Goal: Transaction & Acquisition: Purchase product/service

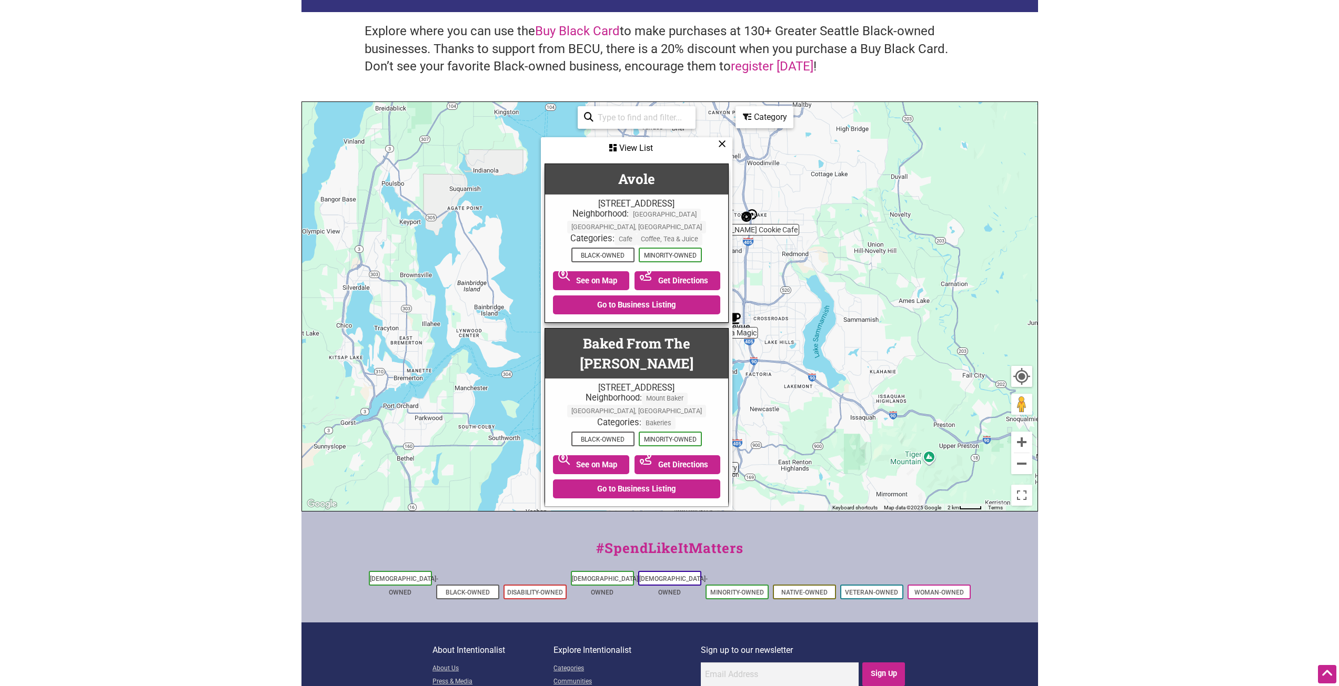
scroll to position [894, 0]
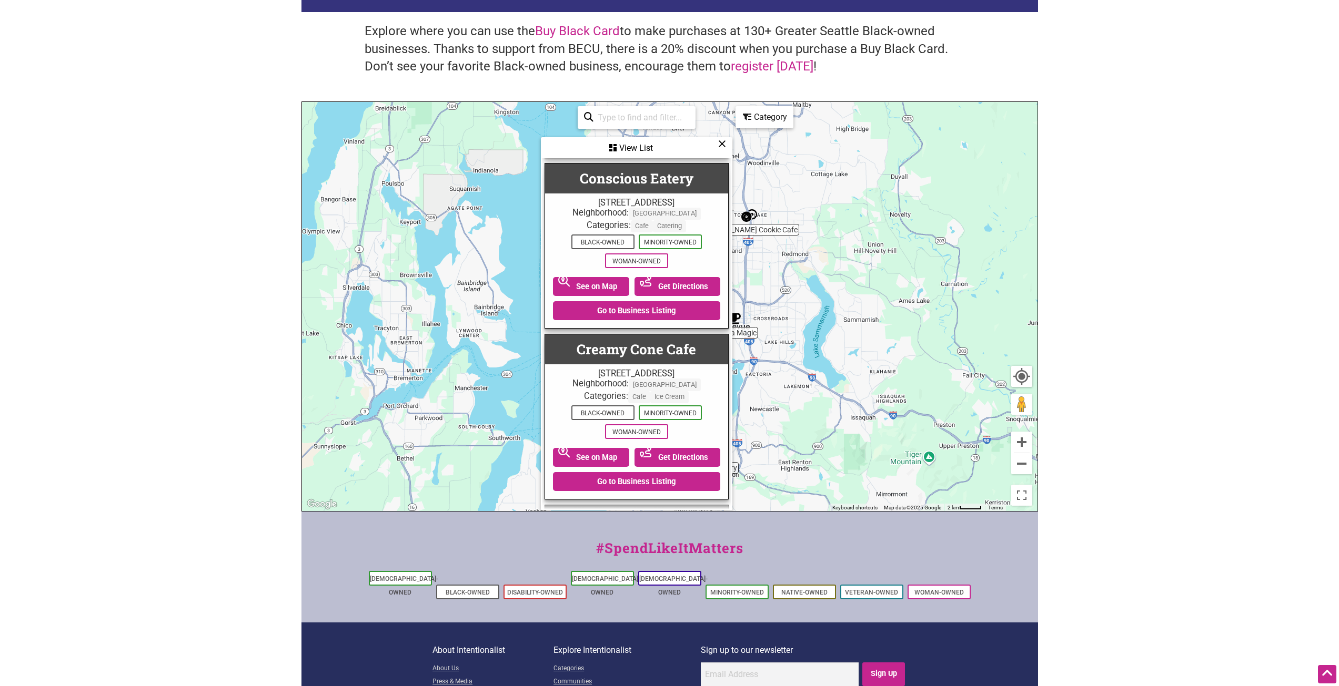
drag, startPoint x: 718, startPoint y: 144, endPoint x: 726, endPoint y: 138, distance: 10.5
click at [718, 144] on icon at bounding box center [722, 144] width 8 height 1
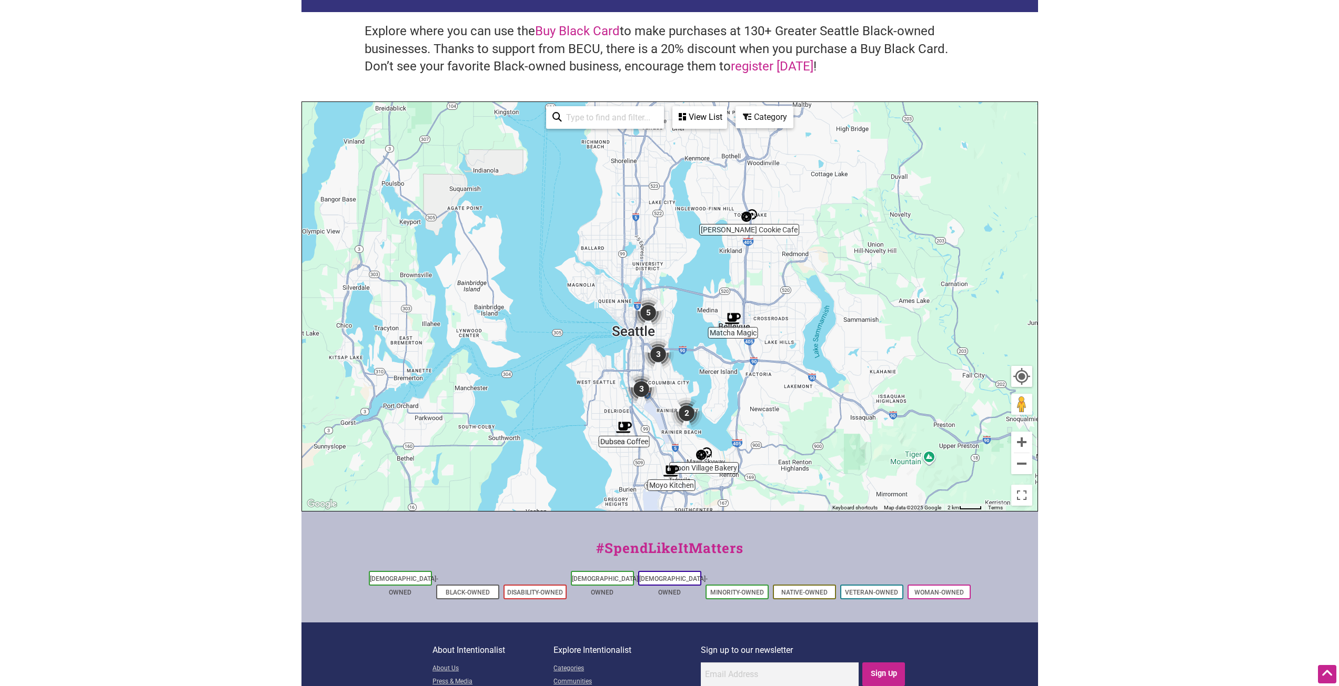
click at [726, 119] on div "Category" at bounding box center [699, 117] width 53 height 20
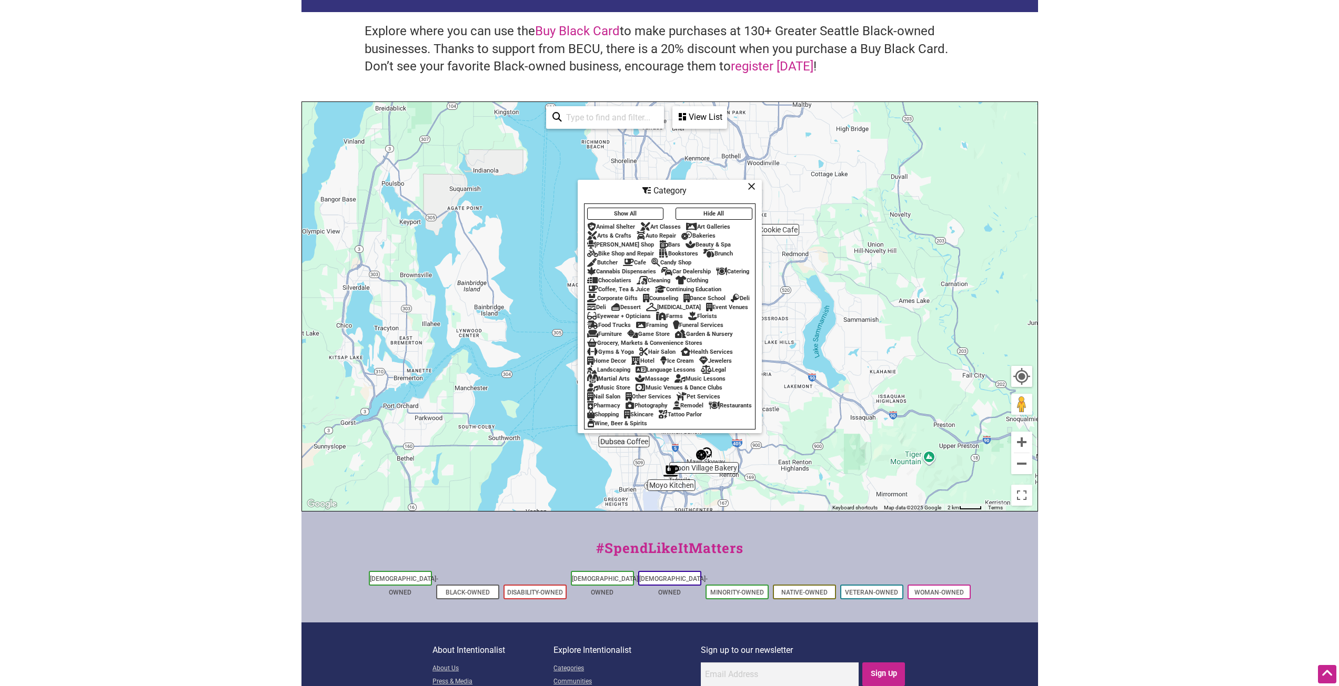
click at [642, 208] on button "Show All" at bounding box center [625, 214] width 77 height 12
click at [753, 186] on icon at bounding box center [751, 186] width 8 height 1
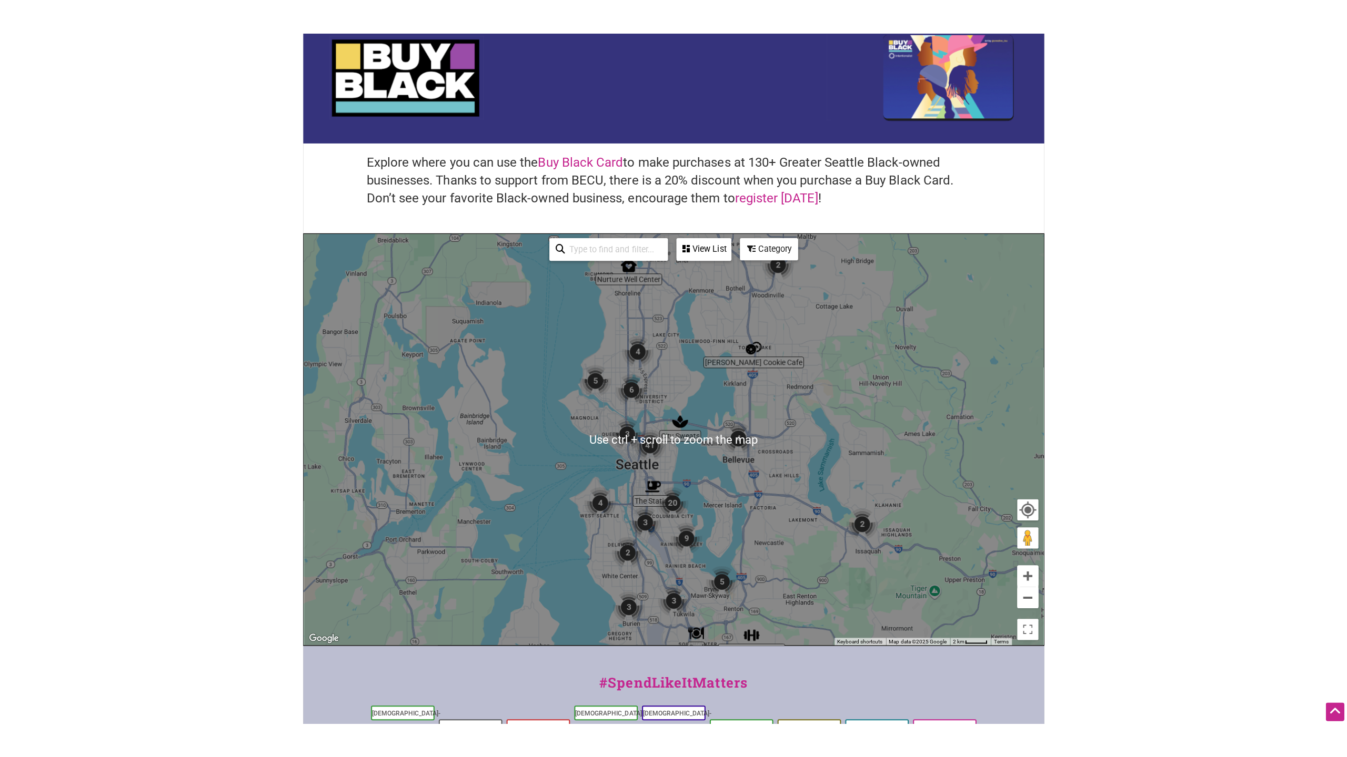
scroll to position [53, 0]
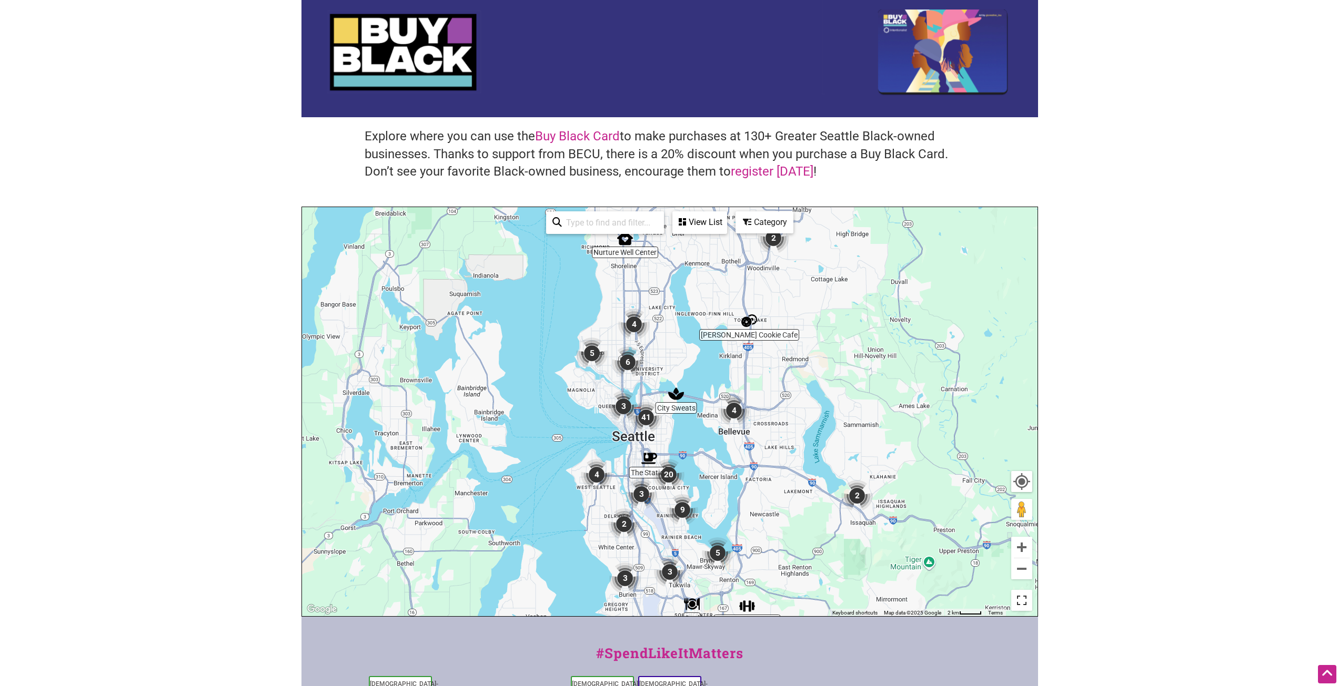
click at [1017, 598] on button "Toggle fullscreen view" at bounding box center [1021, 600] width 23 height 23
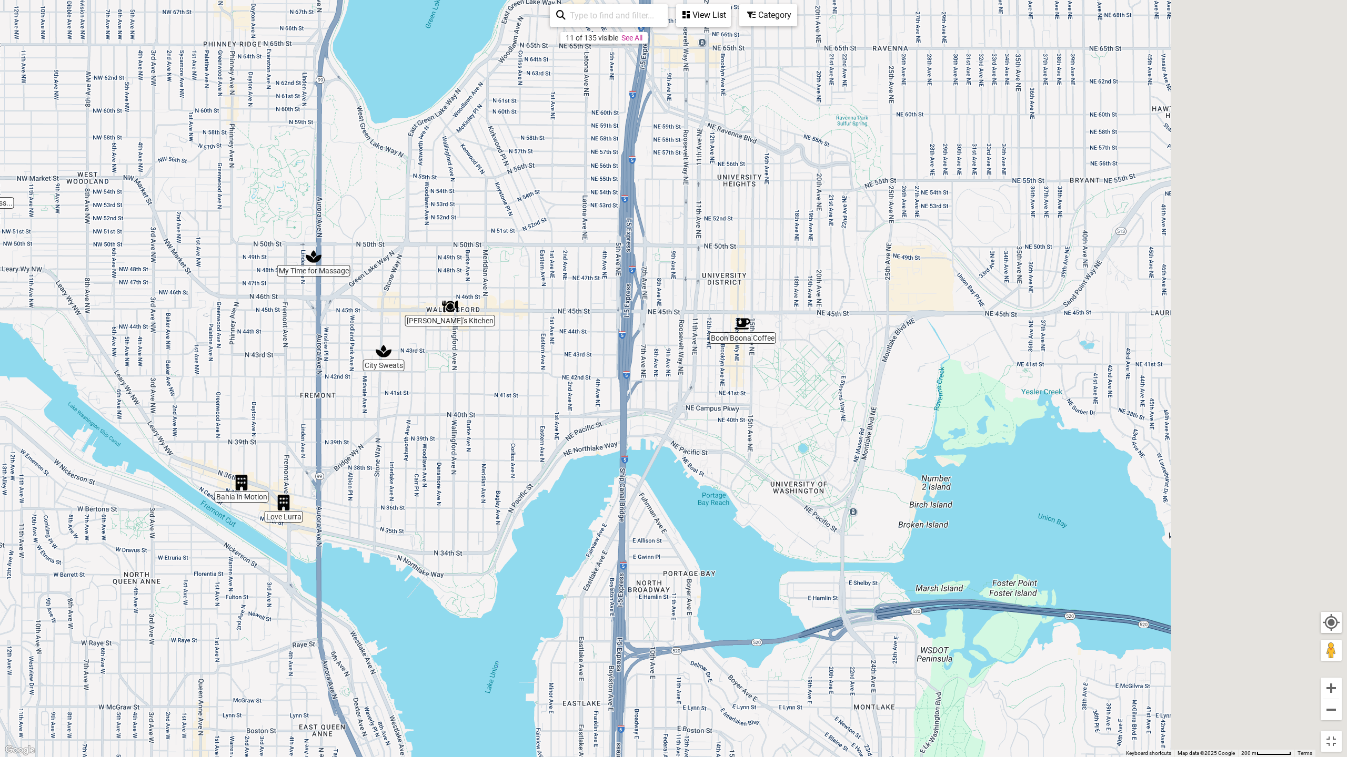
drag, startPoint x: 895, startPoint y: 572, endPoint x: 231, endPoint y: 463, distance: 673.2
click at [229, 462] on div "To navigate, press the arrow keys." at bounding box center [673, 378] width 1347 height 757
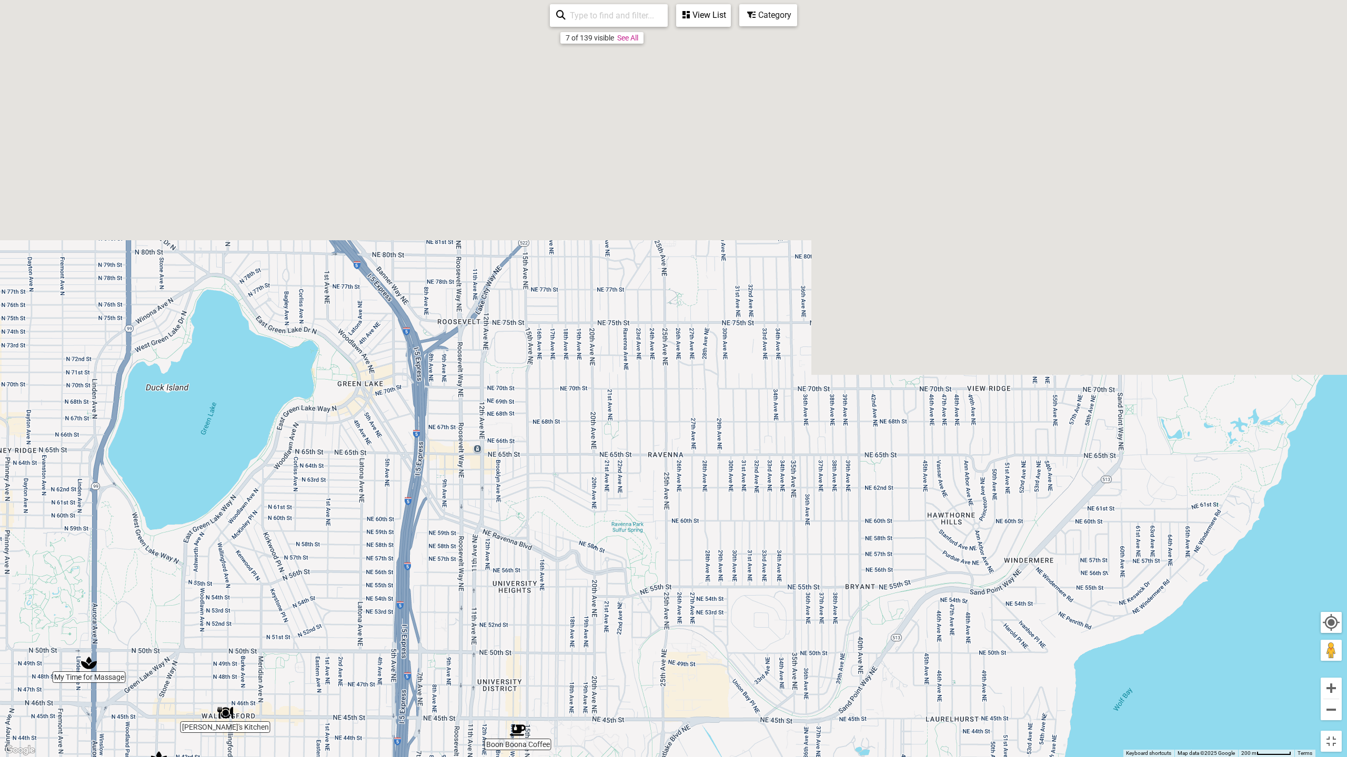
drag, startPoint x: 708, startPoint y: 173, endPoint x: 539, endPoint y: 662, distance: 517.5
click at [541, 660] on div "To navigate, press the arrow keys." at bounding box center [673, 378] width 1347 height 757
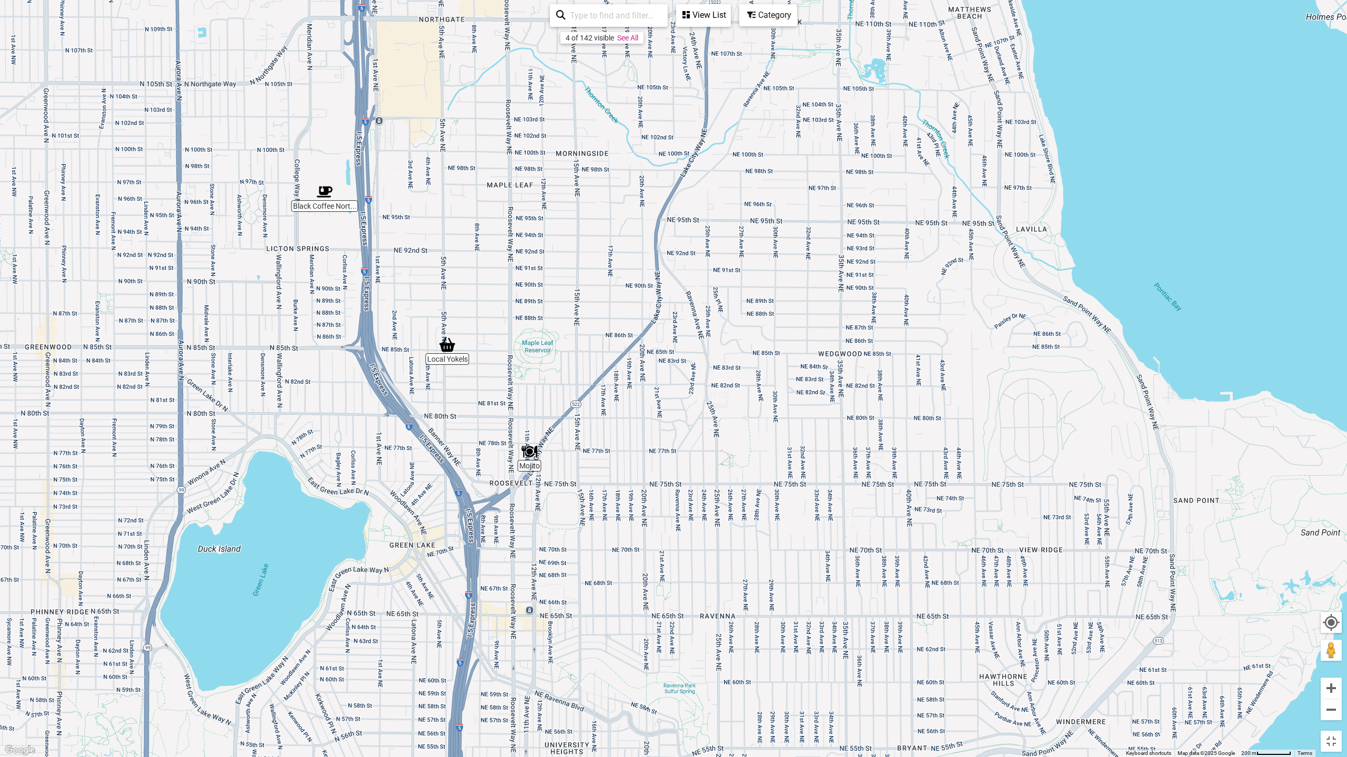
drag, startPoint x: 454, startPoint y: 287, endPoint x: 551, endPoint y: 373, distance: 129.3
click at [551, 373] on div "To navigate, press the arrow keys." at bounding box center [673, 378] width 1347 height 757
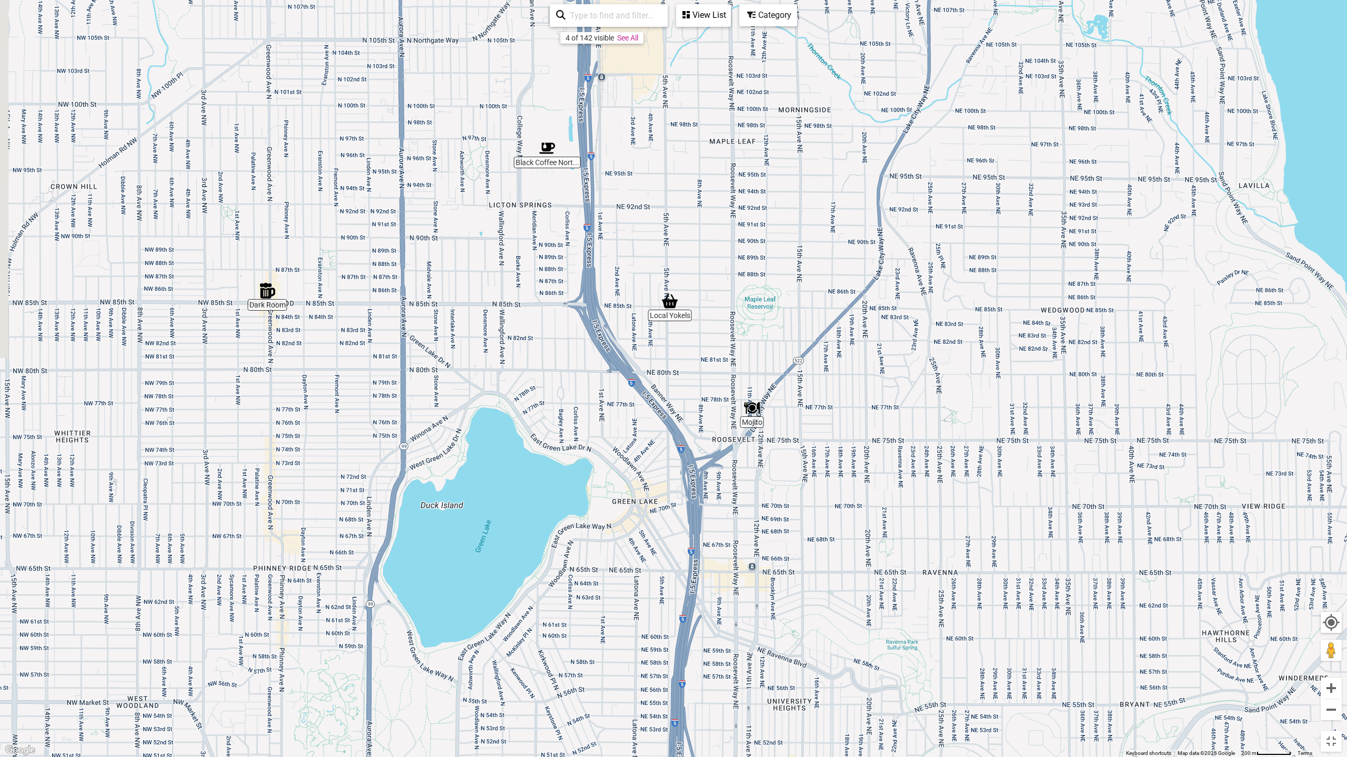
drag, startPoint x: 223, startPoint y: 479, endPoint x: 447, endPoint y: 435, distance: 227.9
click at [447, 435] on div "To navigate, press the arrow keys." at bounding box center [673, 378] width 1347 height 757
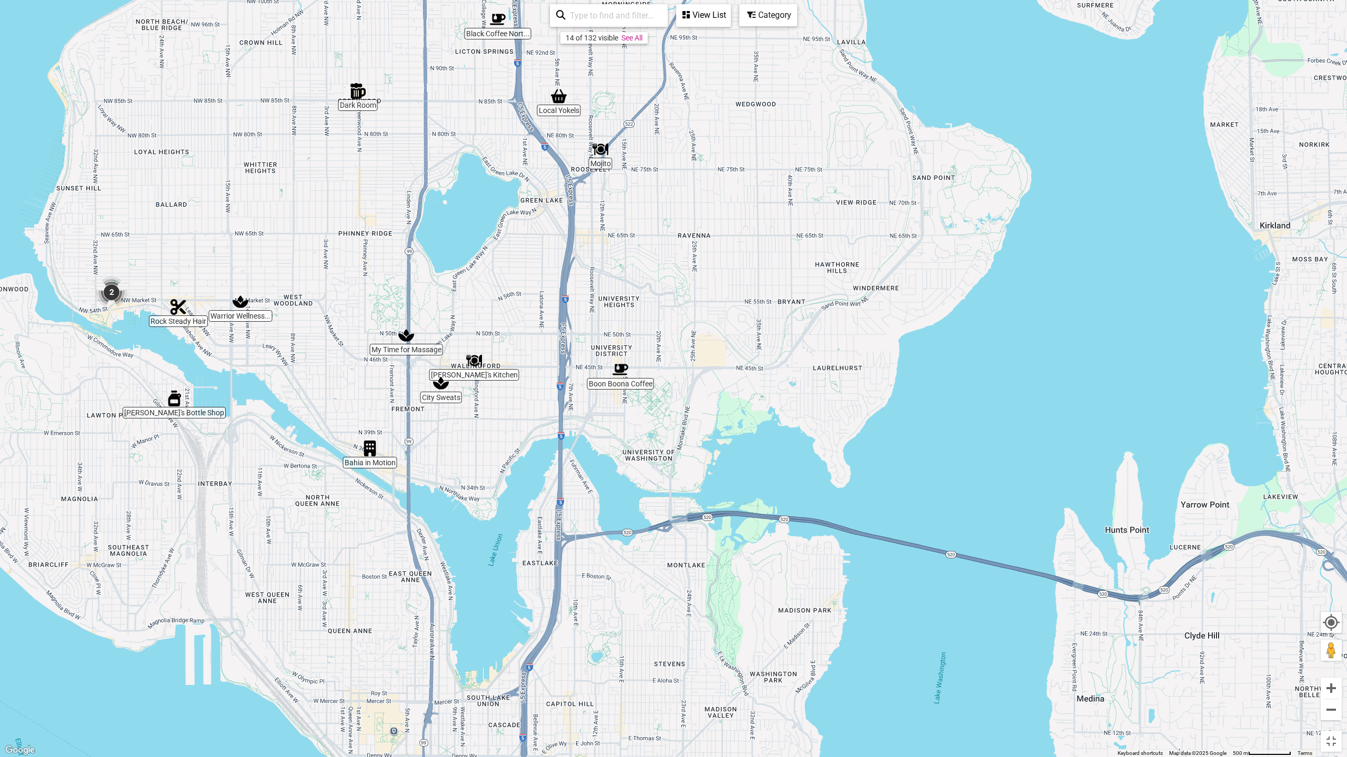
drag, startPoint x: 390, startPoint y: 600, endPoint x: 418, endPoint y: 308, distance: 293.3
click at [418, 308] on div "To navigate, press the arrow keys." at bounding box center [673, 378] width 1347 height 757
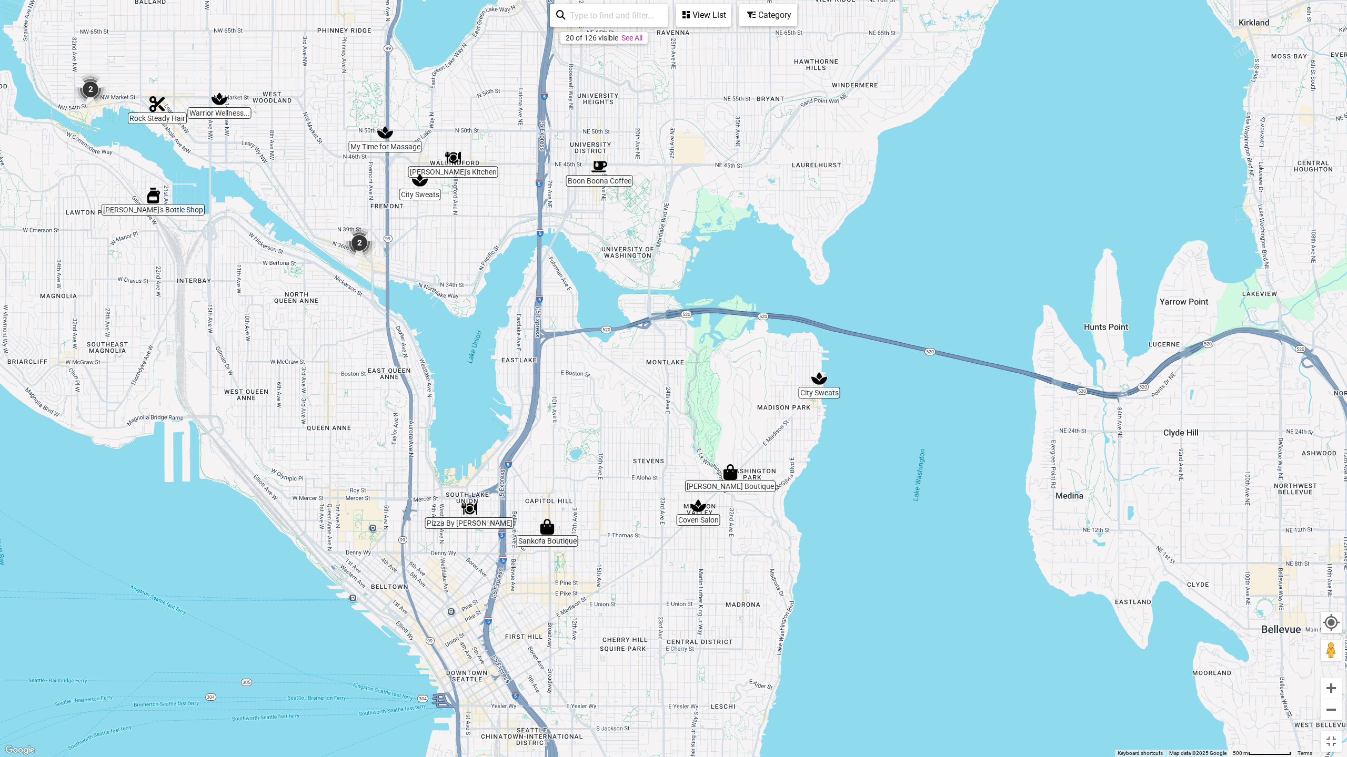
drag, startPoint x: 457, startPoint y: 614, endPoint x: 434, endPoint y: 408, distance: 206.9
click at [434, 408] on div "To navigate, press the arrow keys." at bounding box center [673, 378] width 1347 height 757
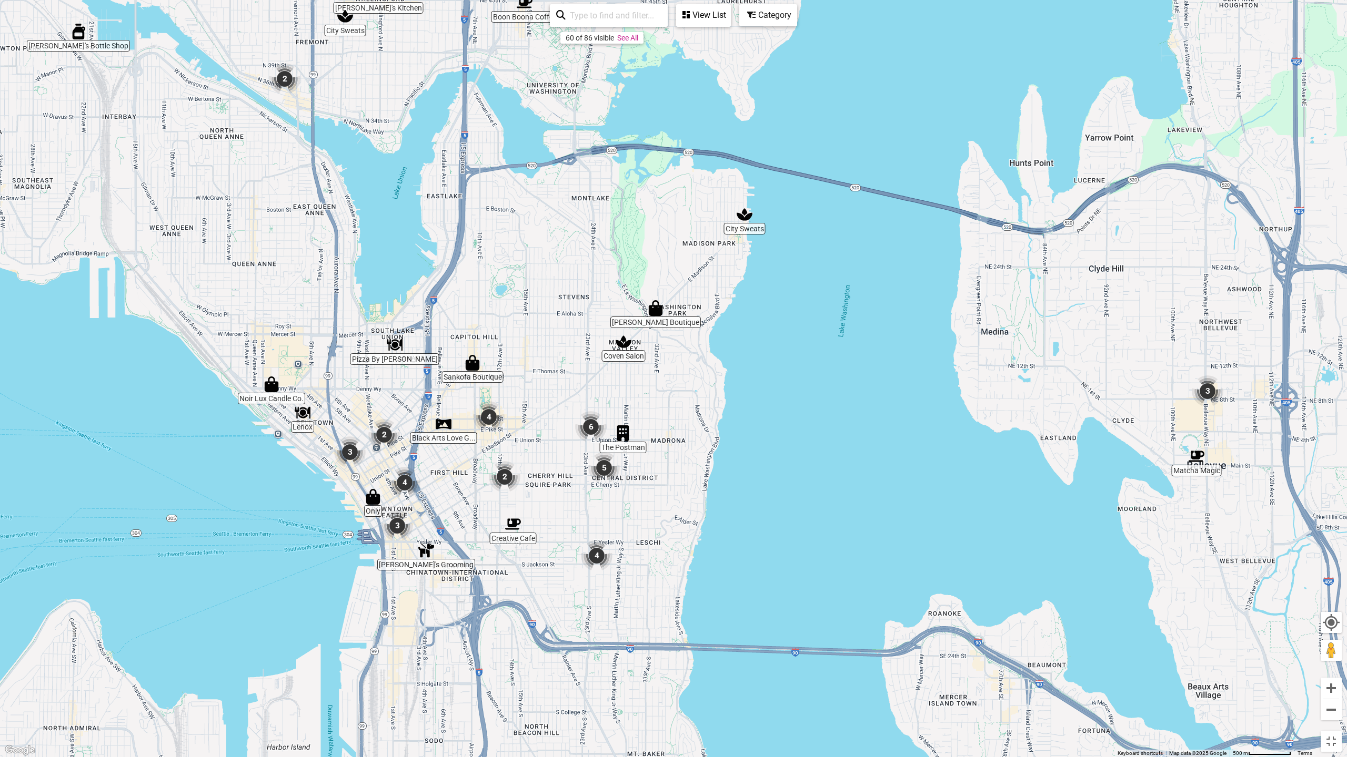
drag, startPoint x: 631, startPoint y: 569, endPoint x: 553, endPoint y: 404, distance: 182.6
click at [553, 404] on div "To navigate, press the arrow keys." at bounding box center [673, 378] width 1347 height 757
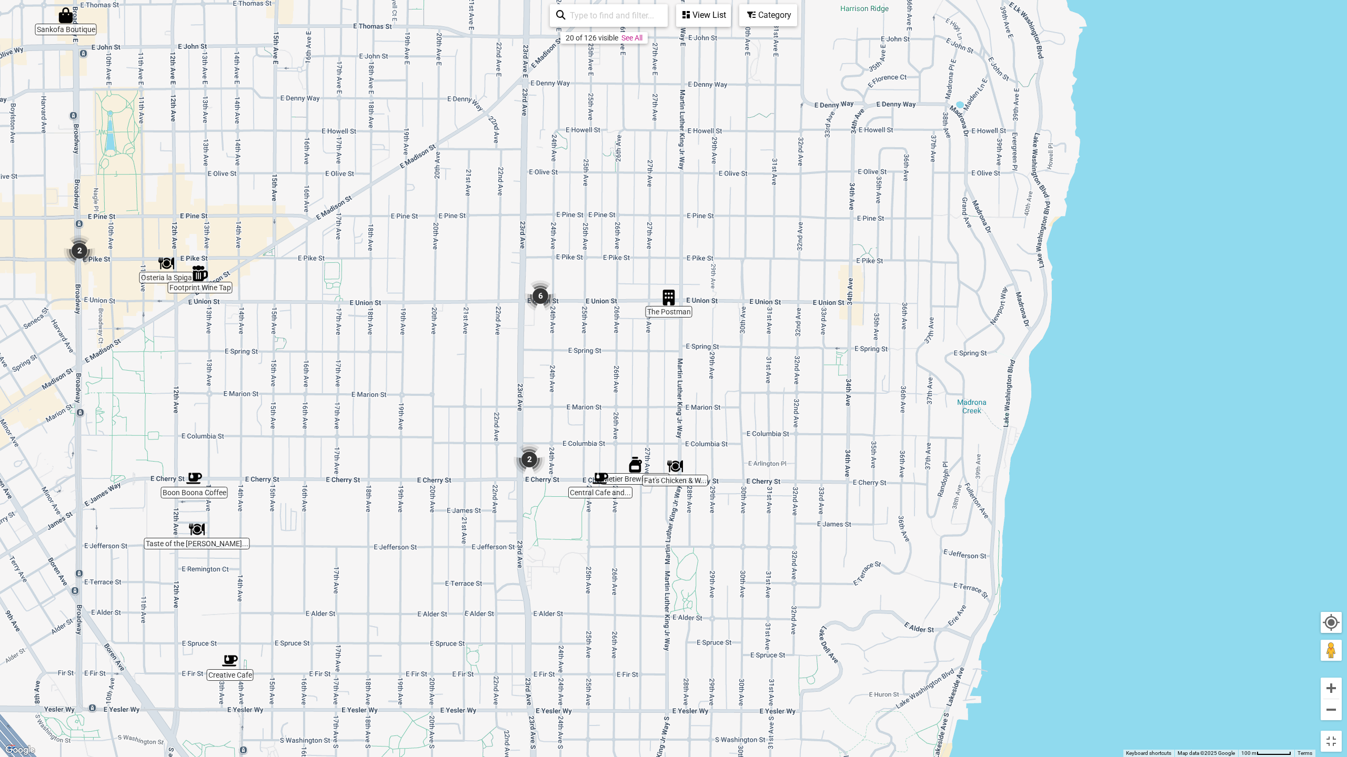
click at [523, 465] on img "2" at bounding box center [529, 460] width 40 height 40
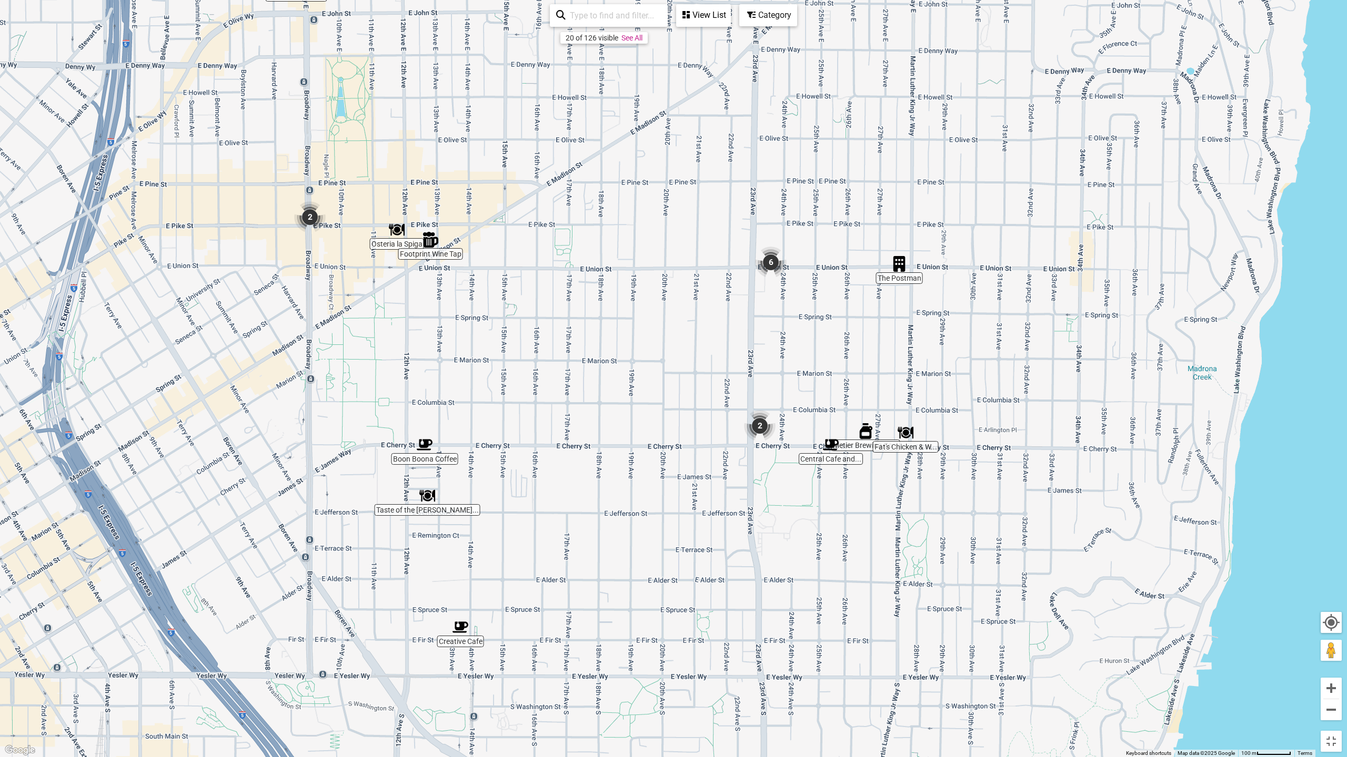
drag, startPoint x: 310, startPoint y: 547, endPoint x: 551, endPoint y: 525, distance: 241.9
click at [551, 525] on div "To navigate, press the arrow keys." at bounding box center [673, 378] width 1347 height 757
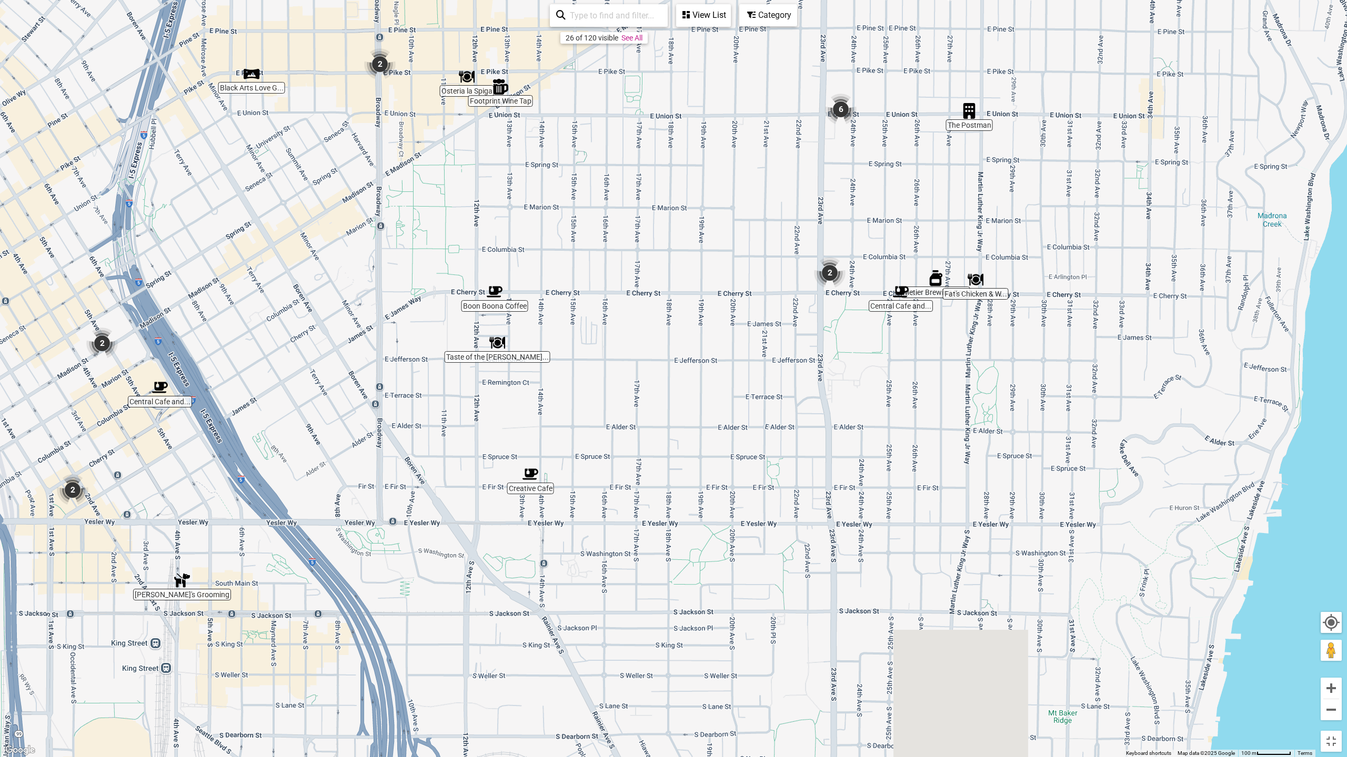
drag, startPoint x: 392, startPoint y: 529, endPoint x: 446, endPoint y: 422, distance: 120.2
click at [446, 422] on div "To navigate, press the arrow keys." at bounding box center [673, 378] width 1347 height 757
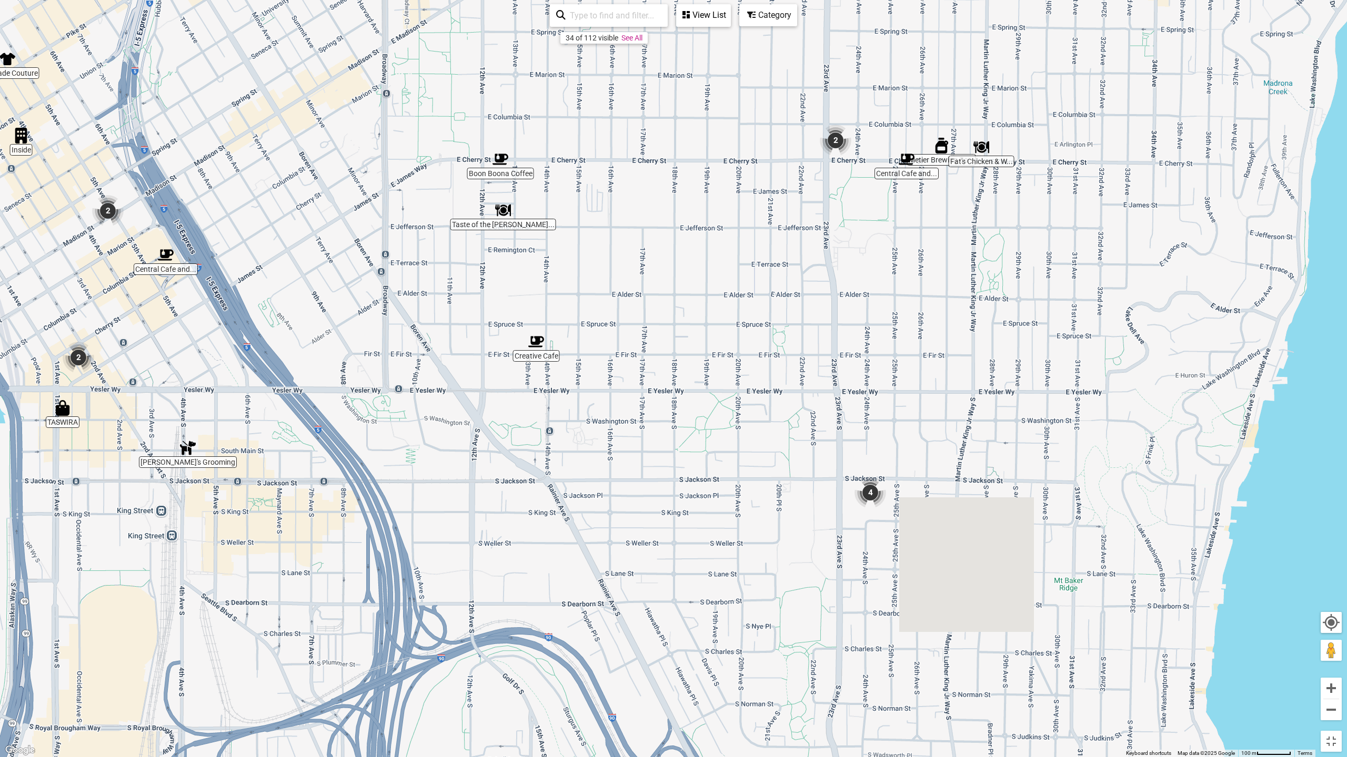
drag, startPoint x: 410, startPoint y: 561, endPoint x: 415, endPoint y: 432, distance: 129.0
click at [415, 432] on div "To navigate, press the arrow keys." at bounding box center [673, 378] width 1347 height 757
click at [875, 487] on img "4" at bounding box center [870, 493] width 40 height 40
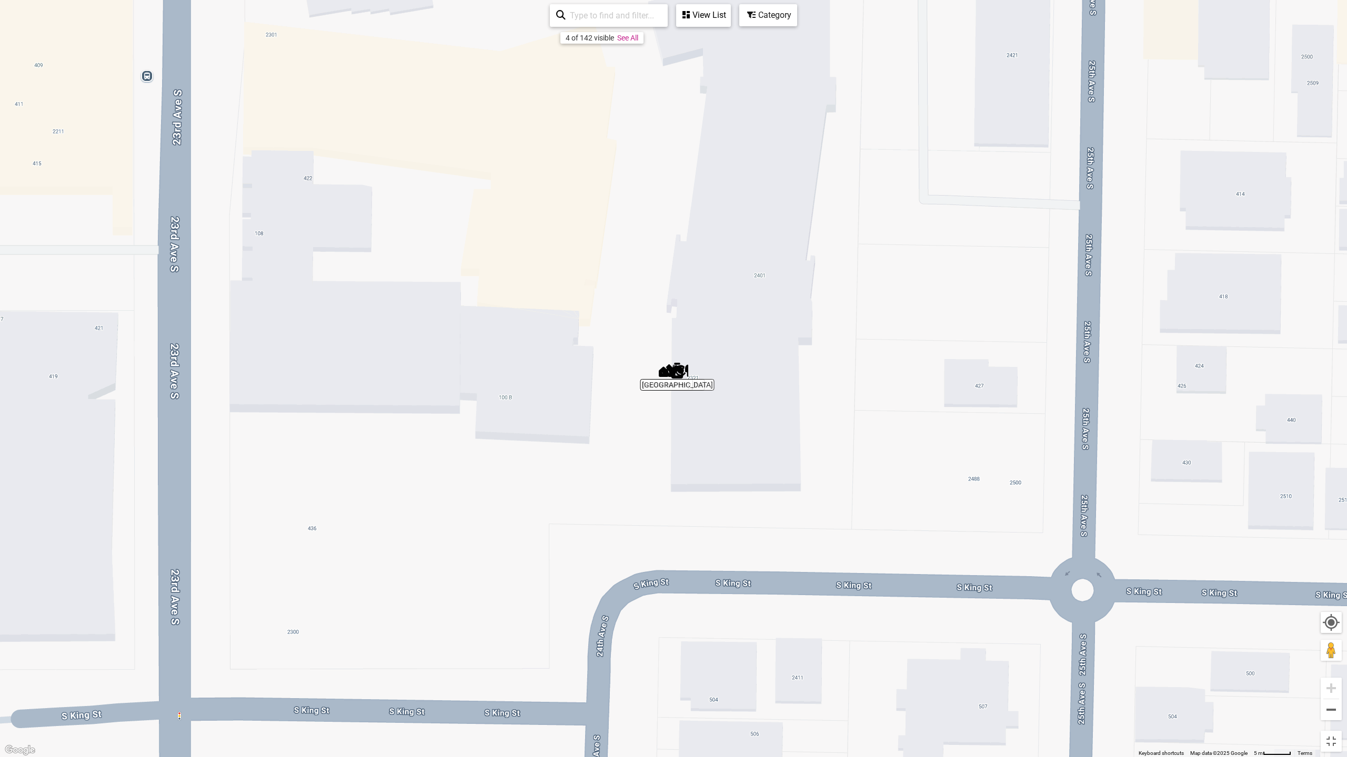
click at [712, 19] on div "View List" at bounding box center [703, 15] width 53 height 20
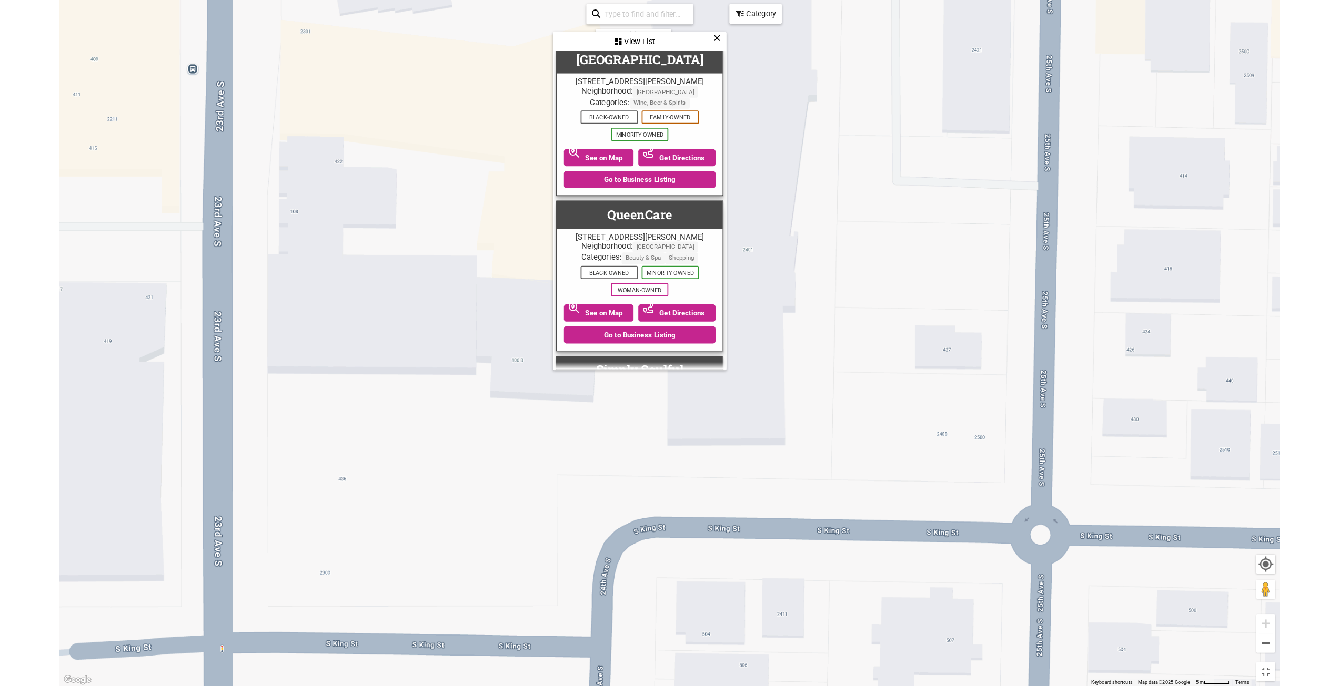
scroll to position [0, 0]
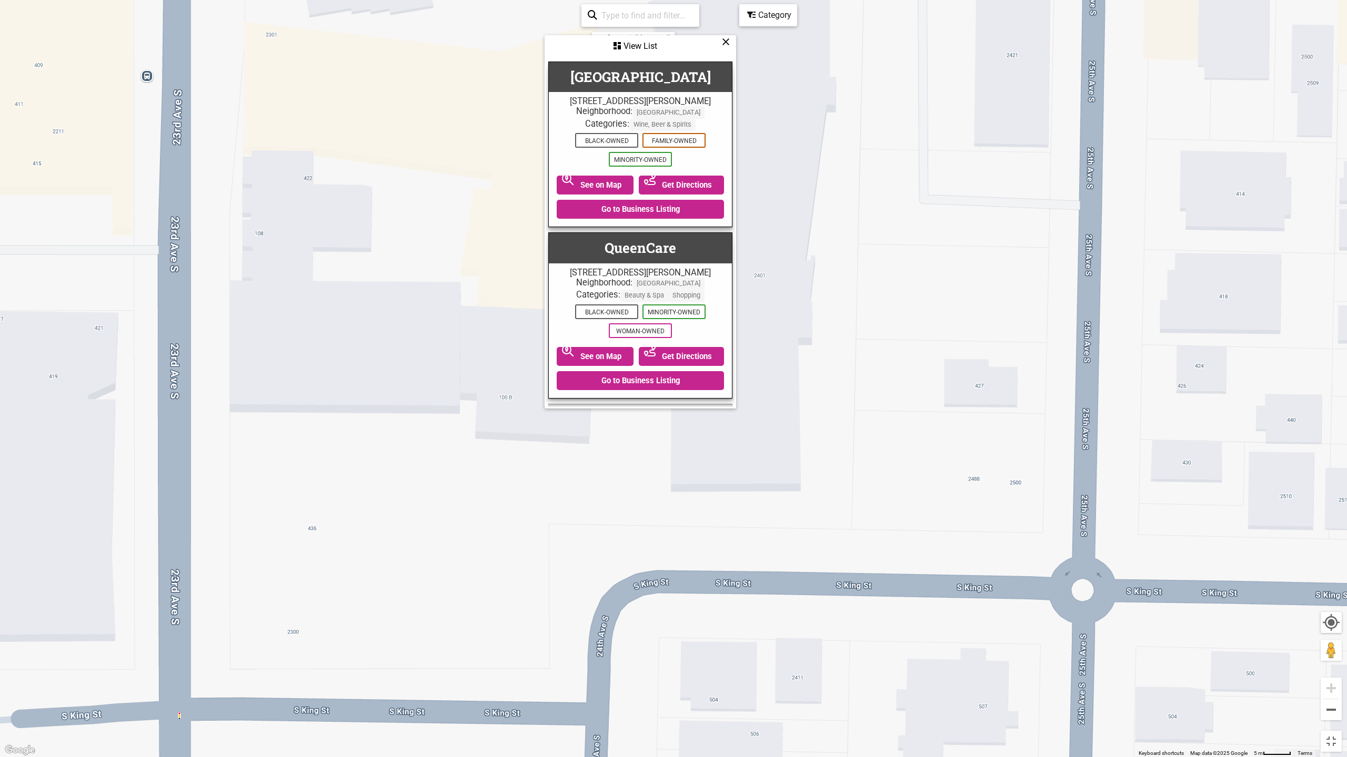
click at [723, 42] on icon at bounding box center [726, 42] width 8 height 1
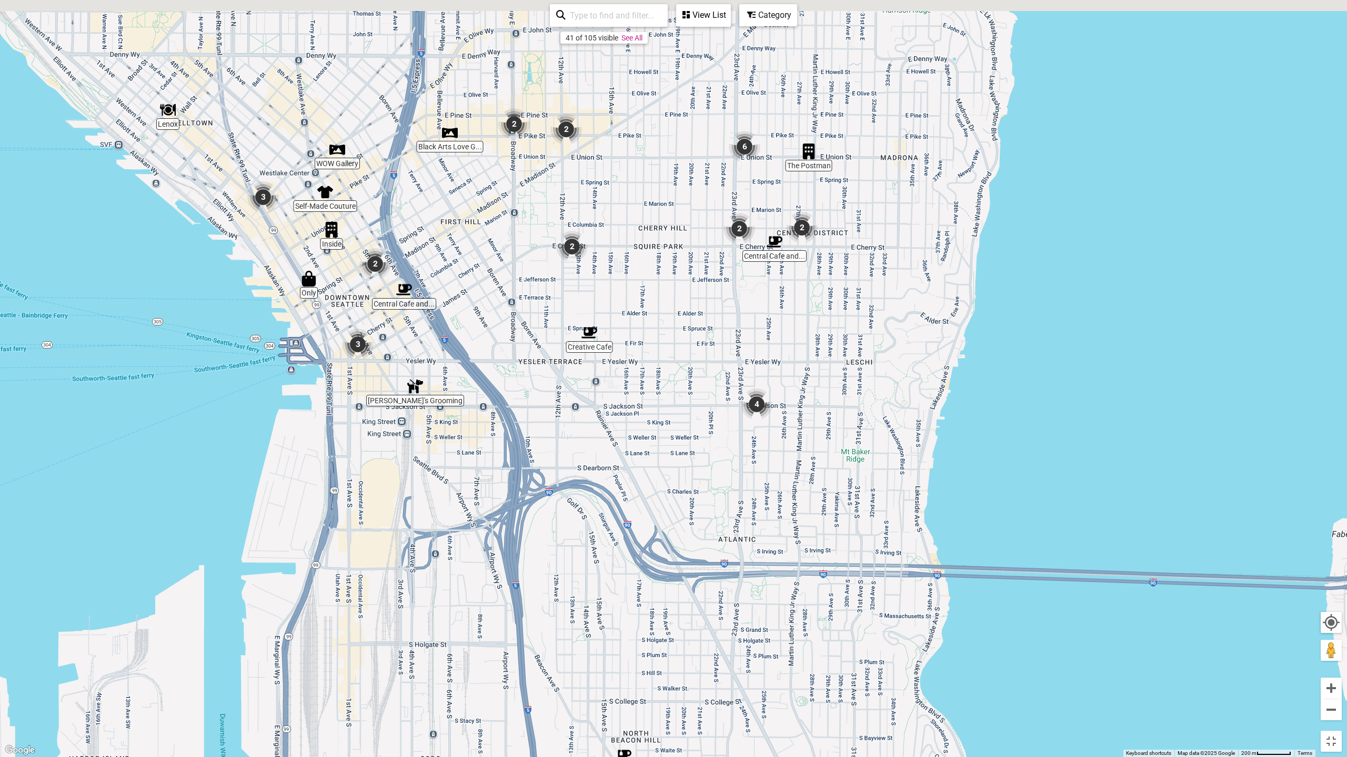
drag, startPoint x: 535, startPoint y: 403, endPoint x: 676, endPoint y: 534, distance: 192.8
click at [676, 534] on div "To navigate, press the arrow keys." at bounding box center [673, 378] width 1347 height 757
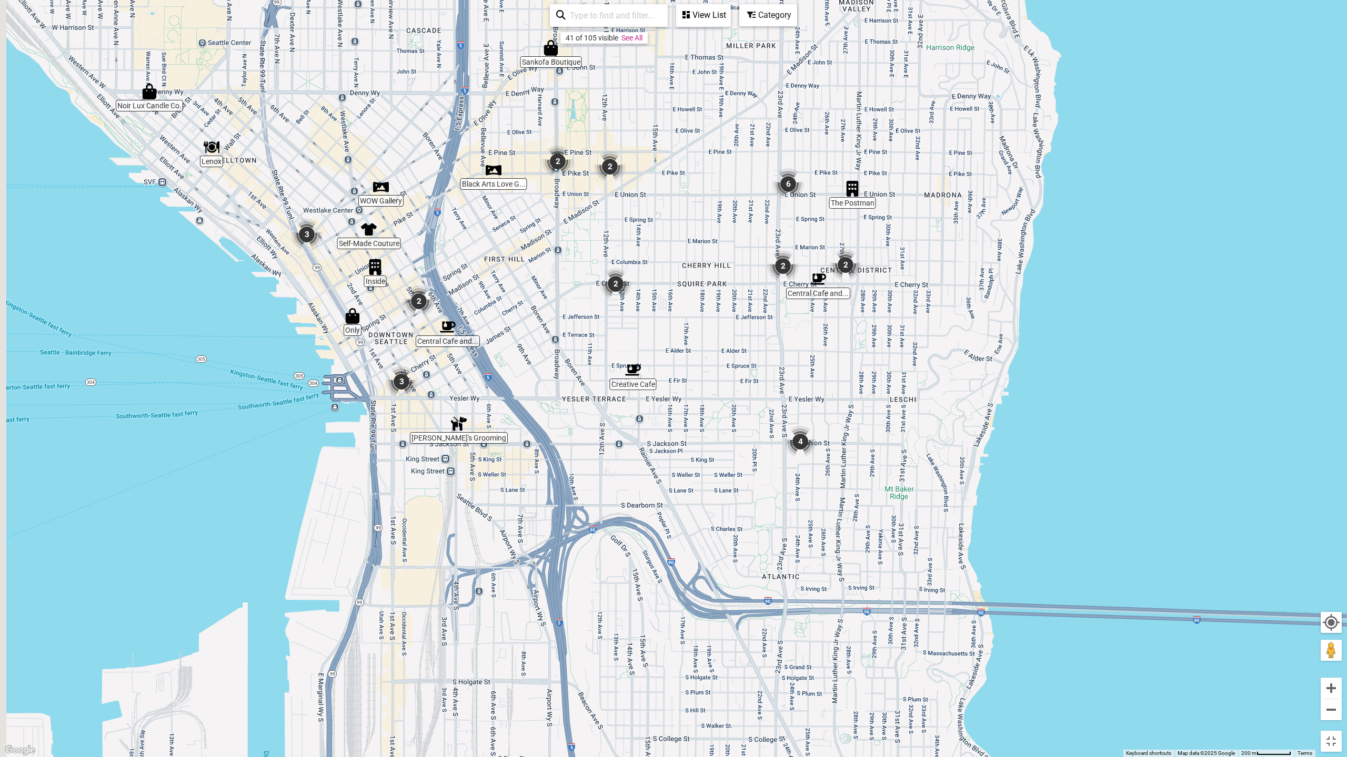
drag, startPoint x: 473, startPoint y: 420, endPoint x: 530, endPoint y: 467, distance: 74.0
click at [530, 467] on div "To navigate, press the arrow keys." at bounding box center [673, 378] width 1347 height 757
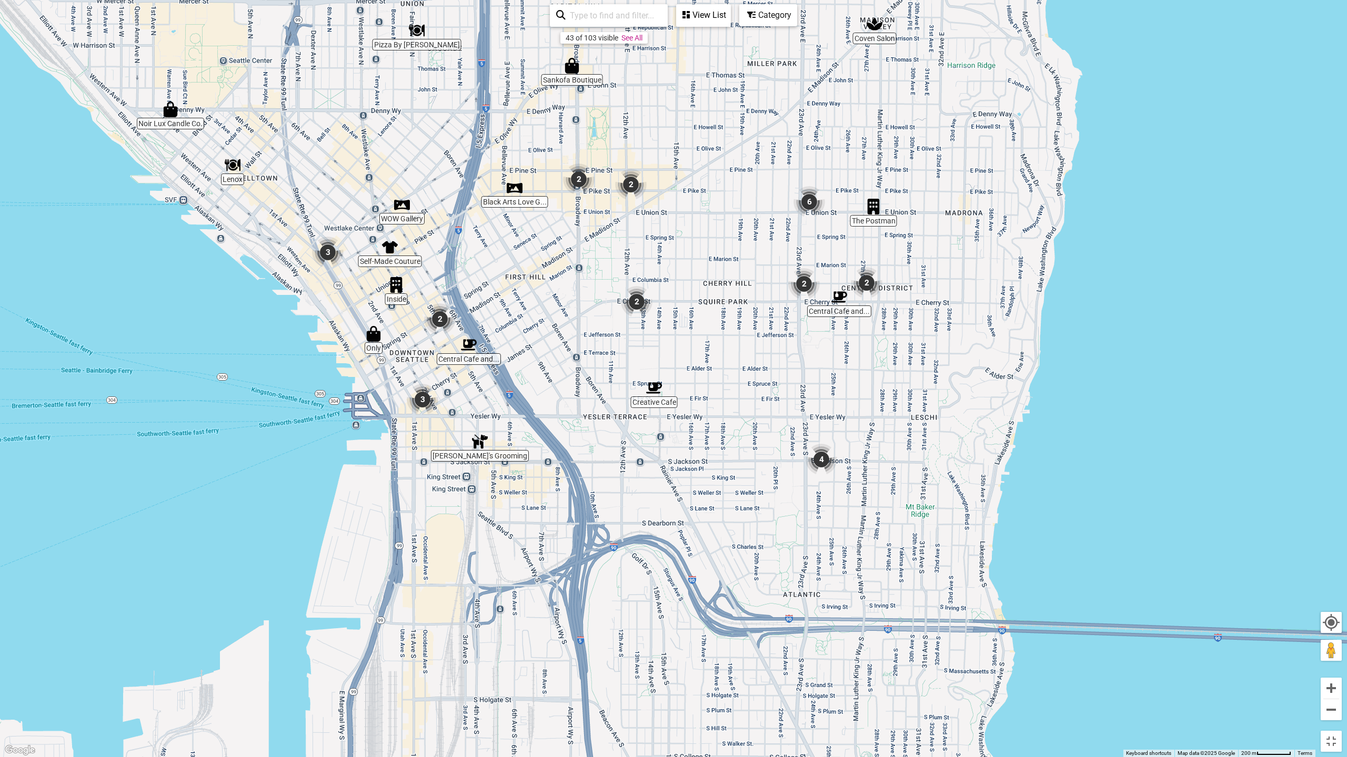
click at [421, 399] on img "3" at bounding box center [422, 400] width 40 height 40
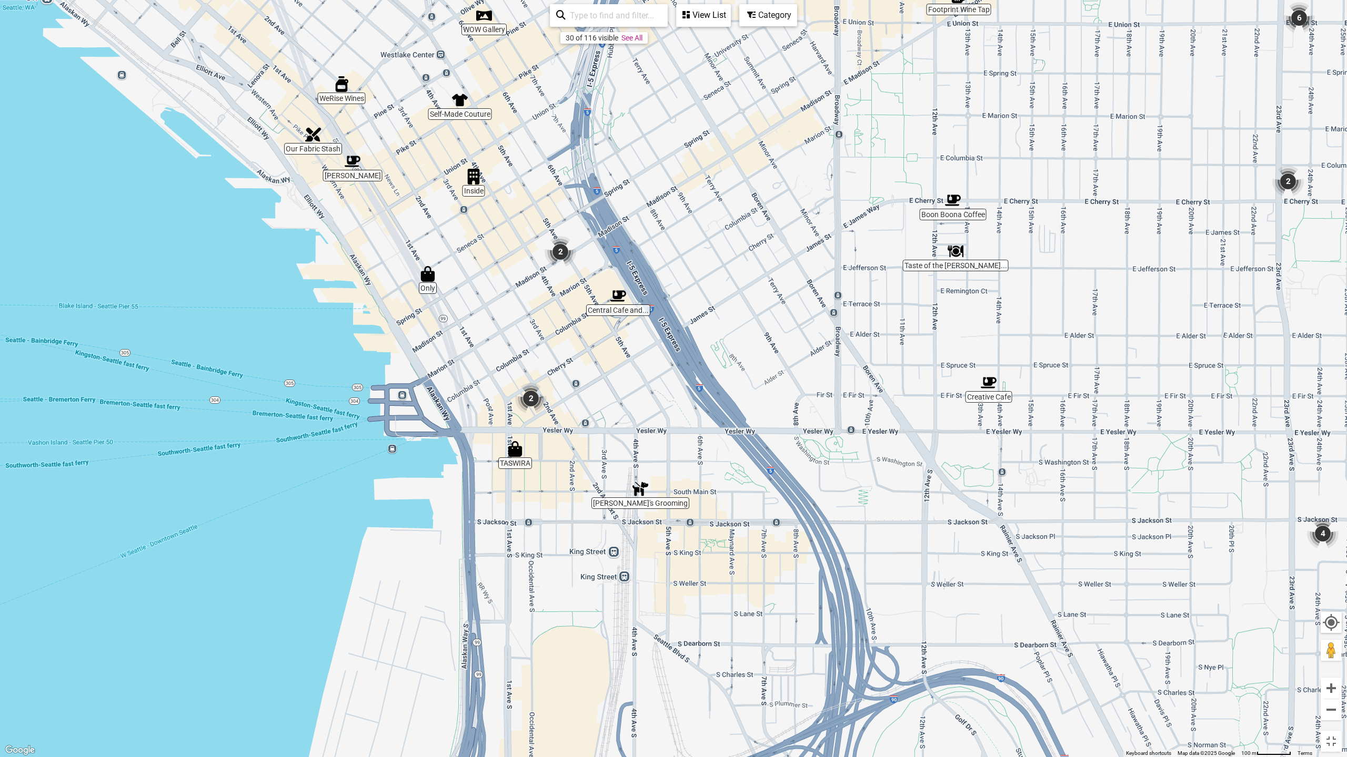
click at [557, 255] on img "2" at bounding box center [560, 252] width 40 height 40
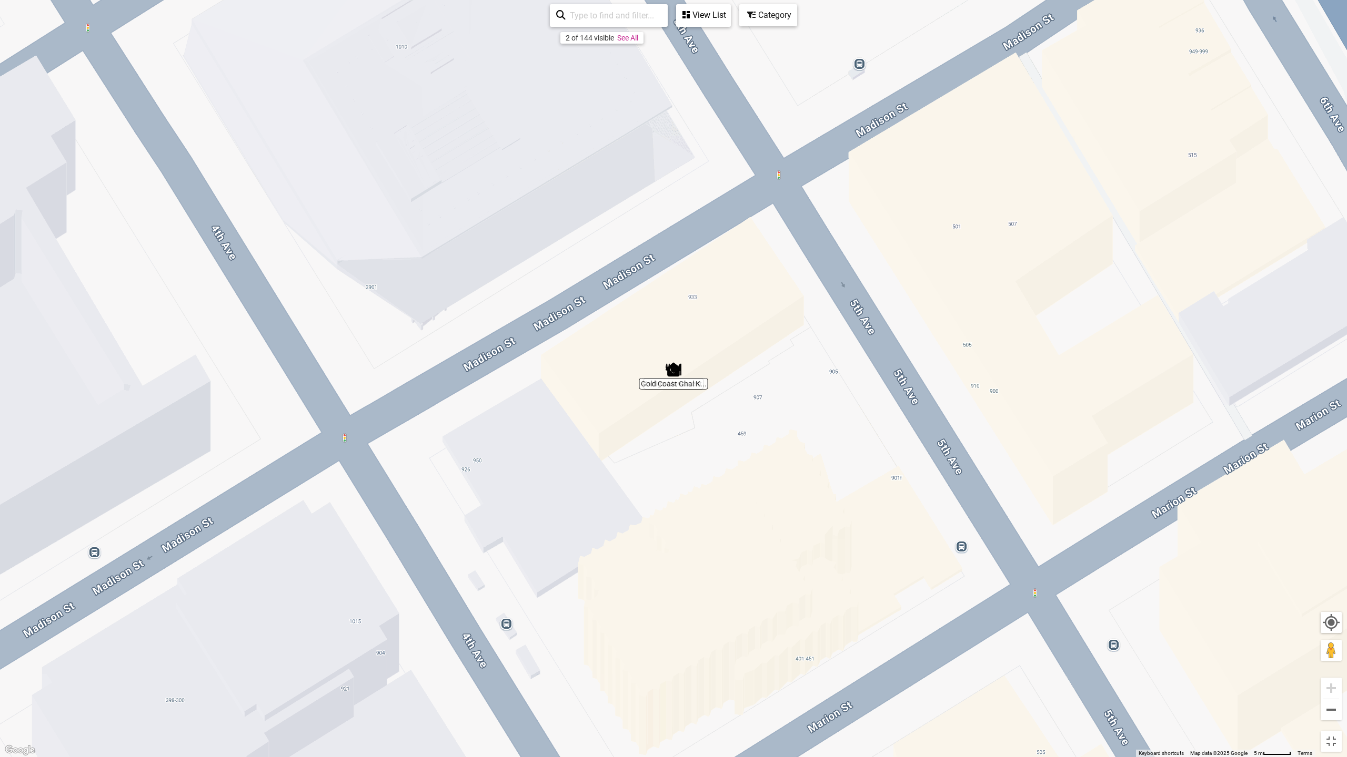
click at [673, 370] on img "Gold Coast Ghal Kitchen" at bounding box center [673, 370] width 24 height 24
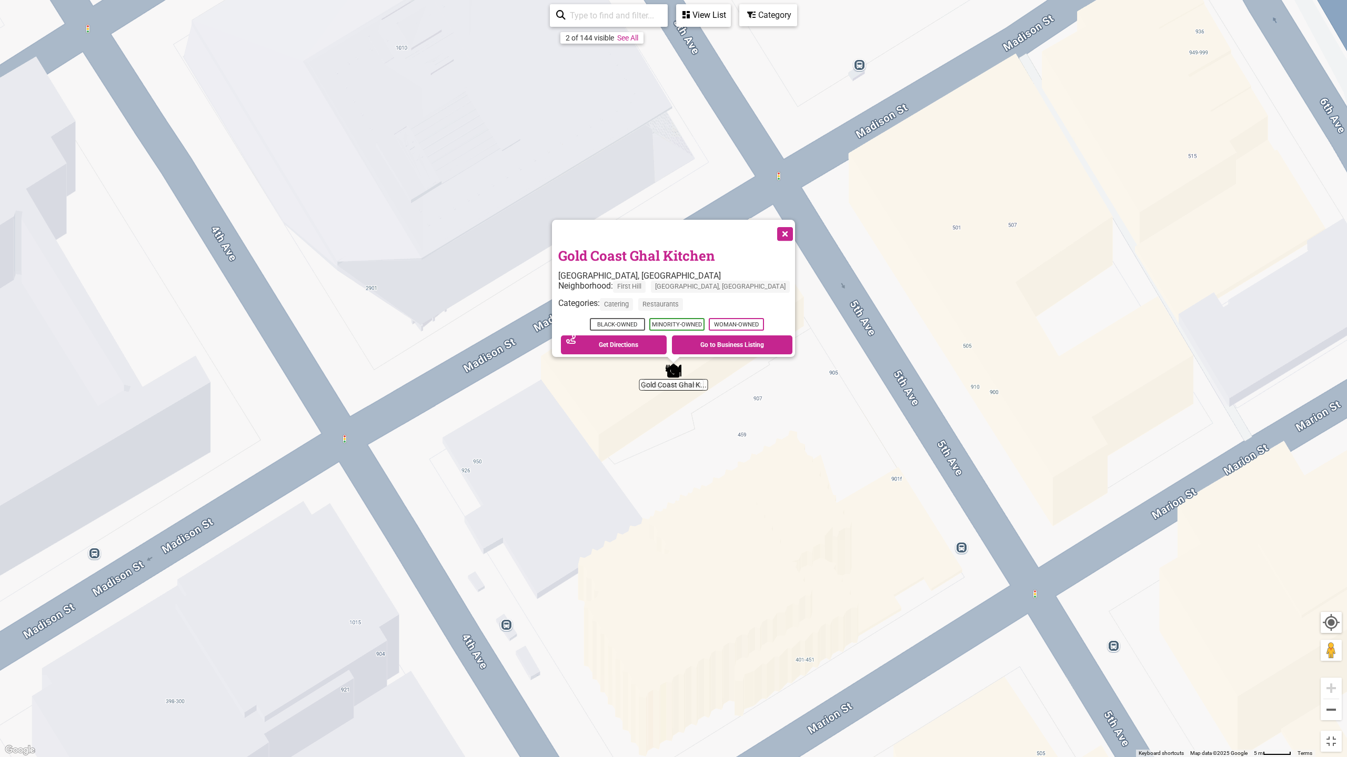
click at [771, 228] on button "Close" at bounding box center [784, 233] width 26 height 26
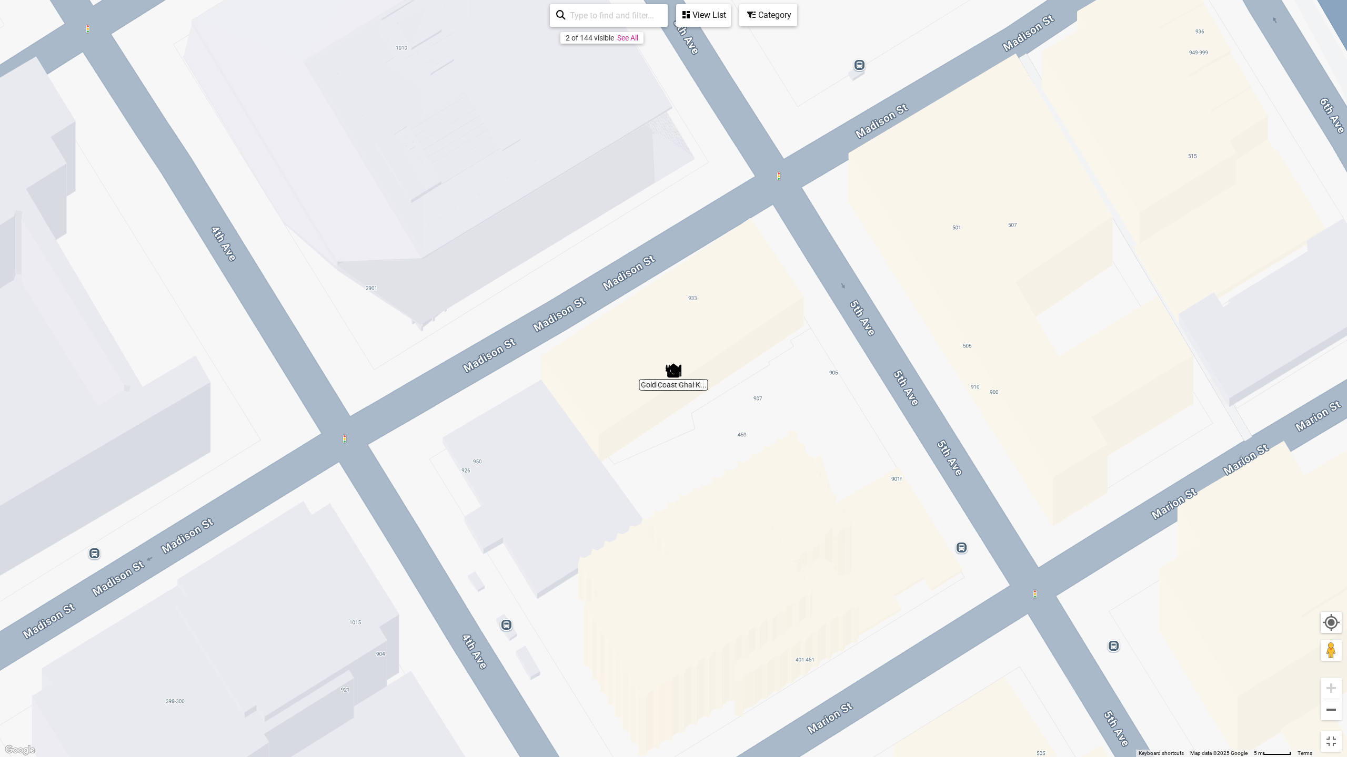
click at [694, 15] on div "View List" at bounding box center [703, 15] width 53 height 20
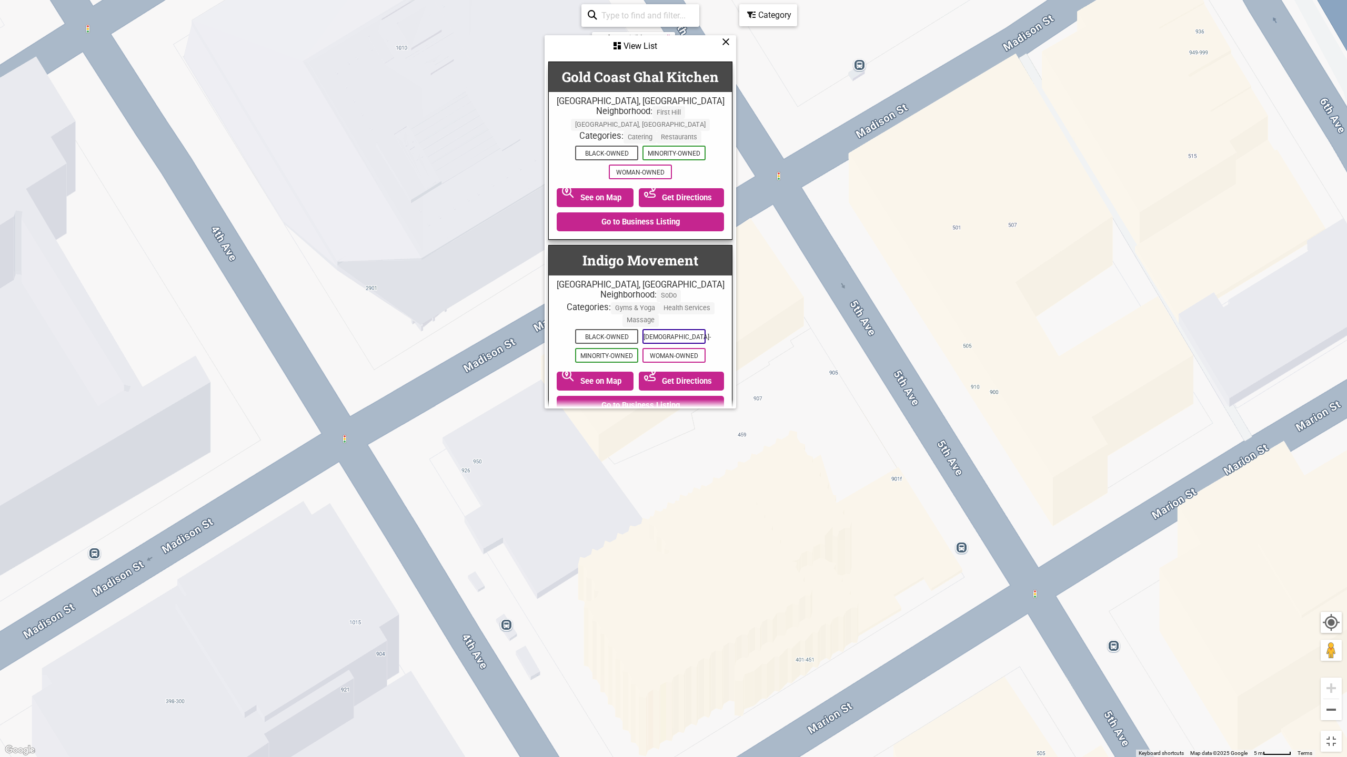
click at [722, 42] on icon at bounding box center [726, 42] width 8 height 1
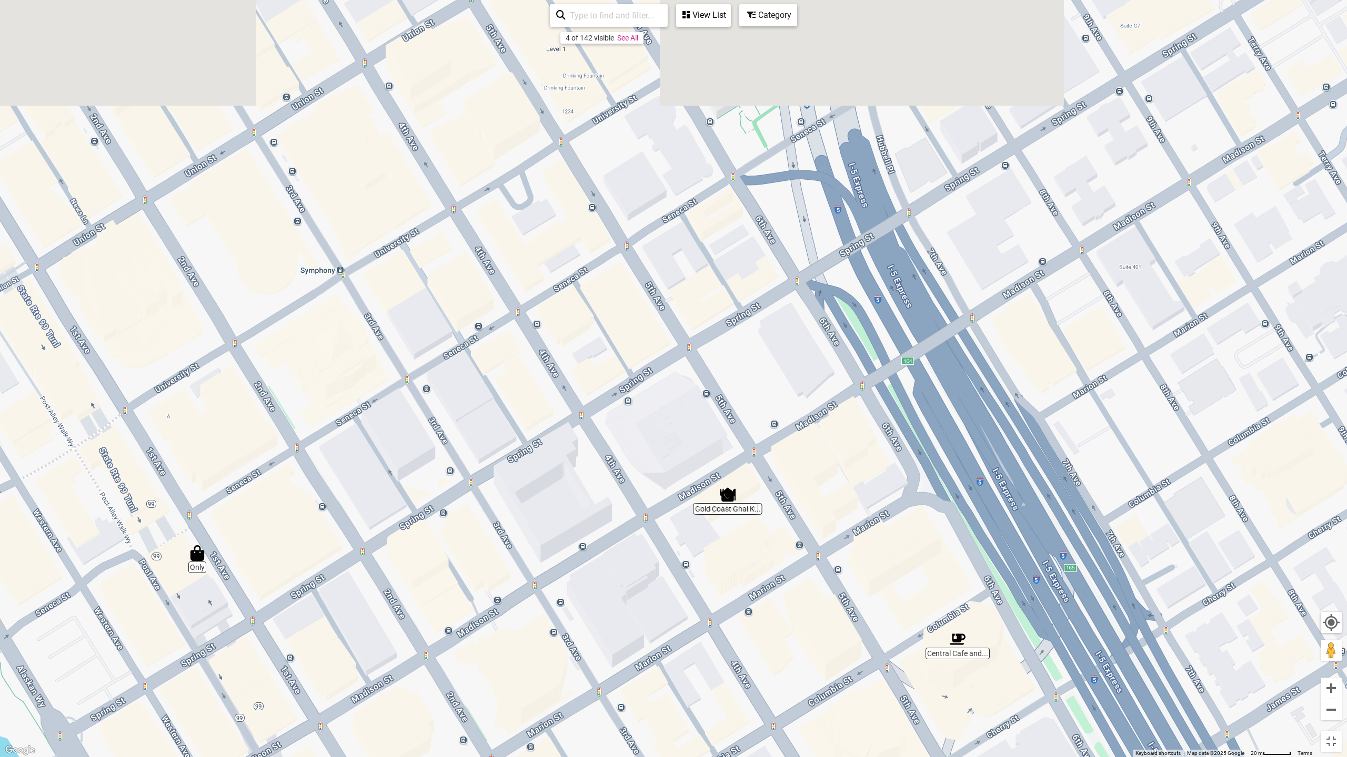
drag, startPoint x: 540, startPoint y: 282, endPoint x: 642, endPoint y: 506, distance: 245.5
click at [642, 505] on div "To navigate, press the arrow keys." at bounding box center [673, 378] width 1347 height 757
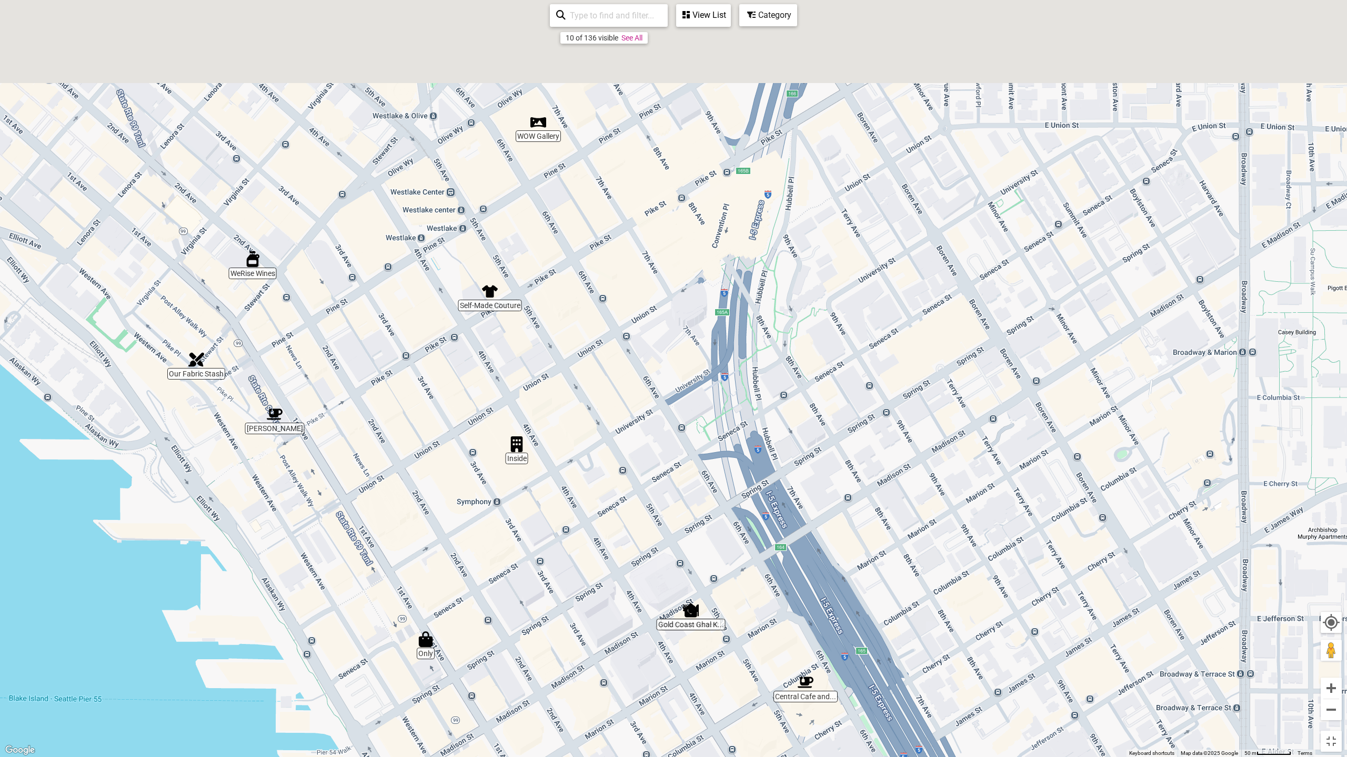
drag, startPoint x: 215, startPoint y: 400, endPoint x: 335, endPoint y: 529, distance: 176.0
click at [335, 529] on div "To navigate, press the arrow keys." at bounding box center [673, 378] width 1347 height 757
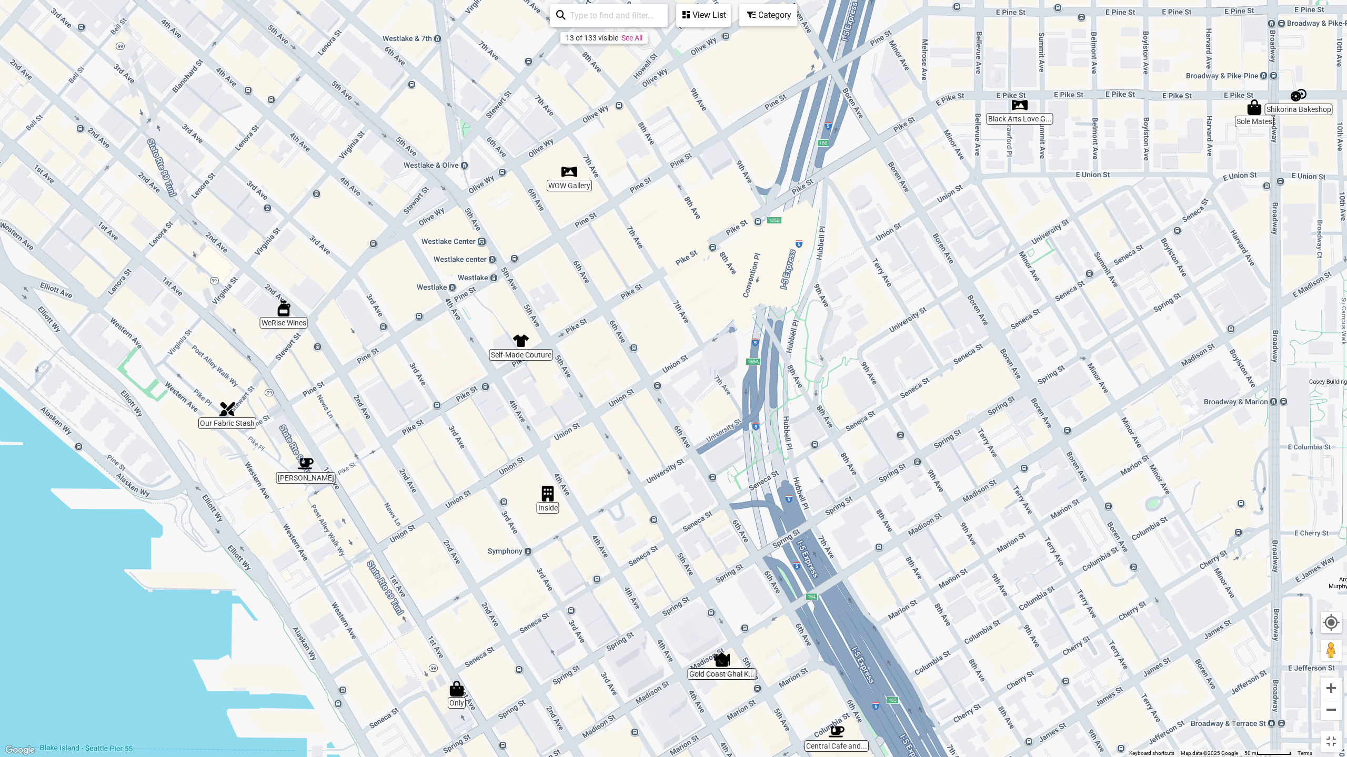
drag, startPoint x: 396, startPoint y: 390, endPoint x: 441, endPoint y: 663, distance: 276.7
click at [441, 663] on div "To navigate, press the arrow keys." at bounding box center [673, 378] width 1347 height 757
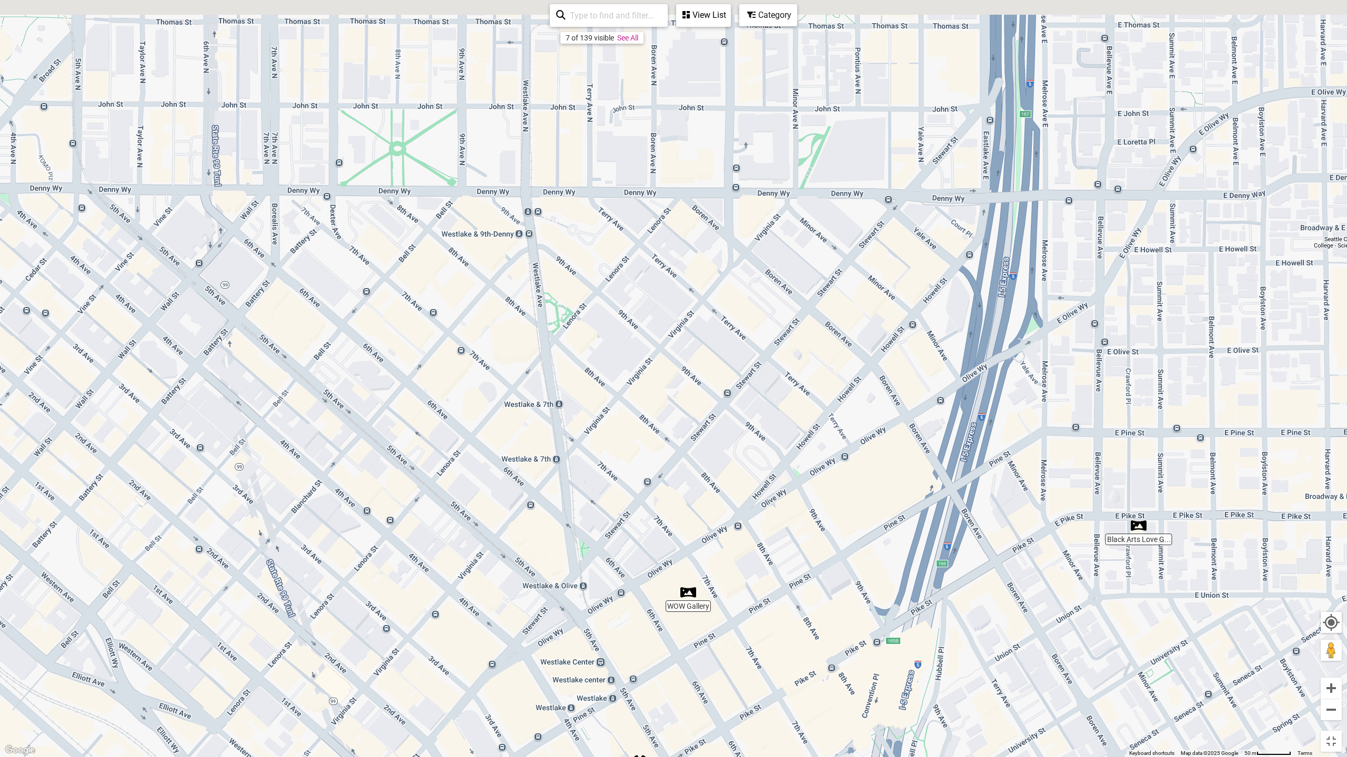
drag, startPoint x: 356, startPoint y: 411, endPoint x: 840, endPoint y: 496, distance: 490.7
click at [840, 496] on div "To navigate, press the arrow keys." at bounding box center [673, 378] width 1347 height 757
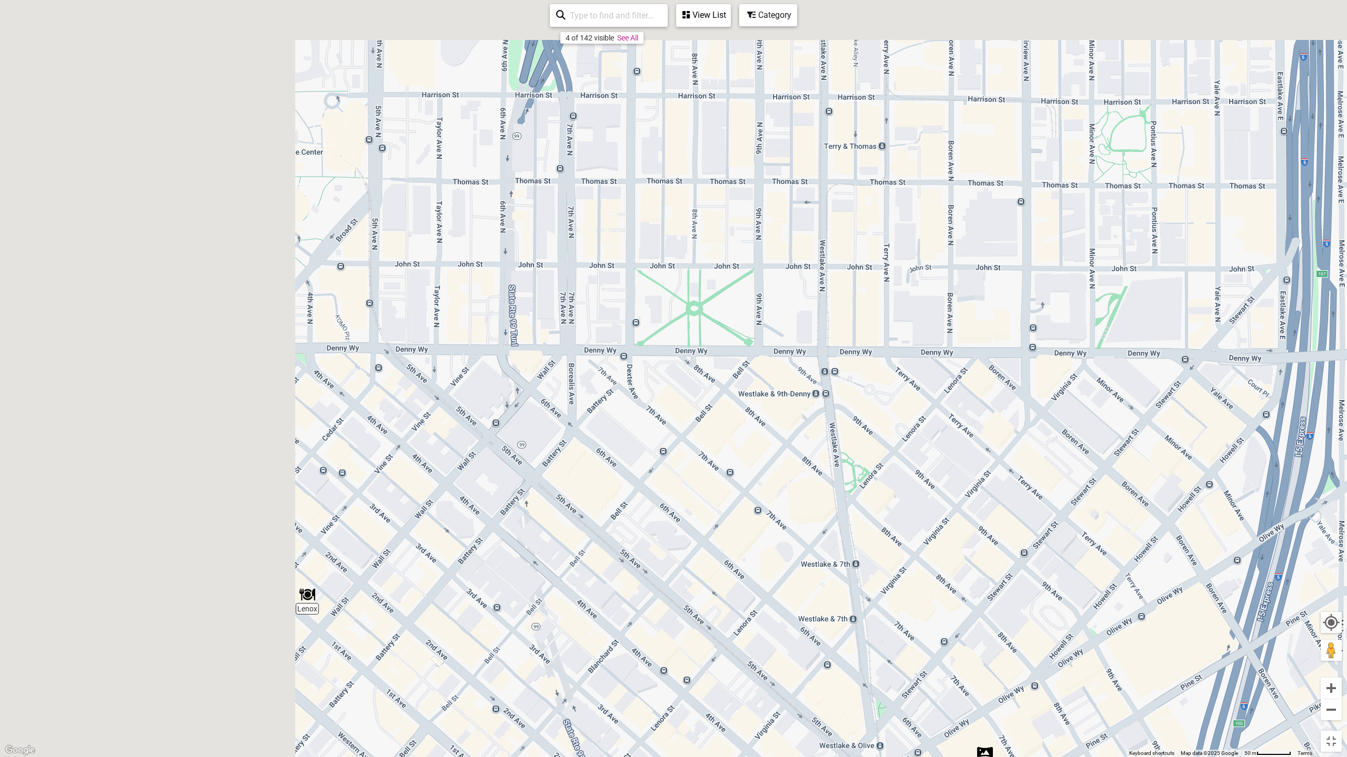
drag, startPoint x: 684, startPoint y: 521, endPoint x: 727, endPoint y: 547, distance: 49.5
click at [727, 547] on div "To navigate, press the arrow keys." at bounding box center [673, 378] width 1347 height 757
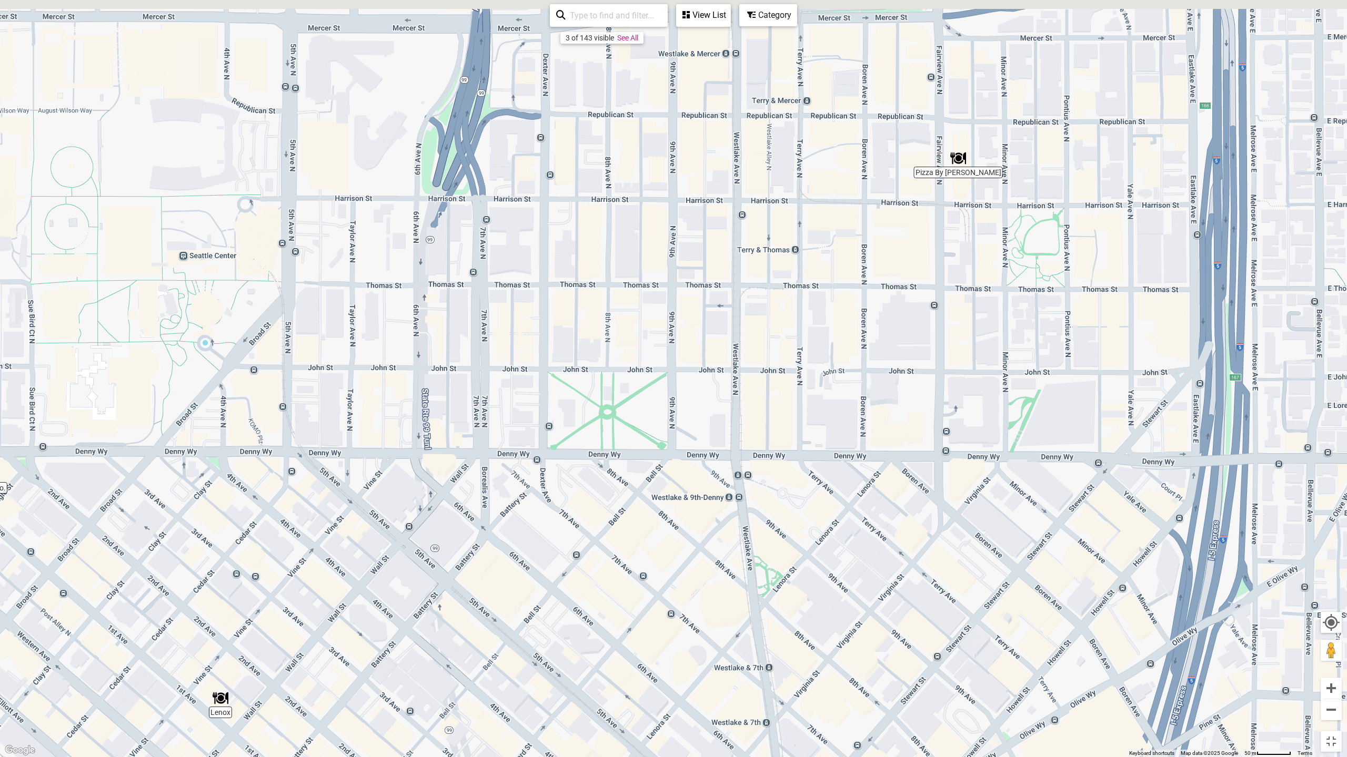
drag, startPoint x: 705, startPoint y: 351, endPoint x: 589, endPoint y: 489, distance: 180.0
click at [595, 487] on div "To navigate, press the arrow keys." at bounding box center [673, 378] width 1347 height 757
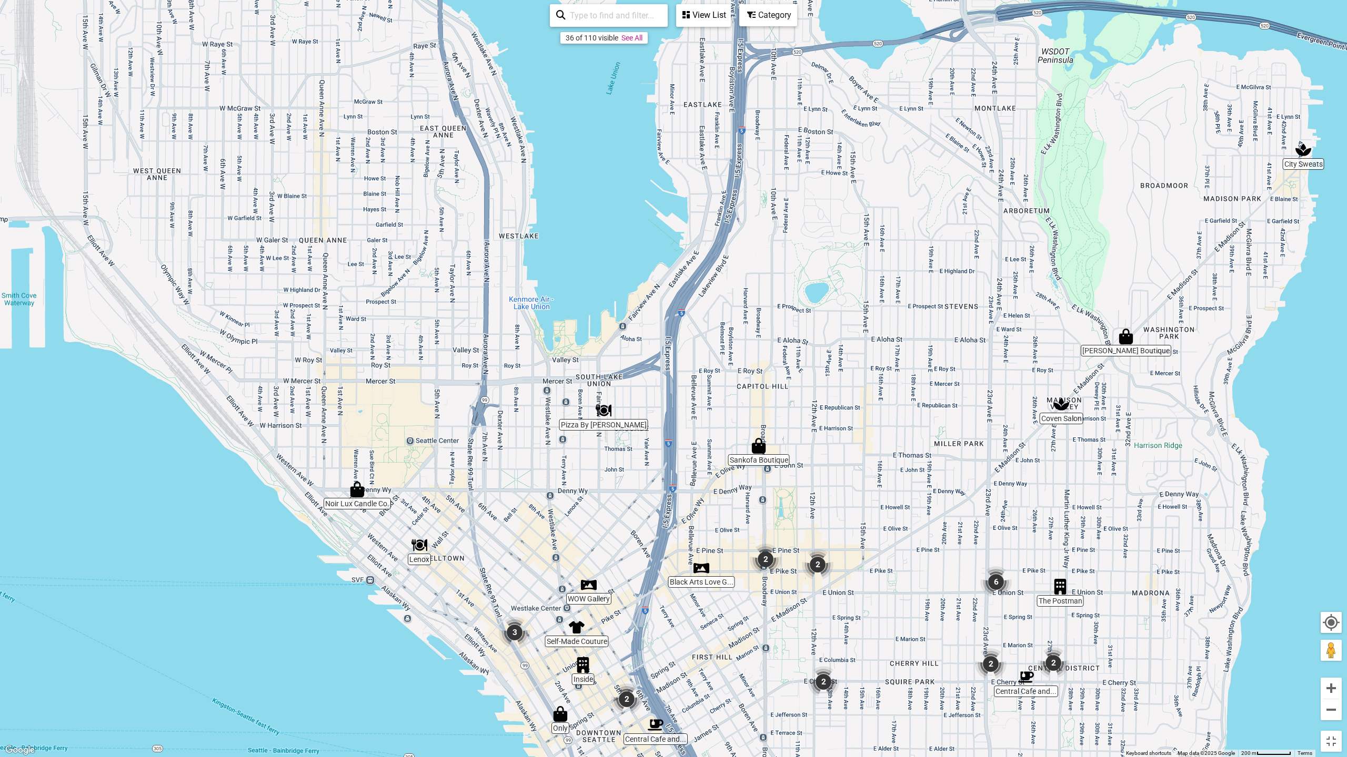
click at [769, 562] on img "2" at bounding box center [765, 560] width 40 height 40
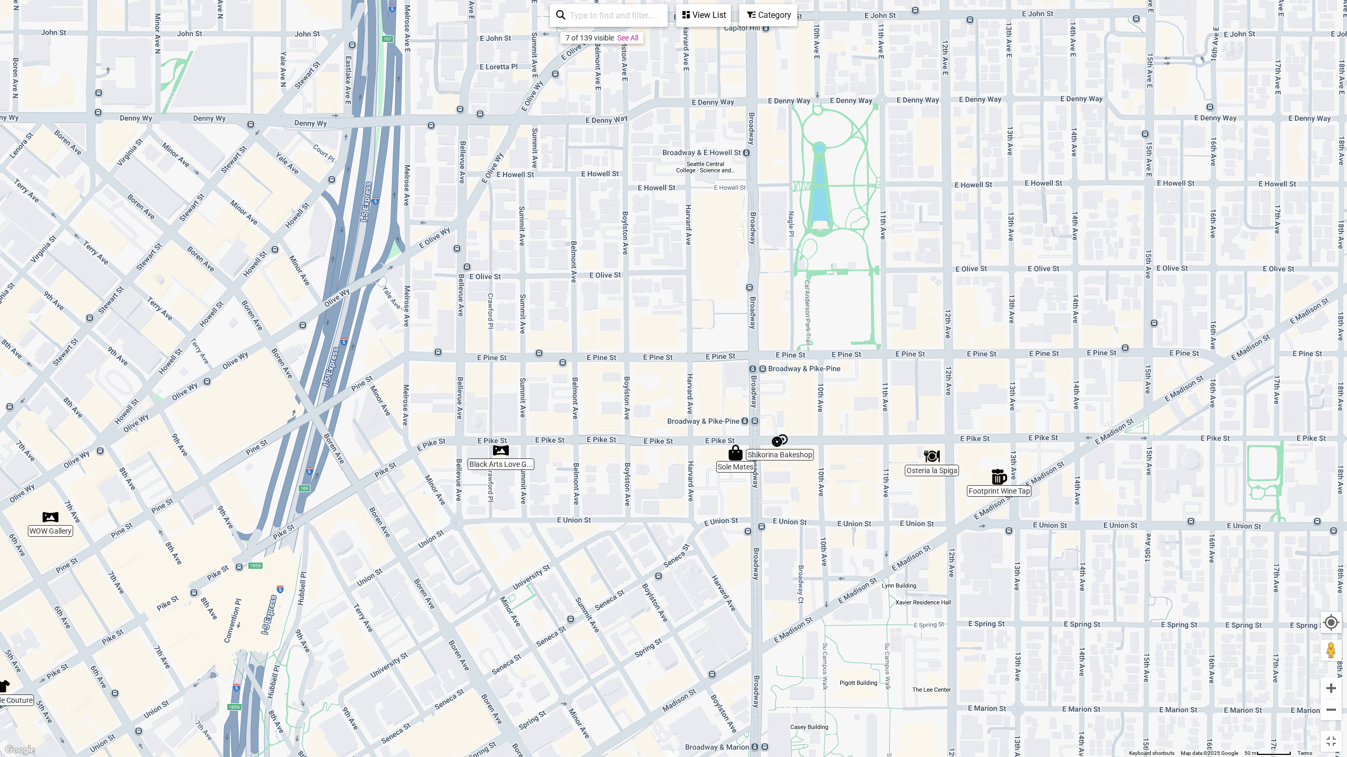
click at [935, 460] on img "Osteria la Spiga" at bounding box center [931, 456] width 24 height 24
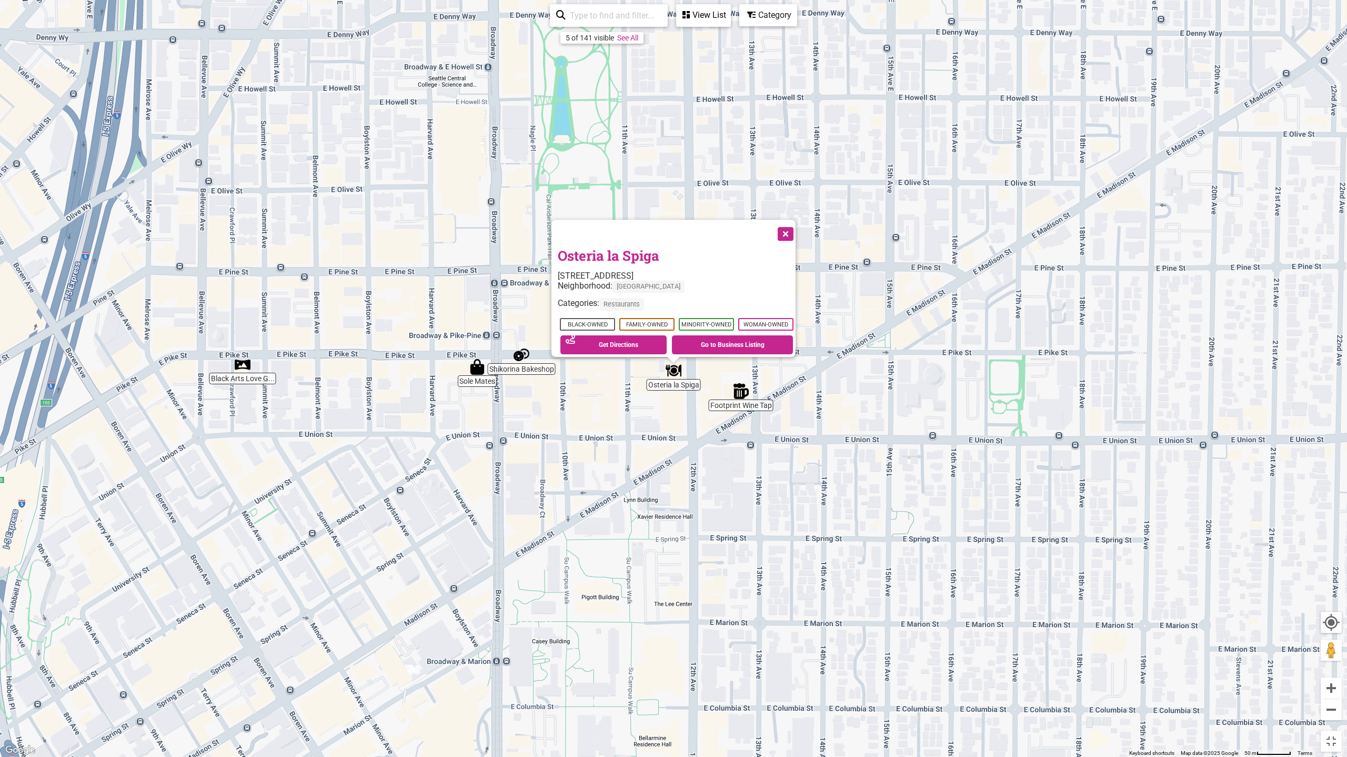
click at [789, 228] on button "Close" at bounding box center [784, 233] width 26 height 26
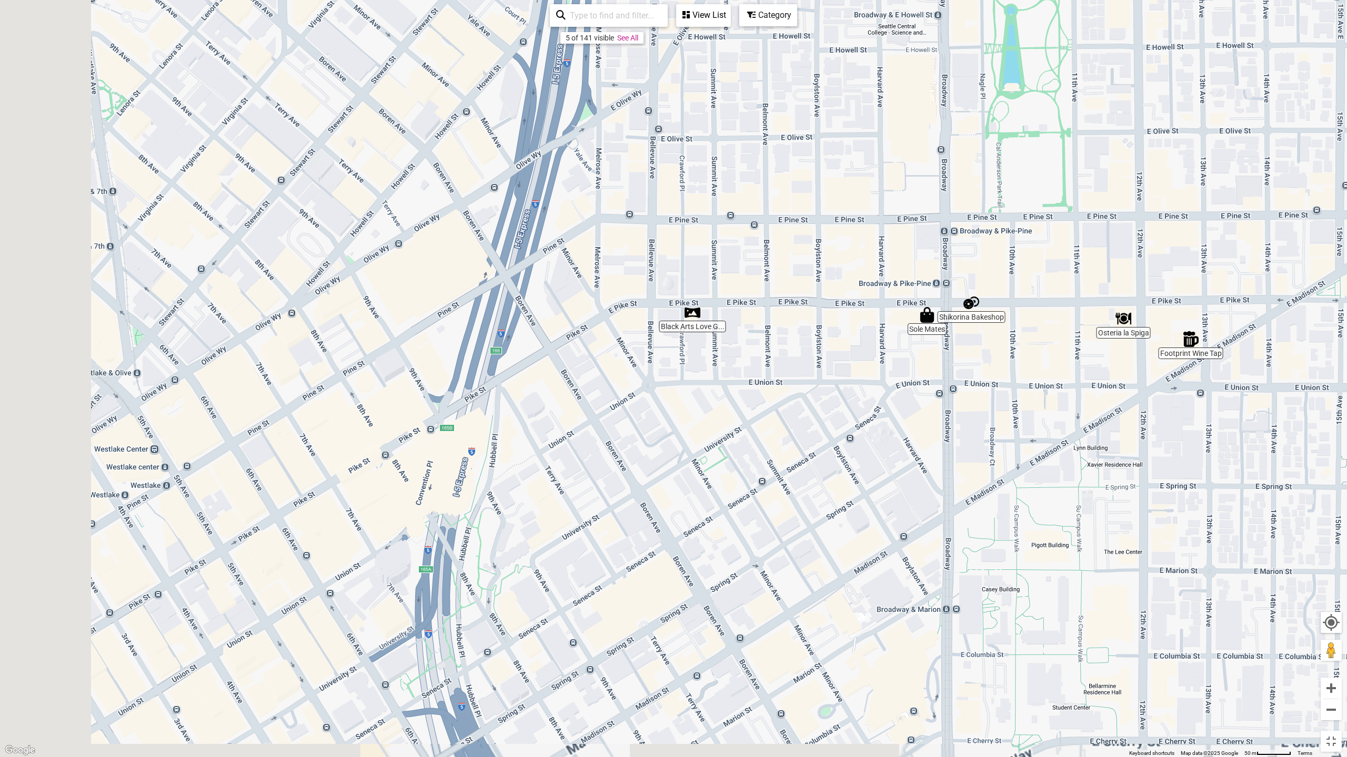
drag, startPoint x: 403, startPoint y: 357, endPoint x: 839, endPoint y: 307, distance: 438.4
click at [839, 307] on div "To navigate, press the arrow keys." at bounding box center [673, 378] width 1347 height 757
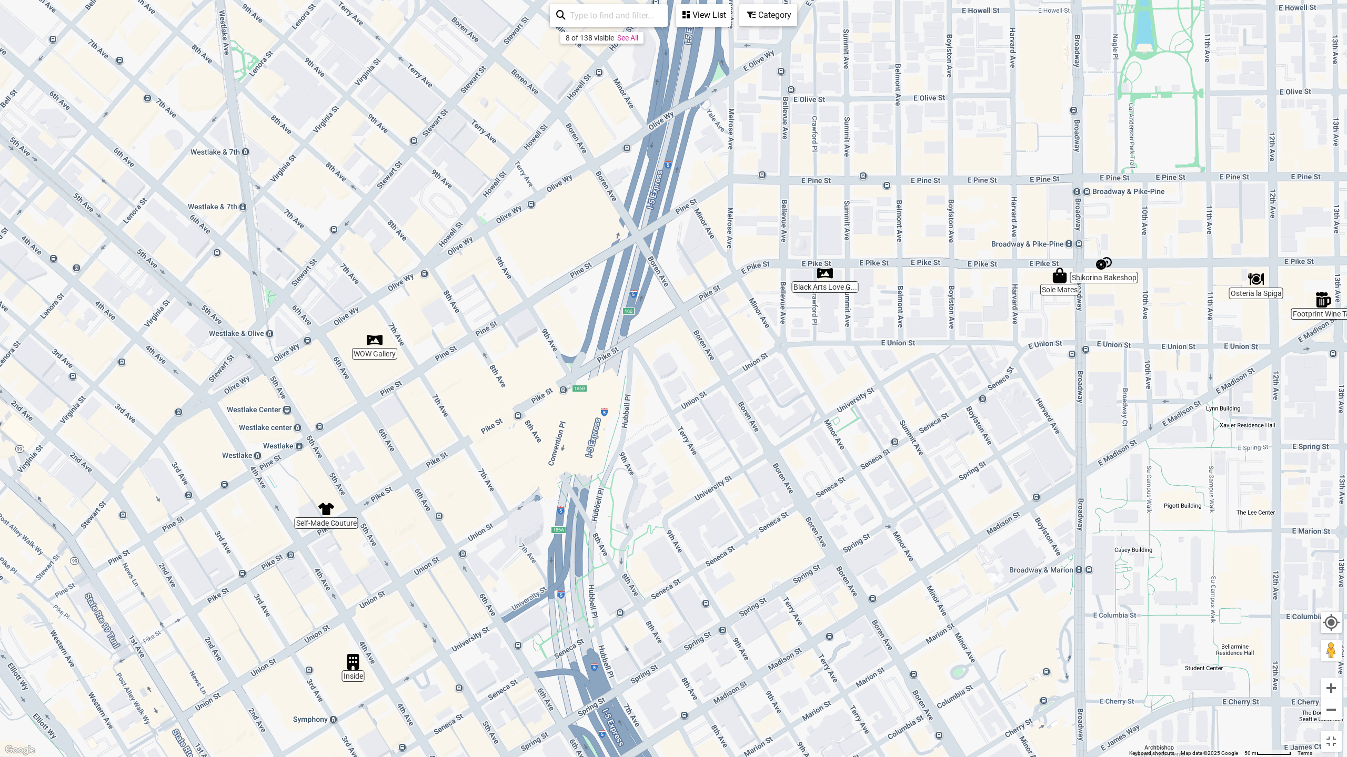
drag, startPoint x: 366, startPoint y: 400, endPoint x: 474, endPoint y: 368, distance: 112.4
click at [474, 368] on div "To navigate, press the arrow keys." at bounding box center [673, 378] width 1347 height 757
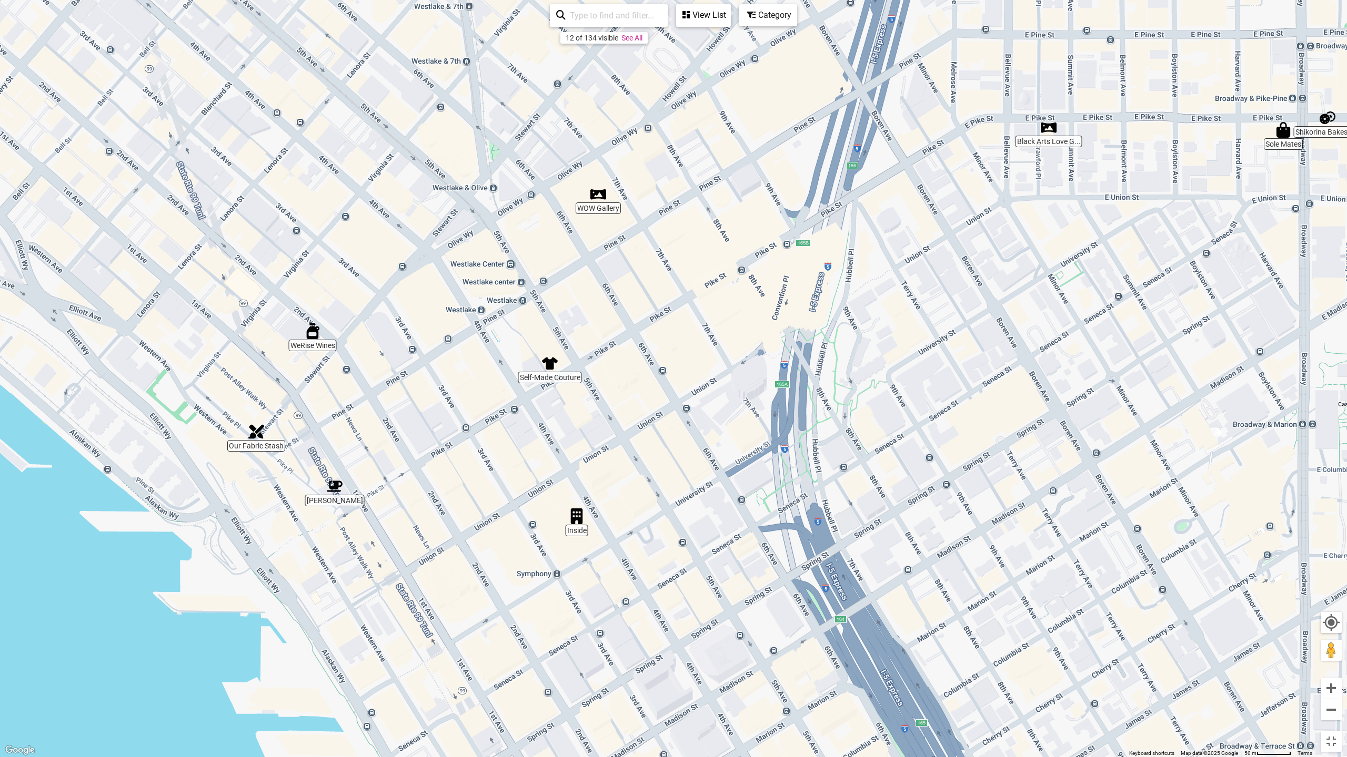
click at [587, 312] on div "To navigate, press the arrow keys." at bounding box center [673, 378] width 1347 height 757
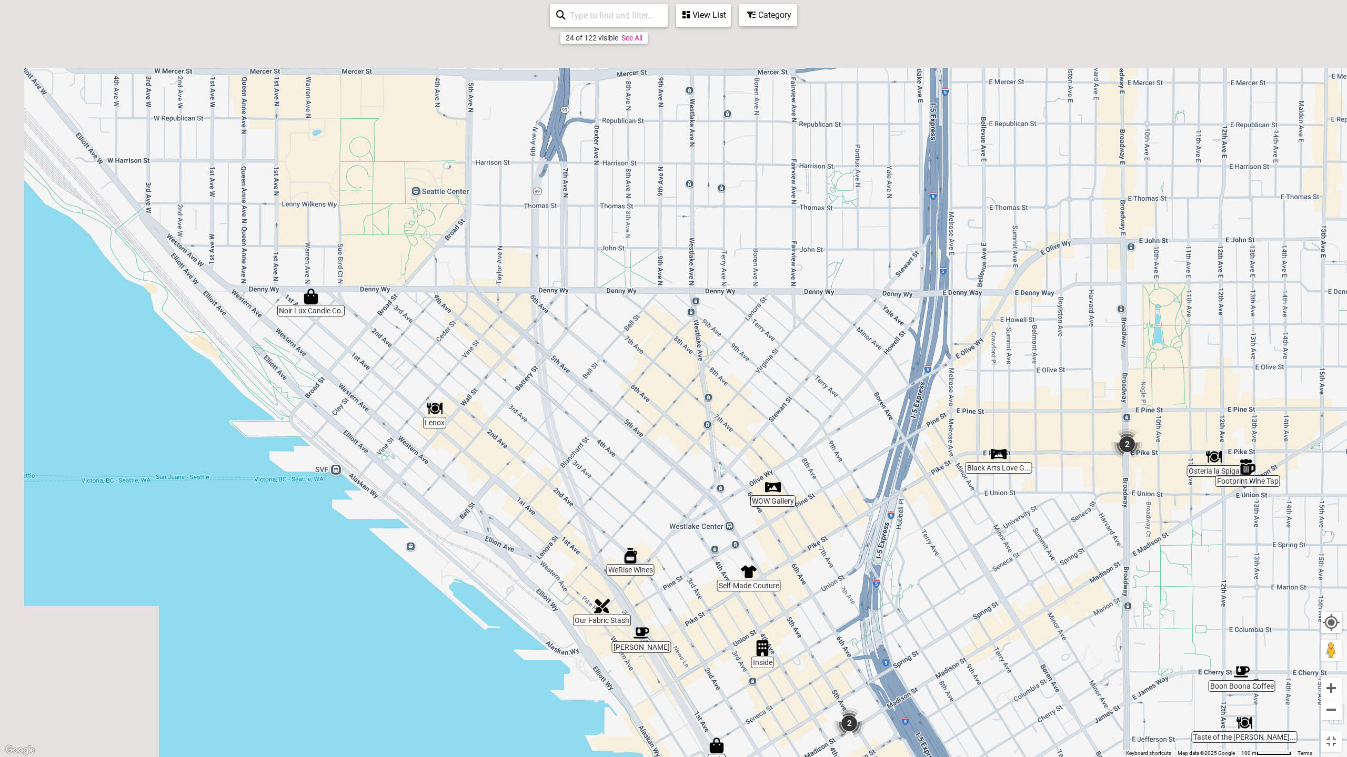
drag, startPoint x: 383, startPoint y: 218, endPoint x: 558, endPoint y: 448, distance: 288.8
click at [573, 448] on div "To navigate, press the arrow keys." at bounding box center [673, 378] width 1347 height 757
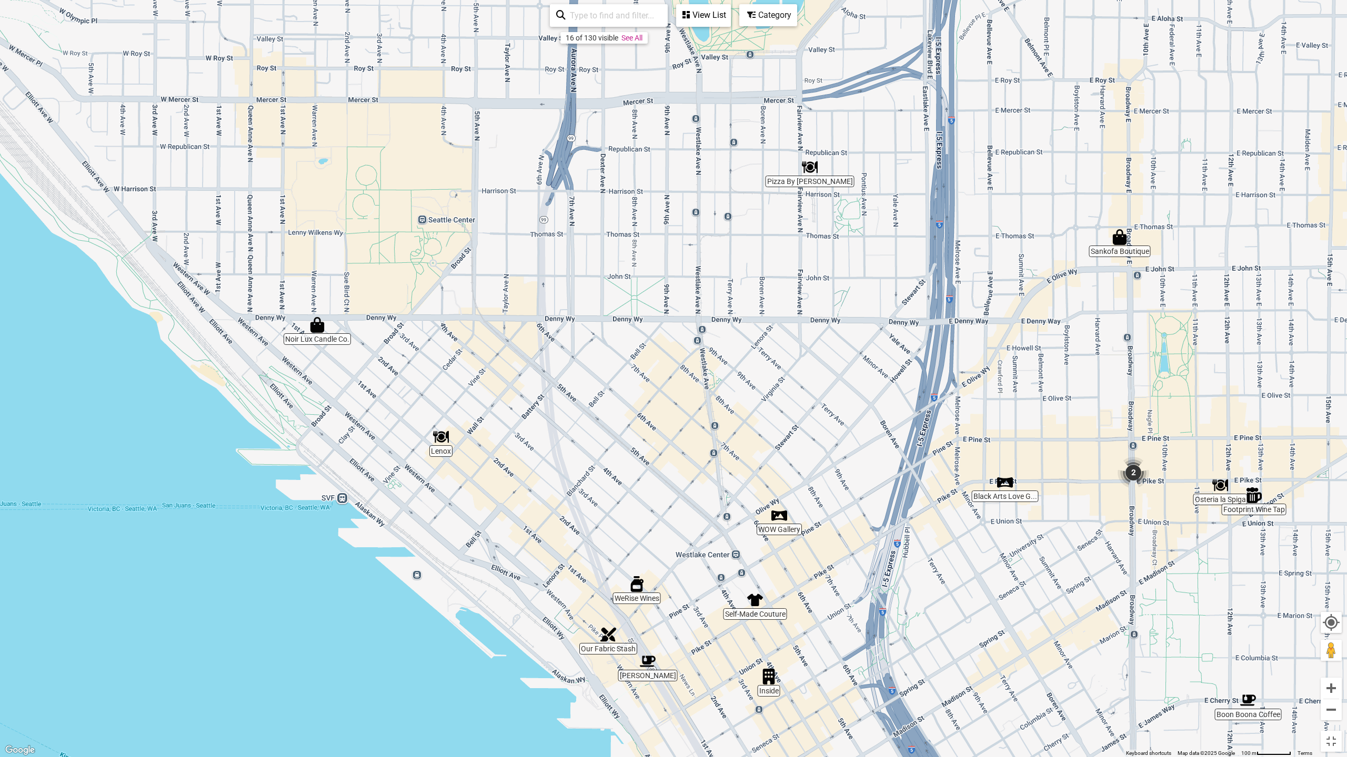
drag, startPoint x: 481, startPoint y: 334, endPoint x: 363, endPoint y: 496, distance: 200.0
click at [383, 487] on div "To navigate, press the arrow keys." at bounding box center [673, 378] width 1347 height 757
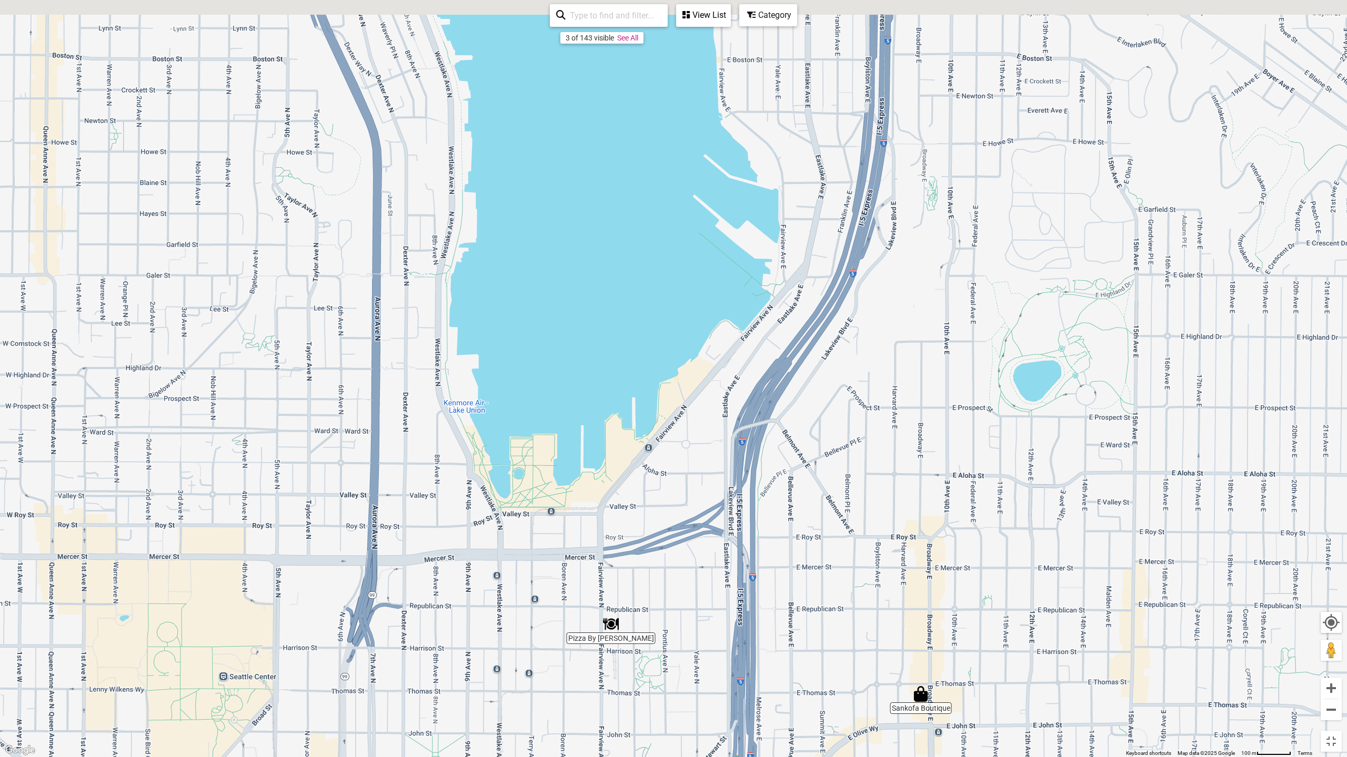
drag, startPoint x: 423, startPoint y: 292, endPoint x: 467, endPoint y: 537, distance: 249.1
click at [467, 536] on div "To navigate, press the arrow keys." at bounding box center [673, 378] width 1347 height 757
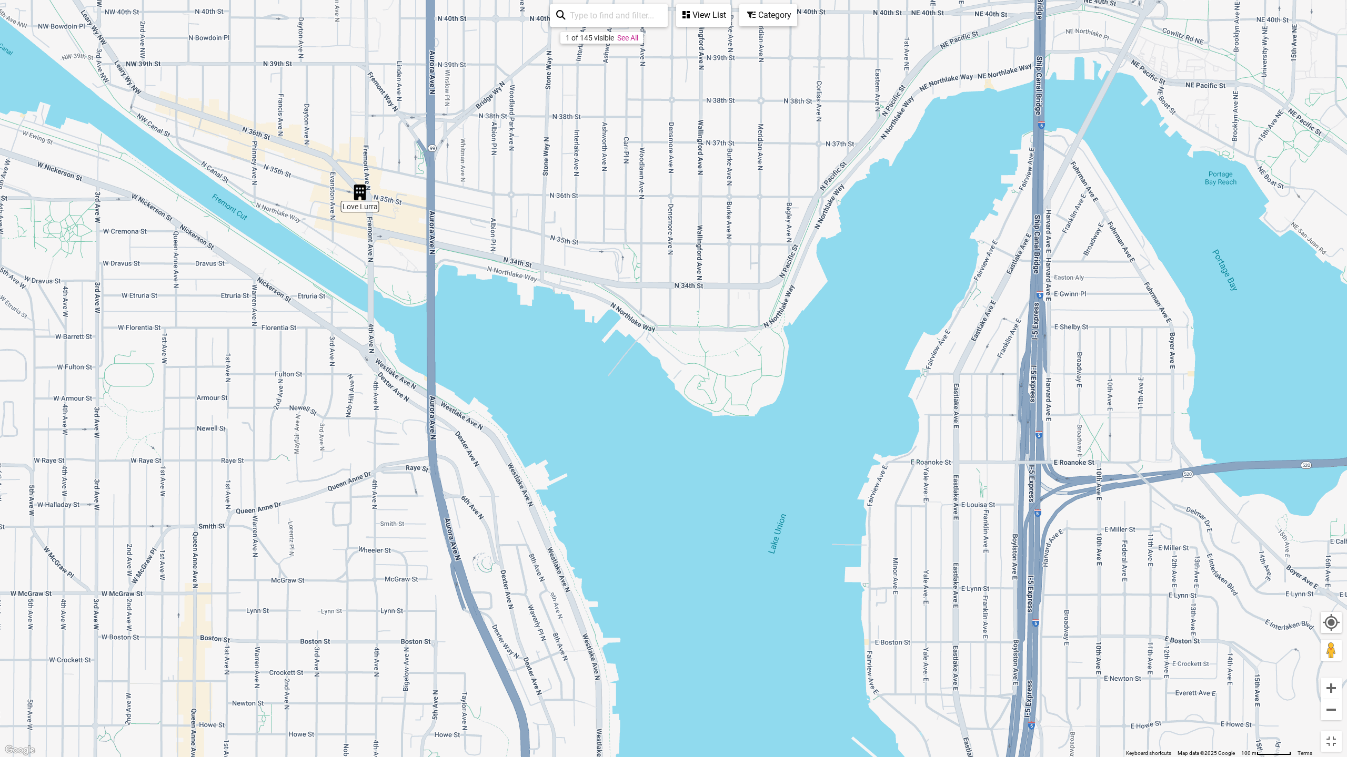
drag, startPoint x: 407, startPoint y: 340, endPoint x: 543, endPoint y: 553, distance: 252.4
click at [543, 553] on div "To navigate, press the arrow keys." at bounding box center [673, 378] width 1347 height 757
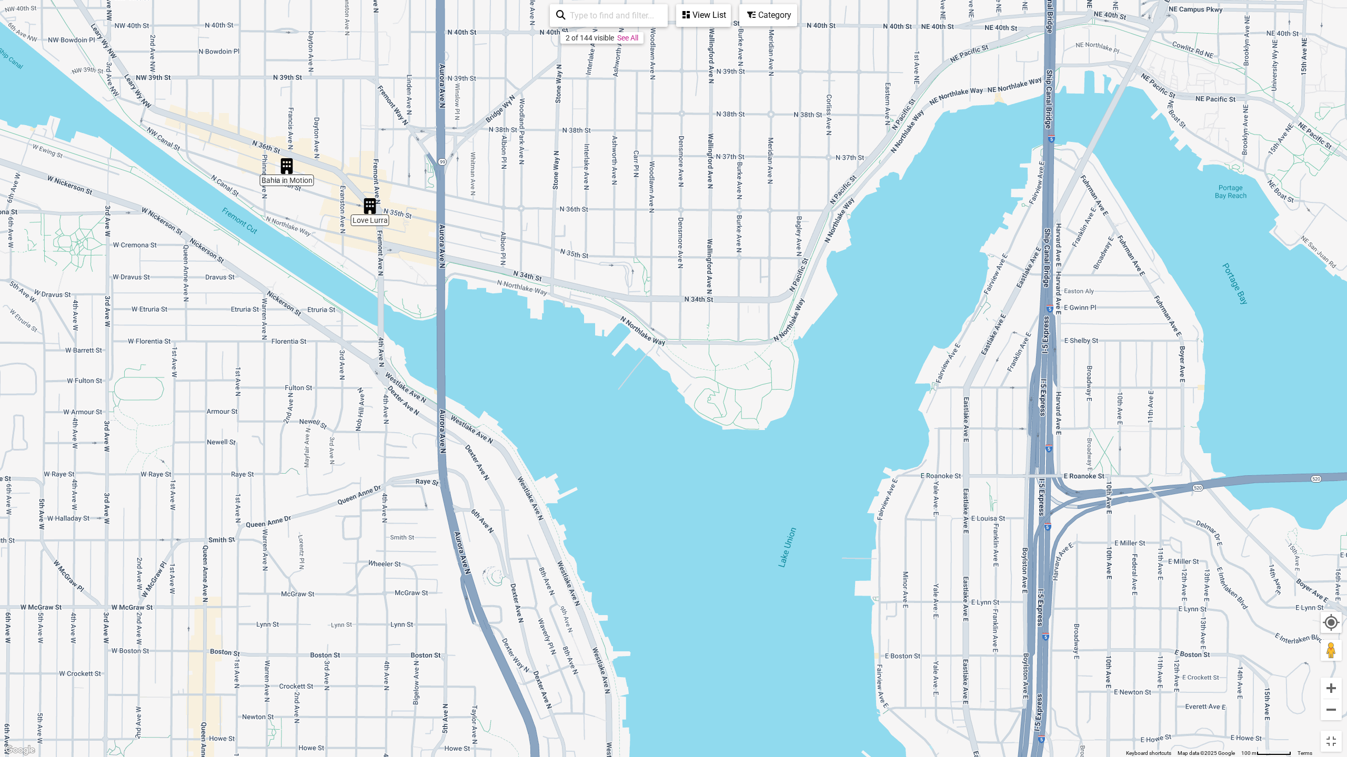
drag, startPoint x: 388, startPoint y: 374, endPoint x: 448, endPoint y: 480, distance: 122.0
click at [446, 478] on div "To navigate, press the arrow keys." at bounding box center [673, 378] width 1347 height 757
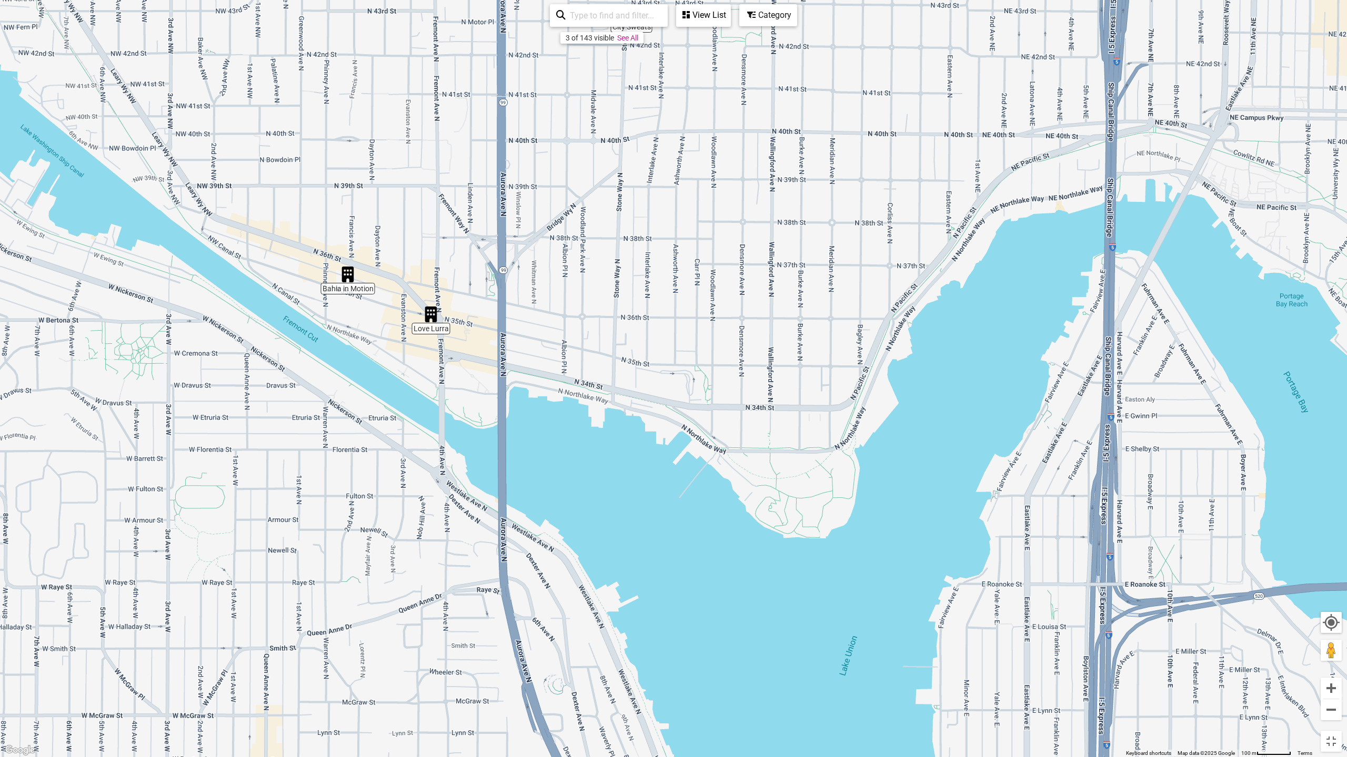
drag, startPoint x: 706, startPoint y: 349, endPoint x: 608, endPoint y: 370, distance: 100.1
click at [653, 365] on div "To navigate, press the arrow keys." at bounding box center [673, 378] width 1347 height 757
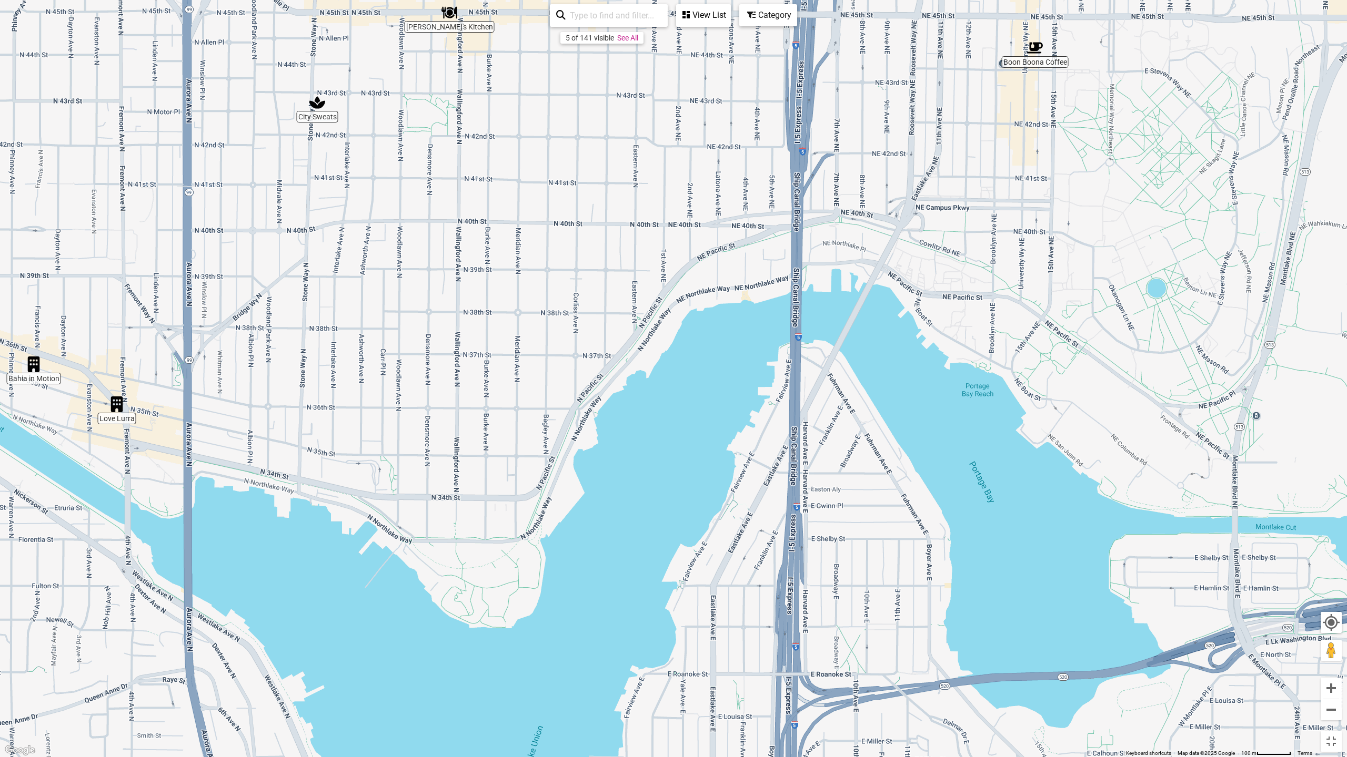
drag, startPoint x: 817, startPoint y: 392, endPoint x: 770, endPoint y: 390, distance: 47.9
click at [770, 390] on div "To navigate, press the arrow keys." at bounding box center [673, 378] width 1347 height 757
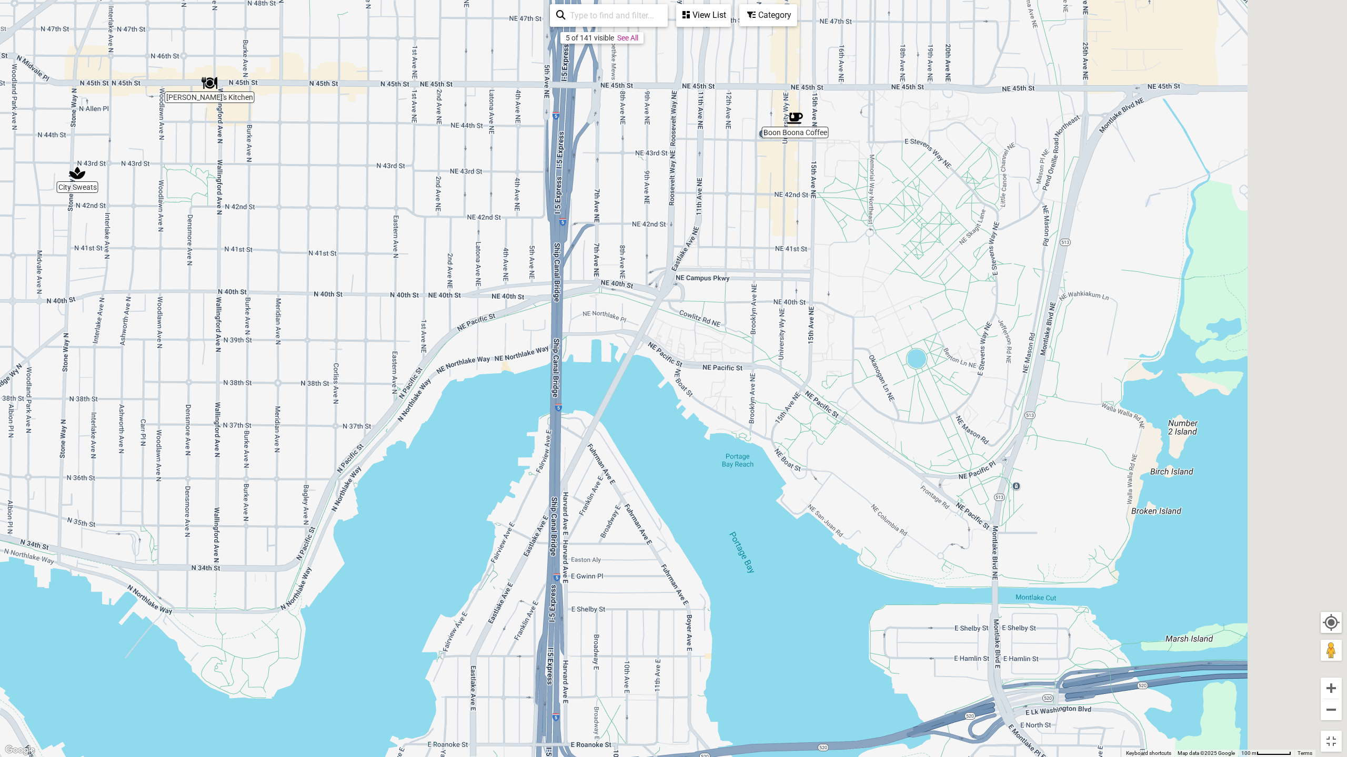
drag, startPoint x: 840, startPoint y: 416, endPoint x: 530, endPoint y: 471, distance: 314.3
click at [530, 471] on div "To navigate, press the arrow keys." at bounding box center [673, 378] width 1347 height 757
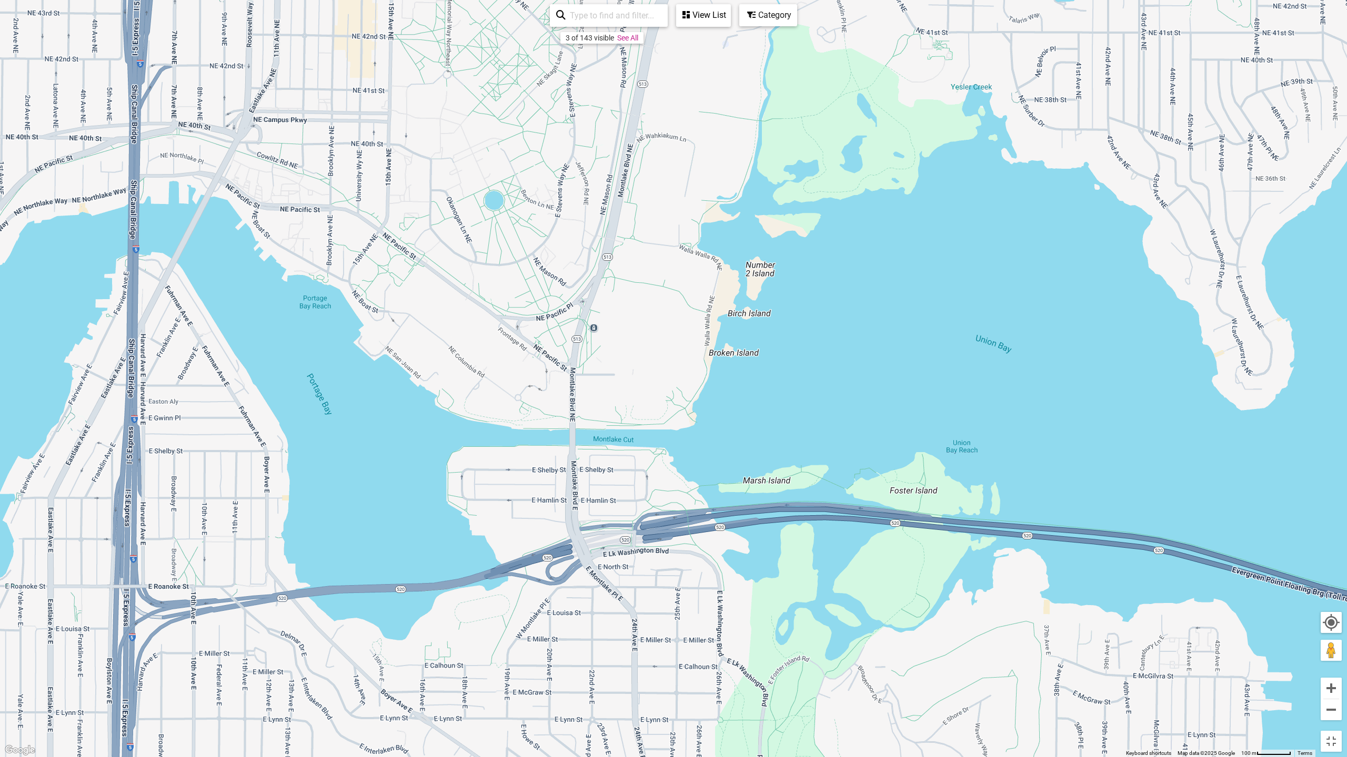
drag, startPoint x: 933, startPoint y: 496, endPoint x: 578, endPoint y: 346, distance: 385.6
click at [578, 346] on div "To navigate, press the arrow keys." at bounding box center [673, 378] width 1347 height 757
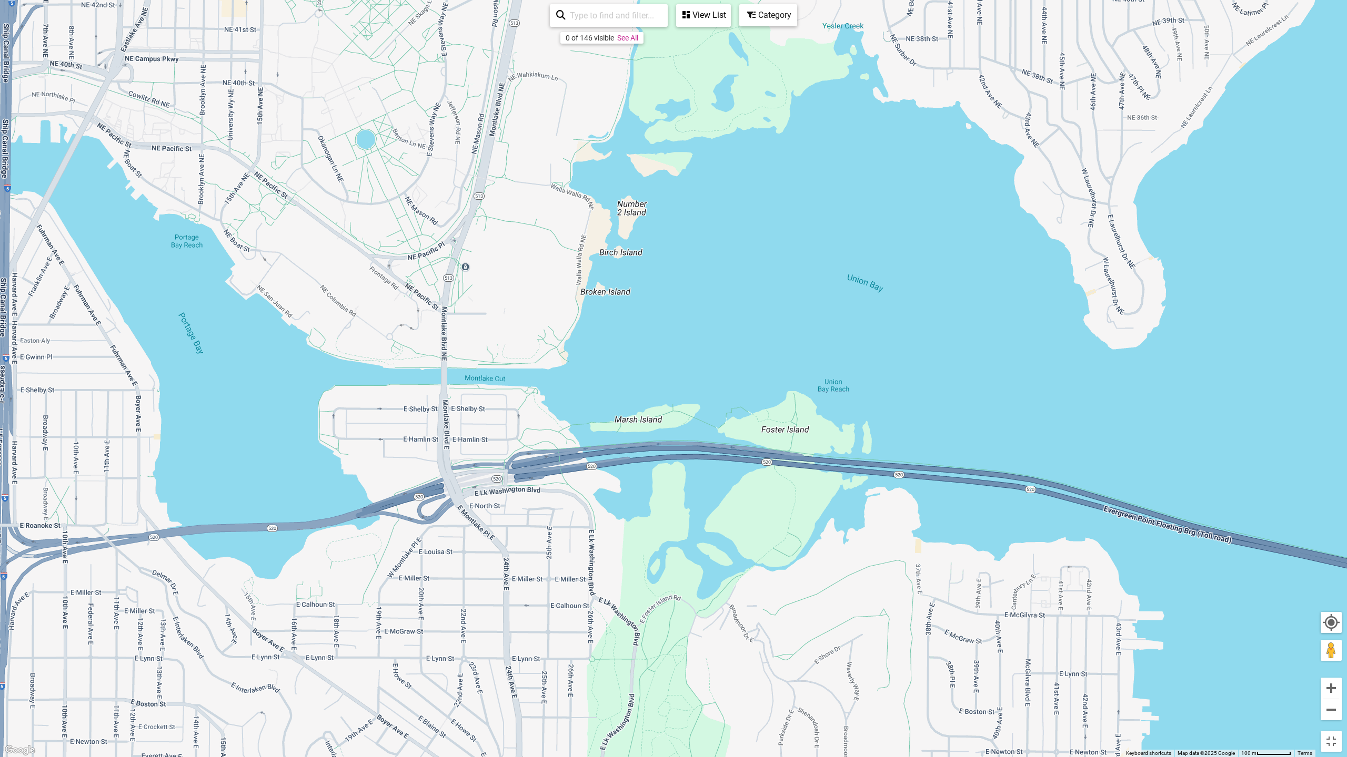
drag, startPoint x: 905, startPoint y: 415, endPoint x: 783, endPoint y: 358, distance: 134.8
click at [783, 358] on div "To navigate, press the arrow keys." at bounding box center [673, 378] width 1347 height 757
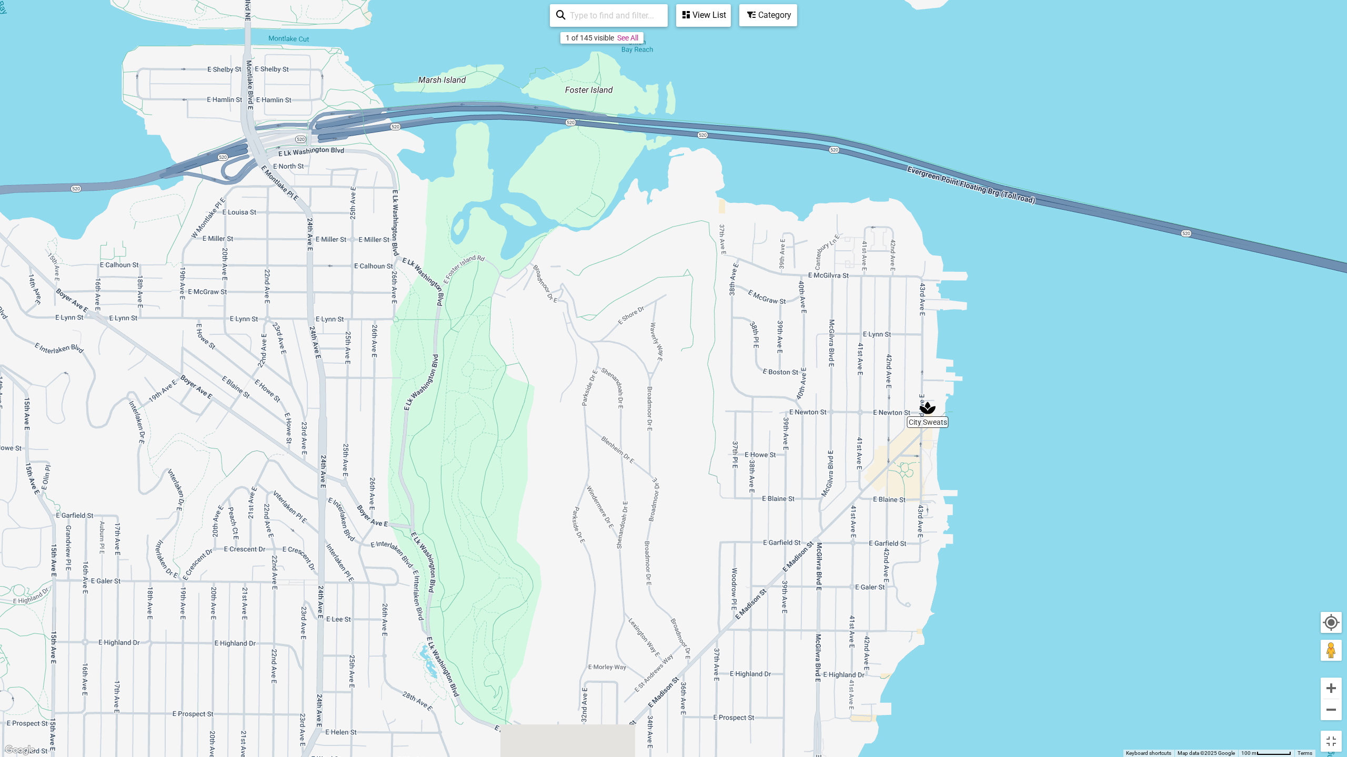
drag, startPoint x: 911, startPoint y: 602, endPoint x: 714, endPoint y: 262, distance: 392.4
click at [714, 262] on div "To navigate, press the arrow keys." at bounding box center [673, 378] width 1347 height 757
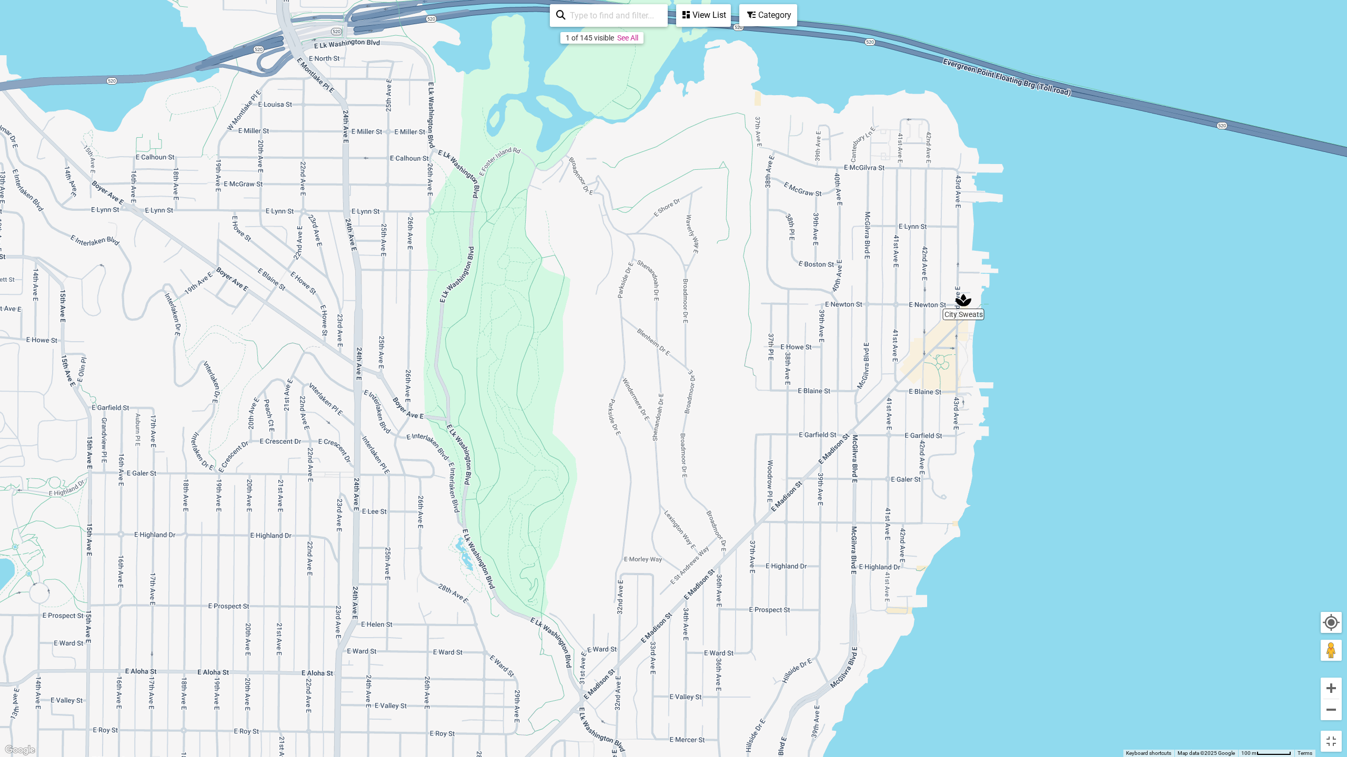
drag, startPoint x: 730, startPoint y: 588, endPoint x: 767, endPoint y: 489, distance: 105.7
click at [767, 489] on div "To navigate, press the arrow keys." at bounding box center [673, 378] width 1347 height 757
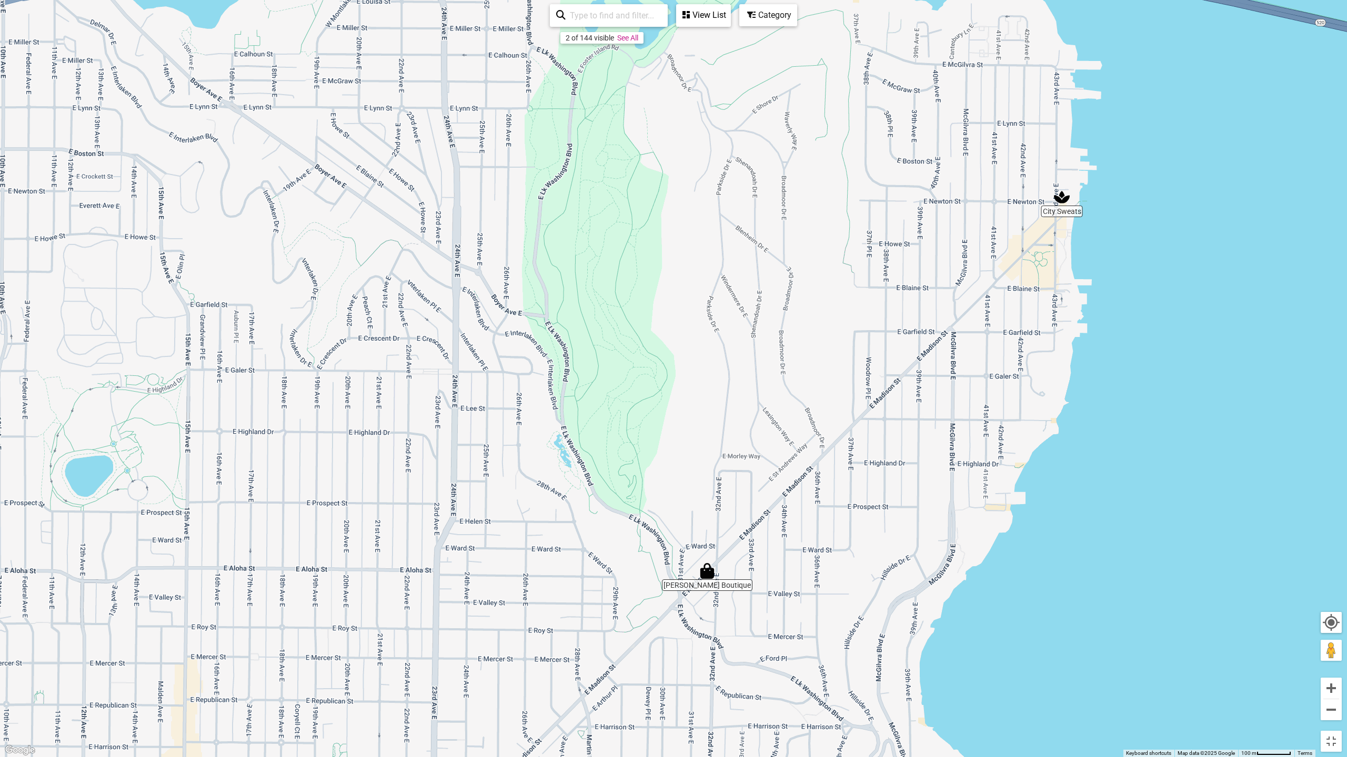
drag, startPoint x: 629, startPoint y: 522, endPoint x: 714, endPoint y: 442, distance: 116.9
click at [713, 442] on div "To navigate, press the arrow keys." at bounding box center [673, 378] width 1347 height 757
drag, startPoint x: 685, startPoint y: 604, endPoint x: 825, endPoint y: 379, distance: 264.6
click at [825, 379] on div "To navigate, press the arrow keys." at bounding box center [673, 378] width 1347 height 757
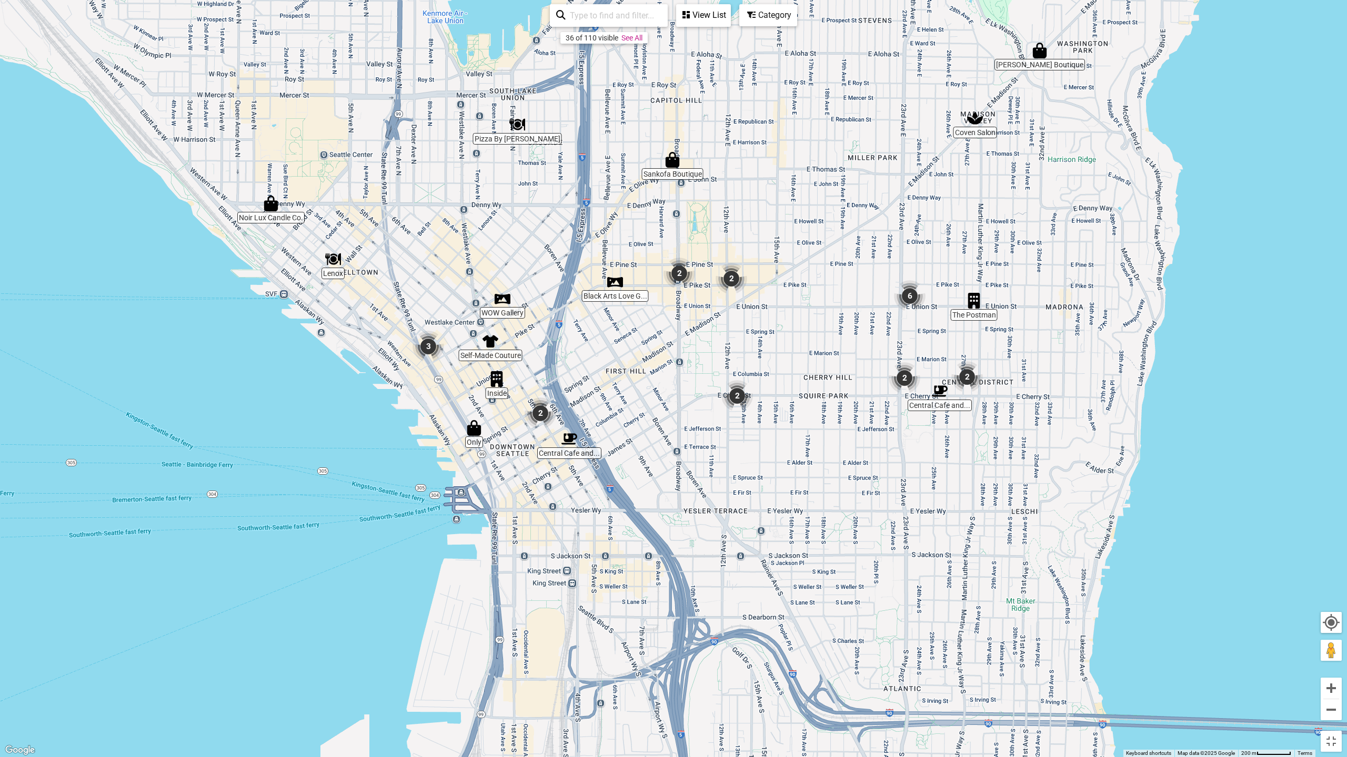
drag, startPoint x: 674, startPoint y: 562, endPoint x: 847, endPoint y: 292, distance: 320.6
click at [847, 292] on div "To navigate, press the arrow keys." at bounding box center [673, 378] width 1347 height 757
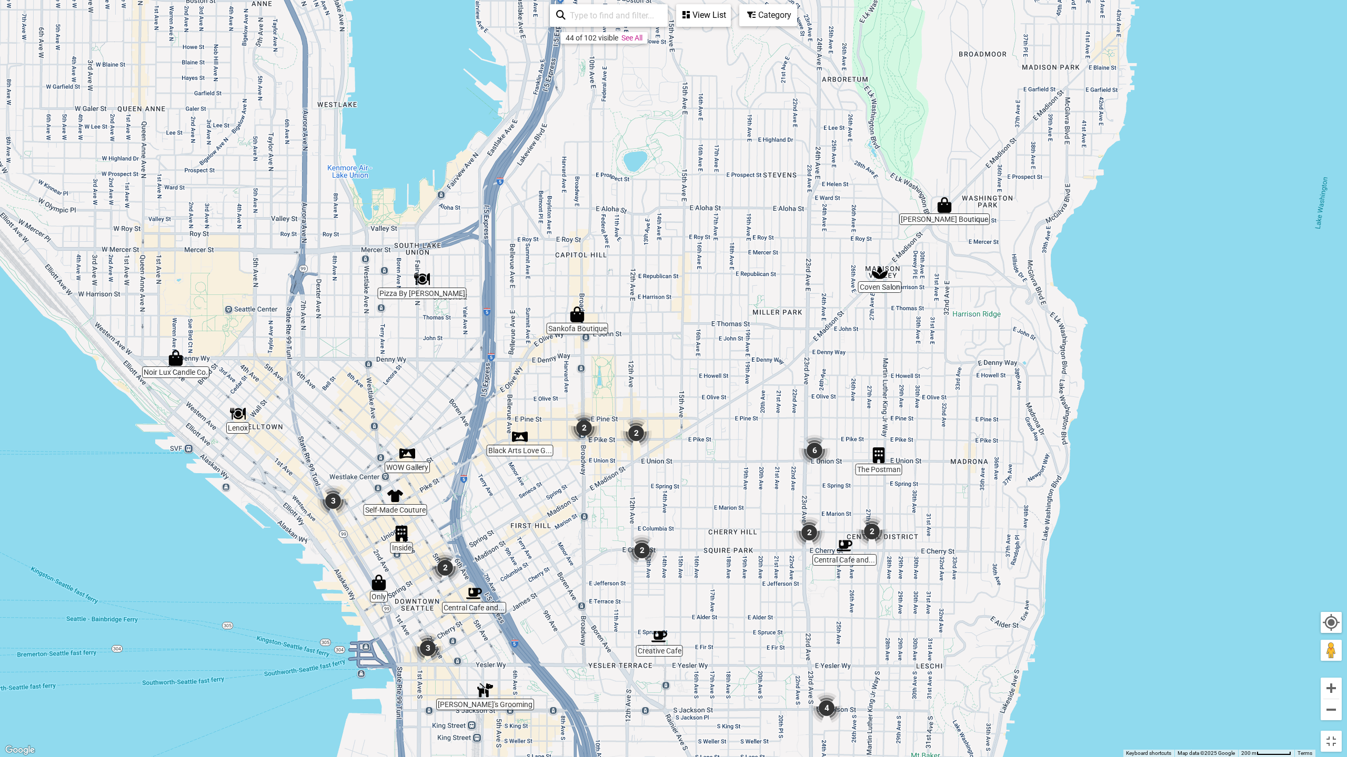
drag, startPoint x: 826, startPoint y: 508, endPoint x: 718, endPoint y: 701, distance: 221.6
click at [718, 686] on div "To navigate, press the arrow keys." at bounding box center [673, 378] width 1347 height 757
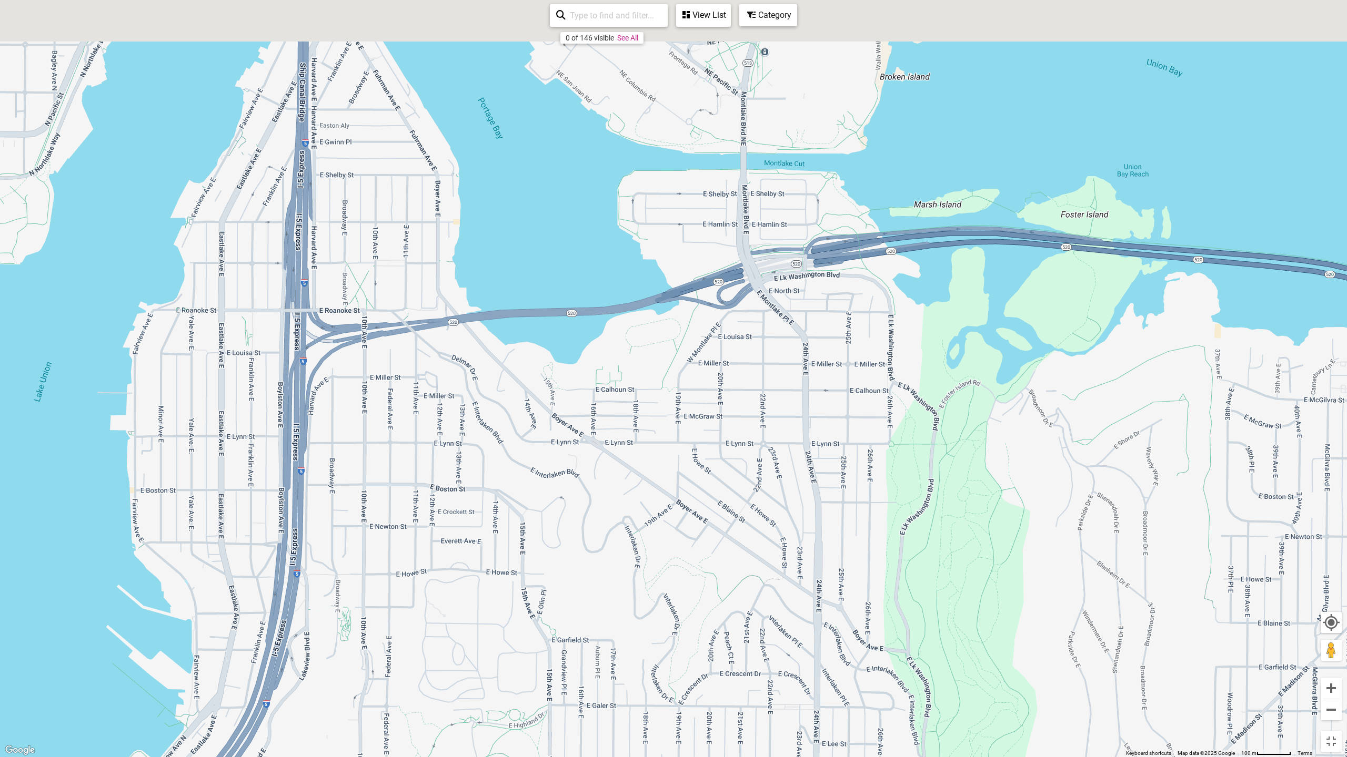
drag, startPoint x: 594, startPoint y: 347, endPoint x: 632, endPoint y: 484, distance: 143.1
click at [632, 484] on div "To navigate, press the arrow keys." at bounding box center [673, 378] width 1347 height 757
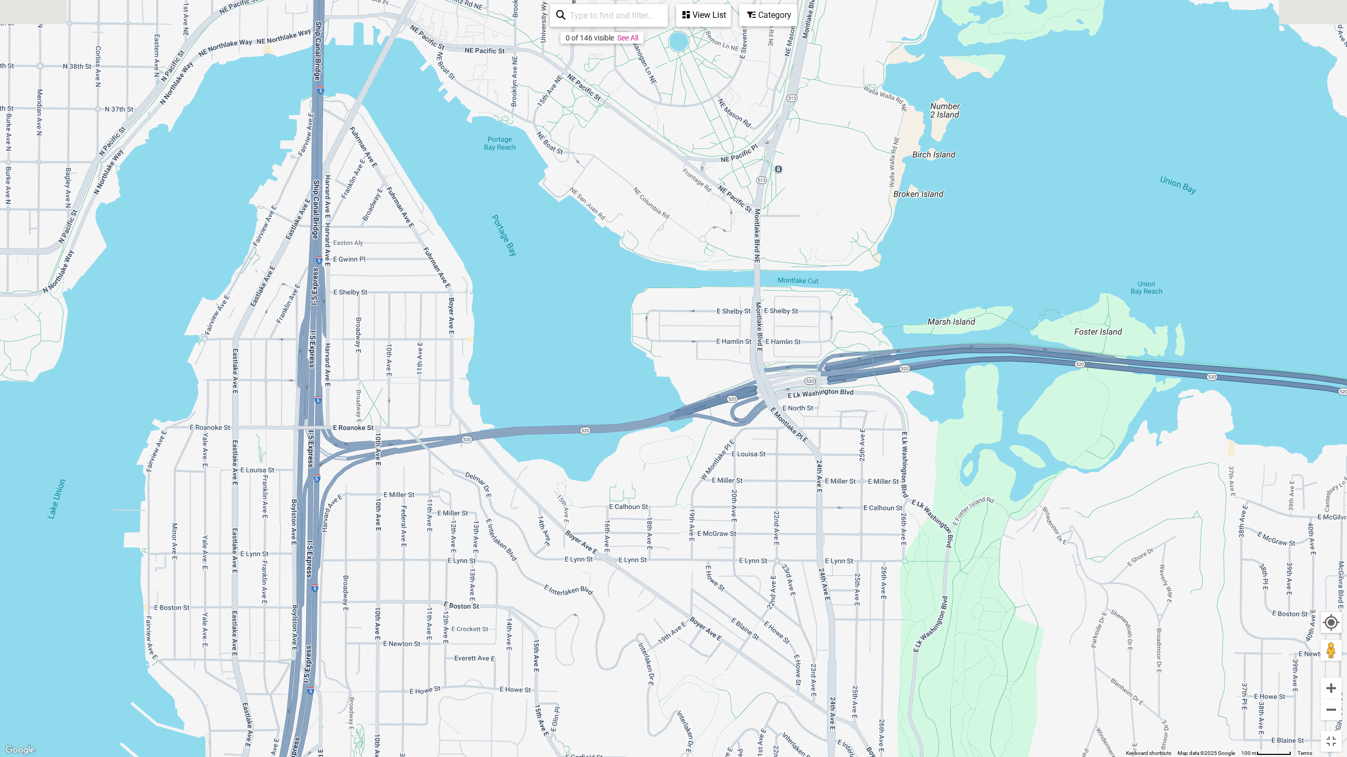
drag, startPoint x: 579, startPoint y: 391, endPoint x: 587, endPoint y: 484, distance: 93.4
click at [587, 484] on div "To navigate, press the arrow keys." at bounding box center [673, 378] width 1347 height 757
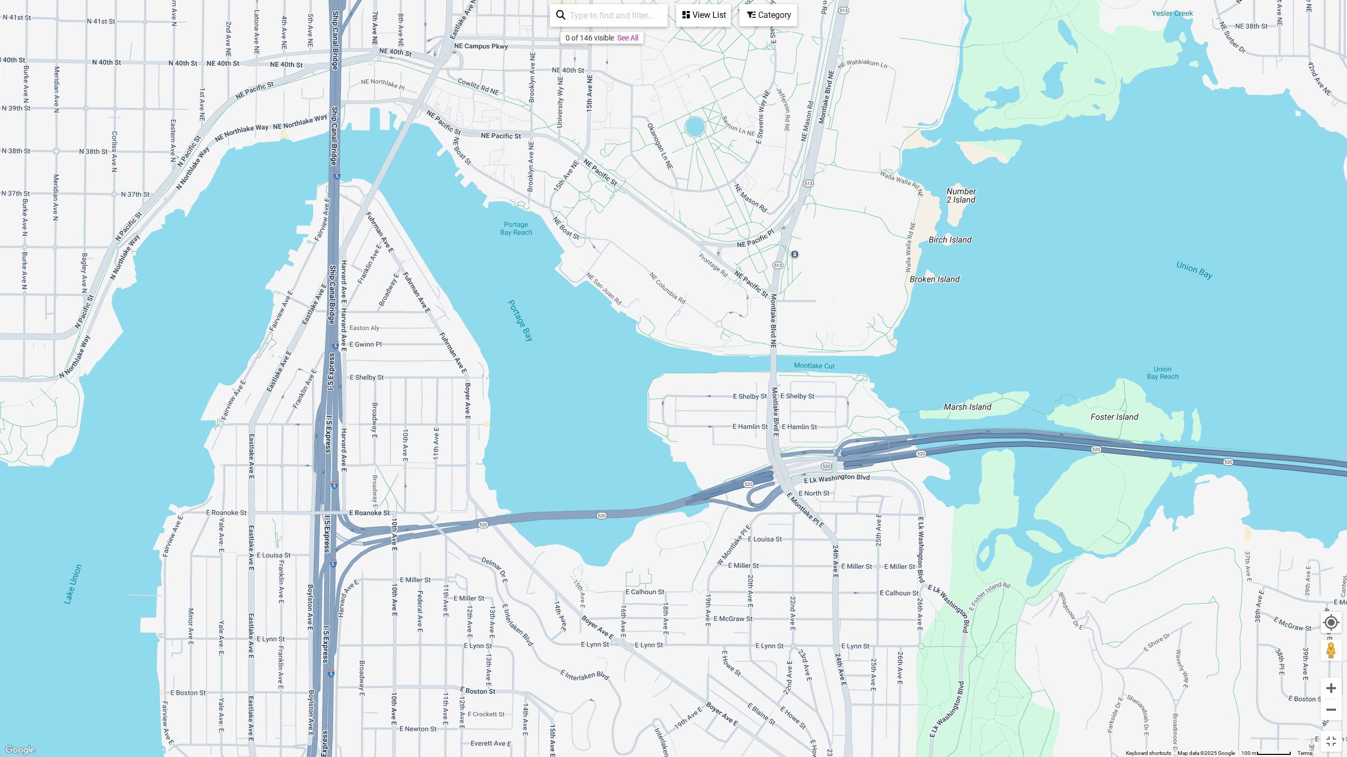
drag, startPoint x: 647, startPoint y: 262, endPoint x: 664, endPoint y: 329, distance: 69.0
click at [664, 329] on div "To navigate, press the arrow keys." at bounding box center [673, 378] width 1347 height 757
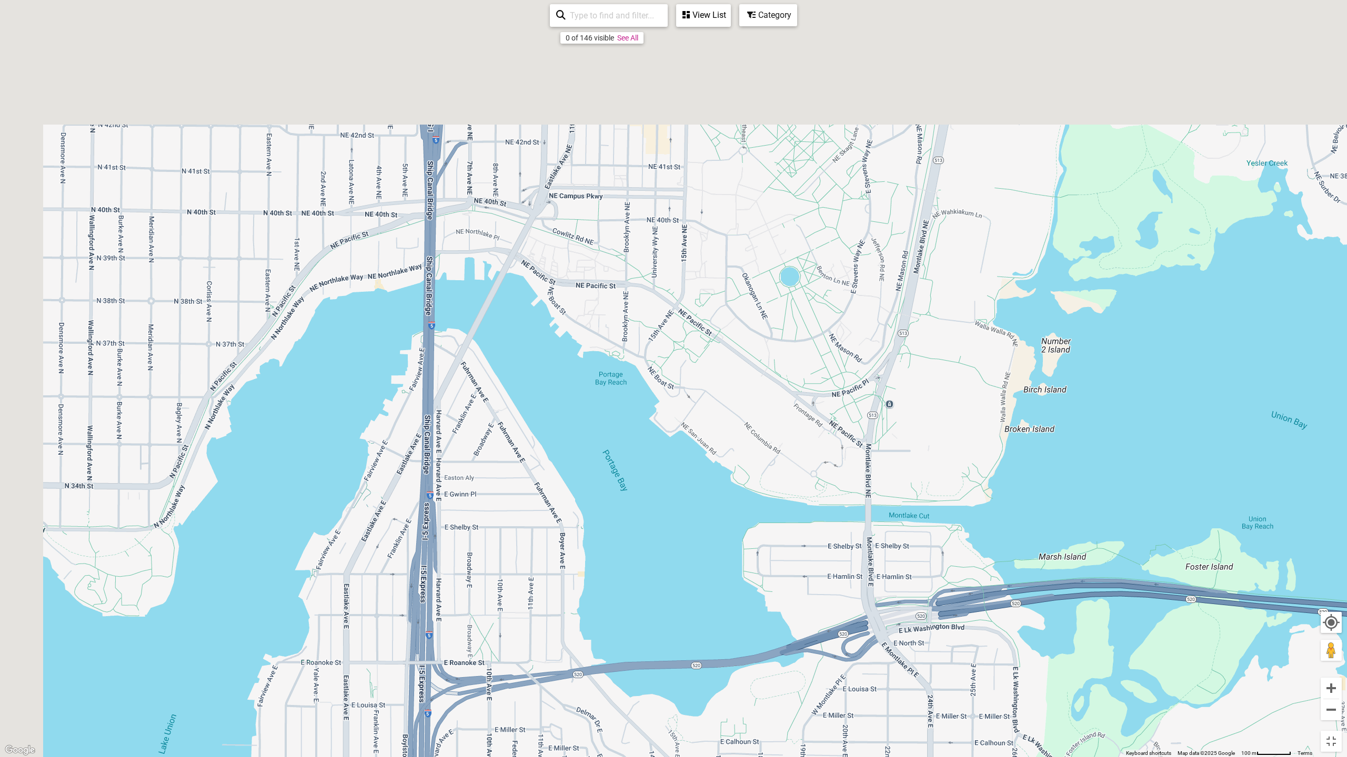
drag, startPoint x: 660, startPoint y: 326, endPoint x: 688, endPoint y: 372, distance: 54.3
click at [689, 368] on div "To navigate, press the arrow keys." at bounding box center [673, 378] width 1347 height 757
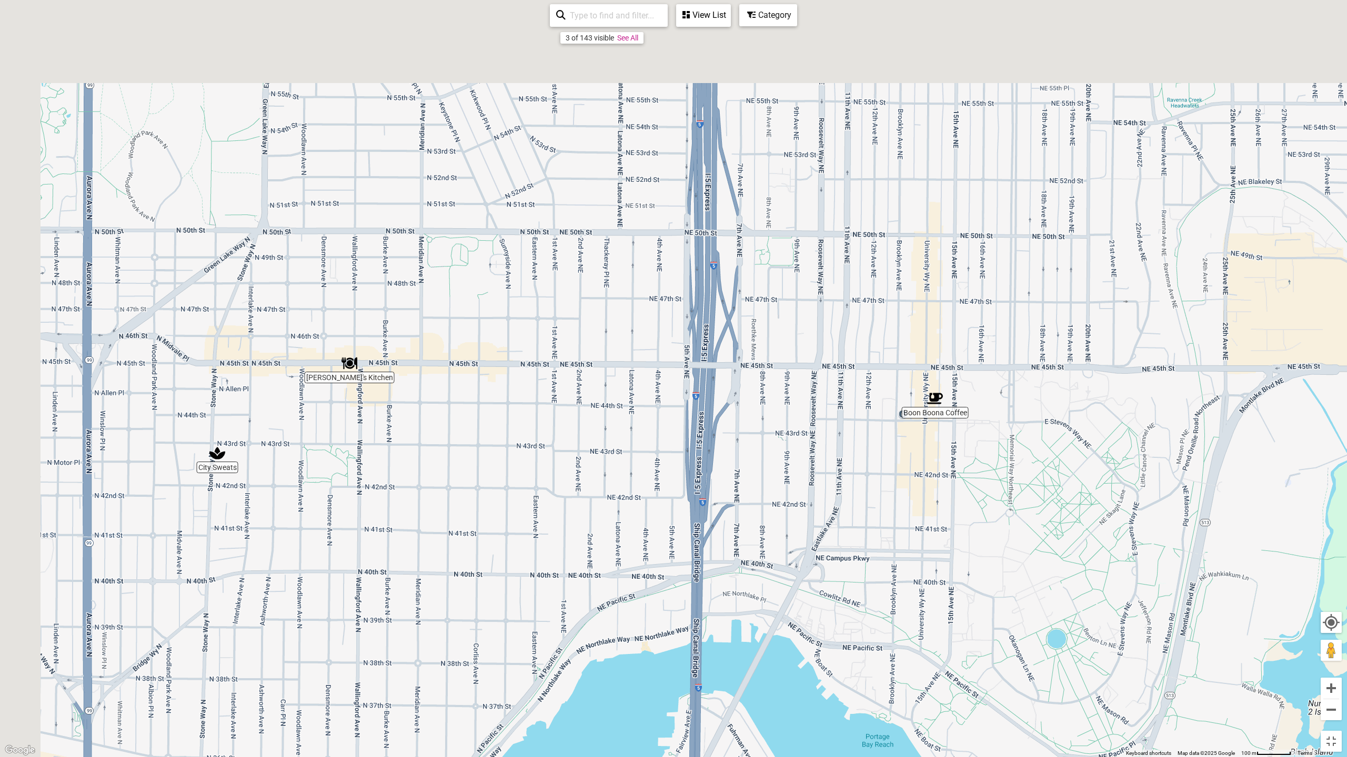
drag, startPoint x: 574, startPoint y: 221, endPoint x: 736, endPoint y: 454, distance: 283.8
click at [736, 454] on div "To navigate, press the arrow keys." at bounding box center [673, 378] width 1347 height 757
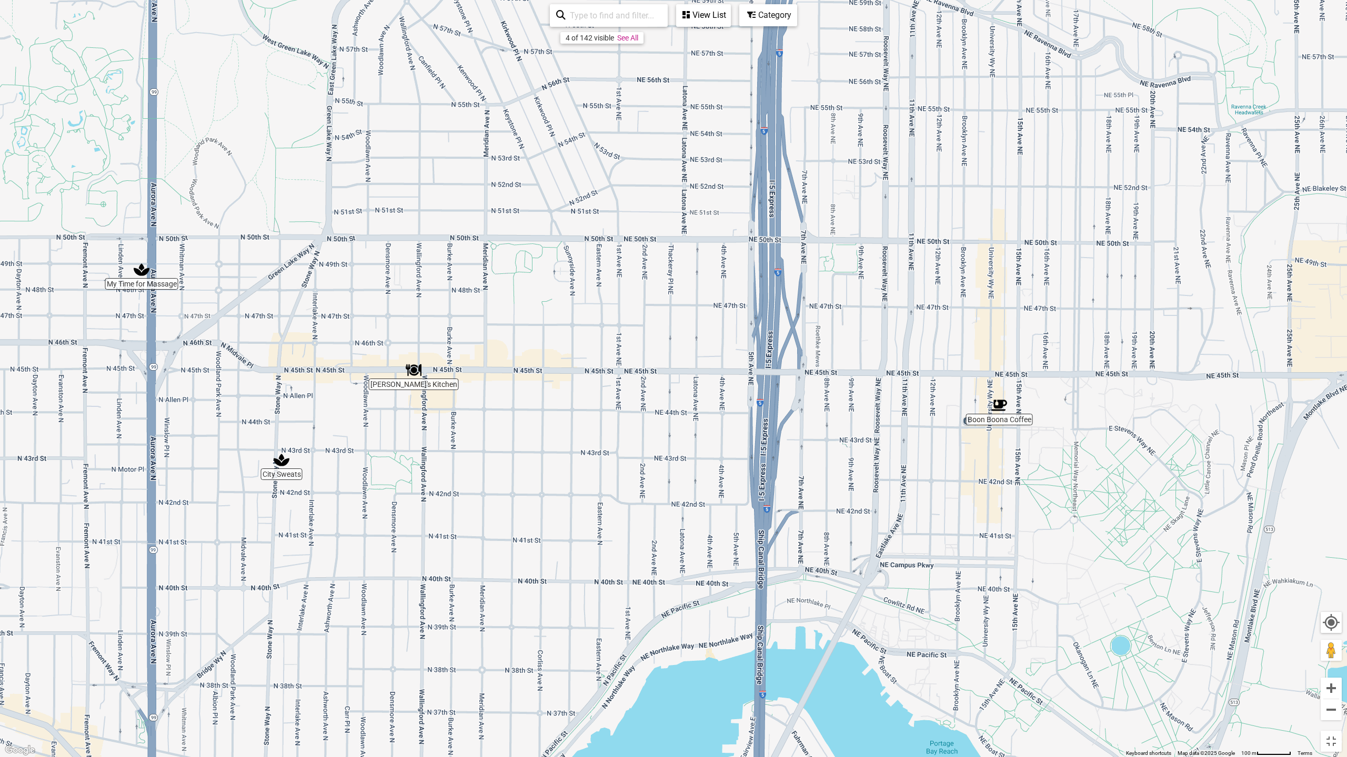
drag, startPoint x: 476, startPoint y: 459, endPoint x: 682, endPoint y: 438, distance: 207.3
click at [674, 438] on div "To navigate, press the arrow keys." at bounding box center [673, 378] width 1347 height 757
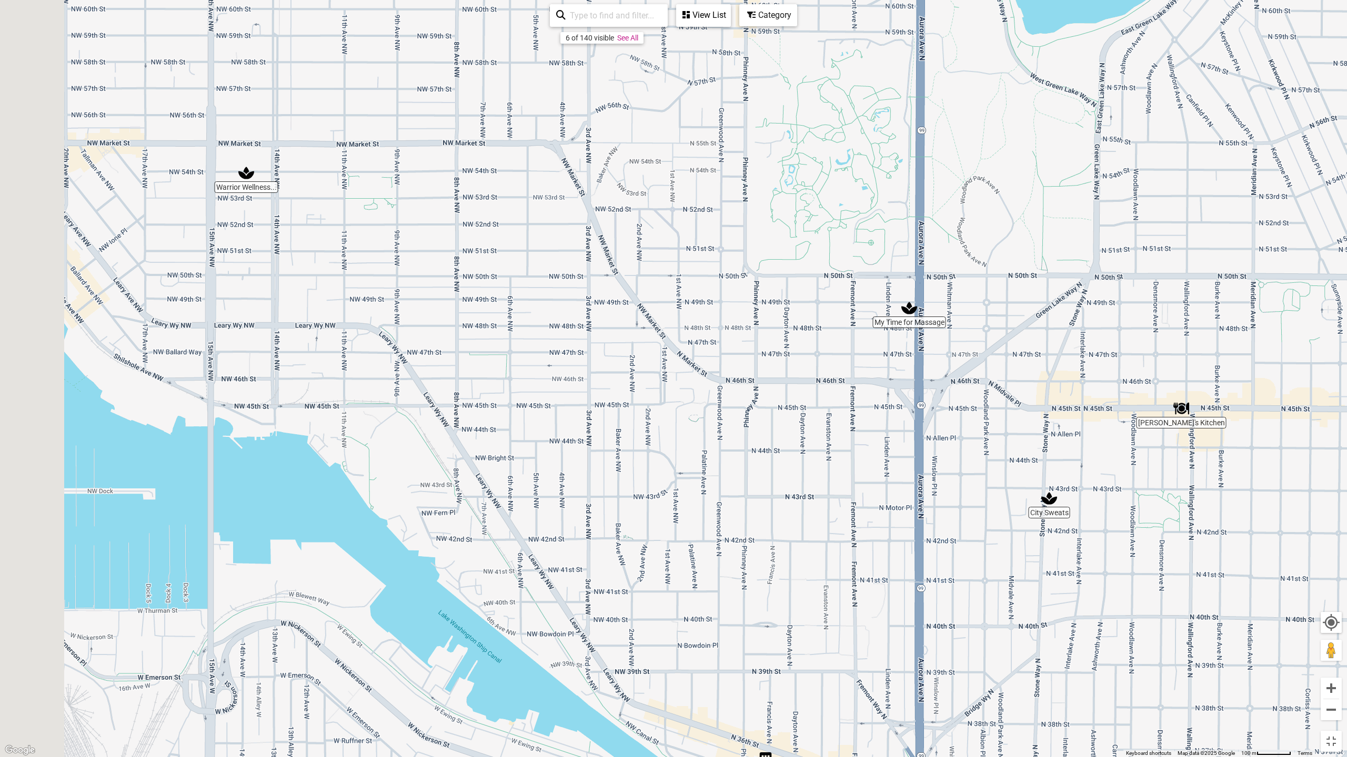
drag, startPoint x: 395, startPoint y: 371, endPoint x: 500, endPoint y: 517, distance: 180.0
click at [499, 515] on div "To navigate, press the arrow keys." at bounding box center [673, 378] width 1347 height 757
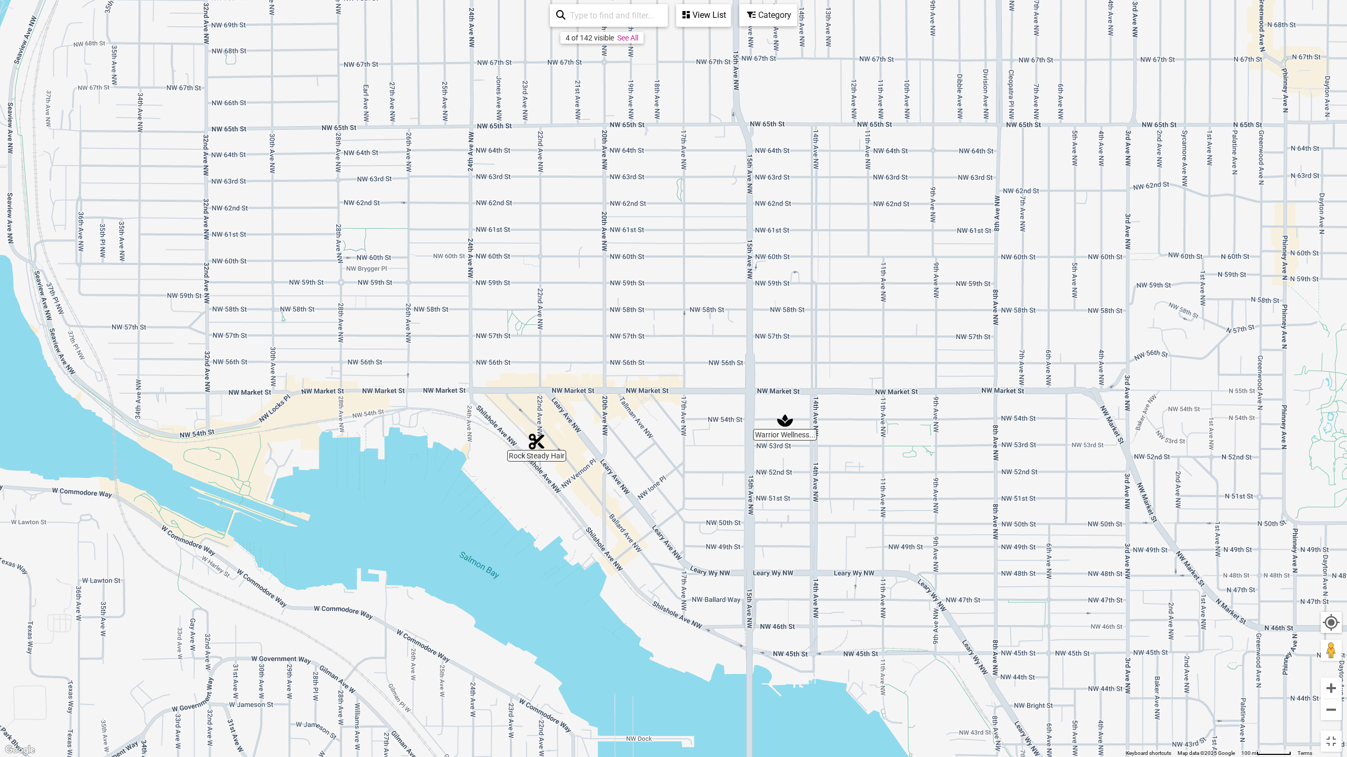
drag, startPoint x: 457, startPoint y: 401, endPoint x: 680, endPoint y: 398, distance: 223.6
click at [680, 398] on div "To navigate, press the arrow keys." at bounding box center [673, 378] width 1347 height 757
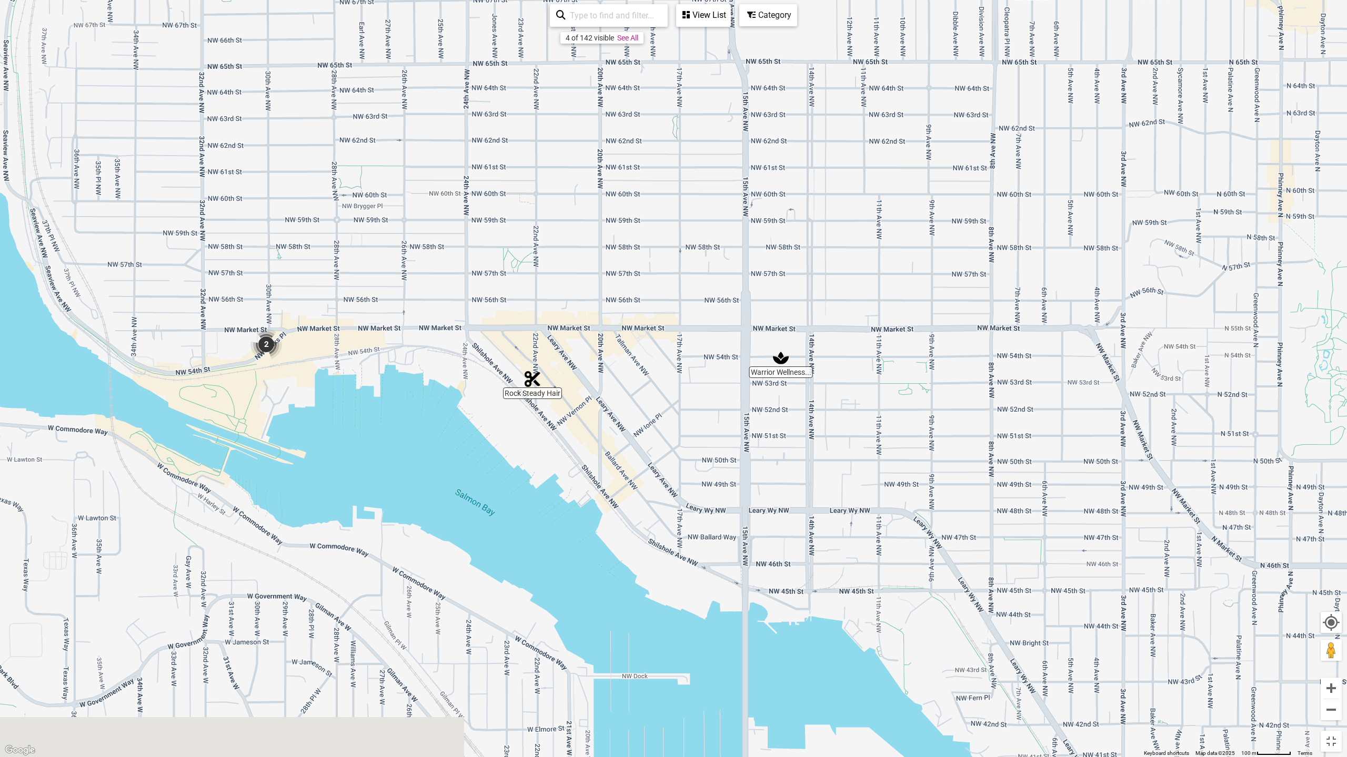
drag, startPoint x: 766, startPoint y: 638, endPoint x: 771, endPoint y: 547, distance: 91.2
click at [771, 547] on div "To navigate, press the arrow keys." at bounding box center [673, 378] width 1347 height 757
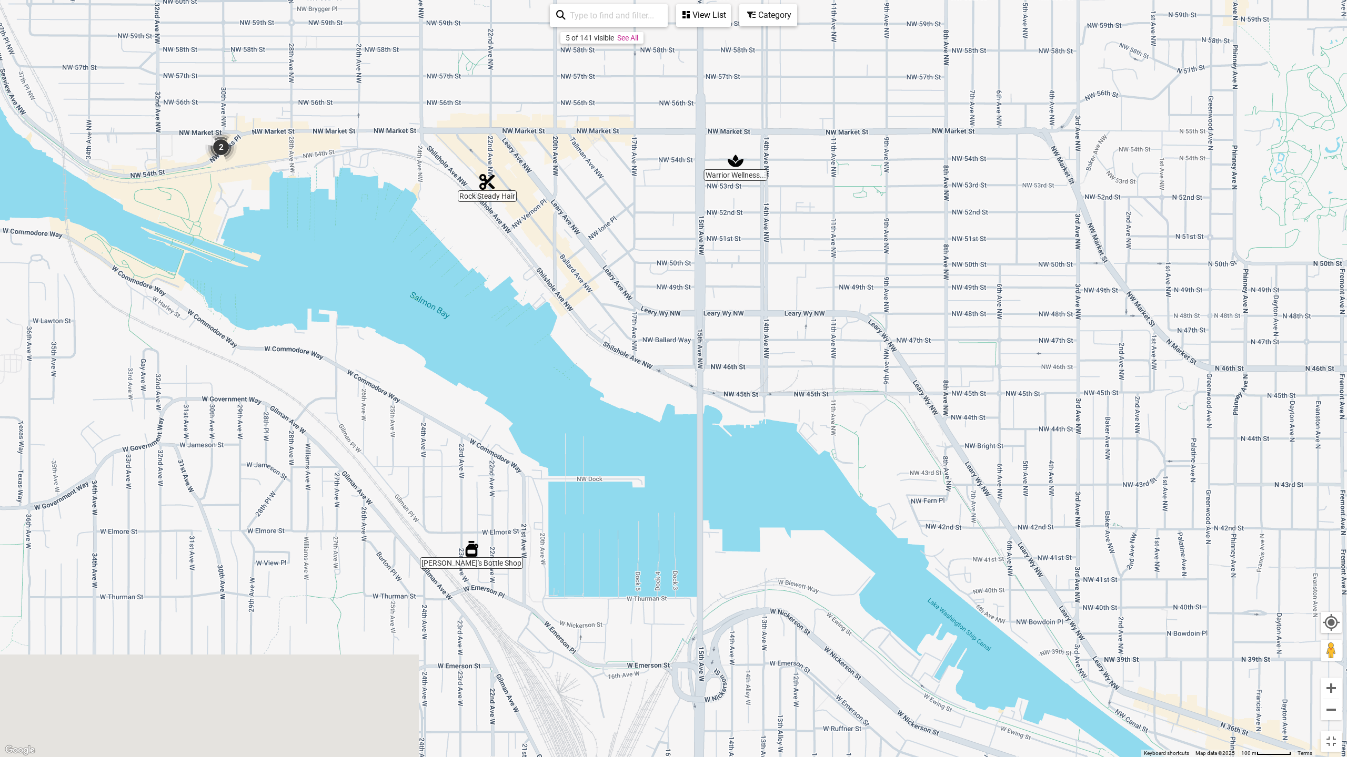
drag, startPoint x: 598, startPoint y: 619, endPoint x: 516, endPoint y: 434, distance: 201.8
click at [516, 434] on div "To navigate, press the arrow keys." at bounding box center [673, 378] width 1347 height 757
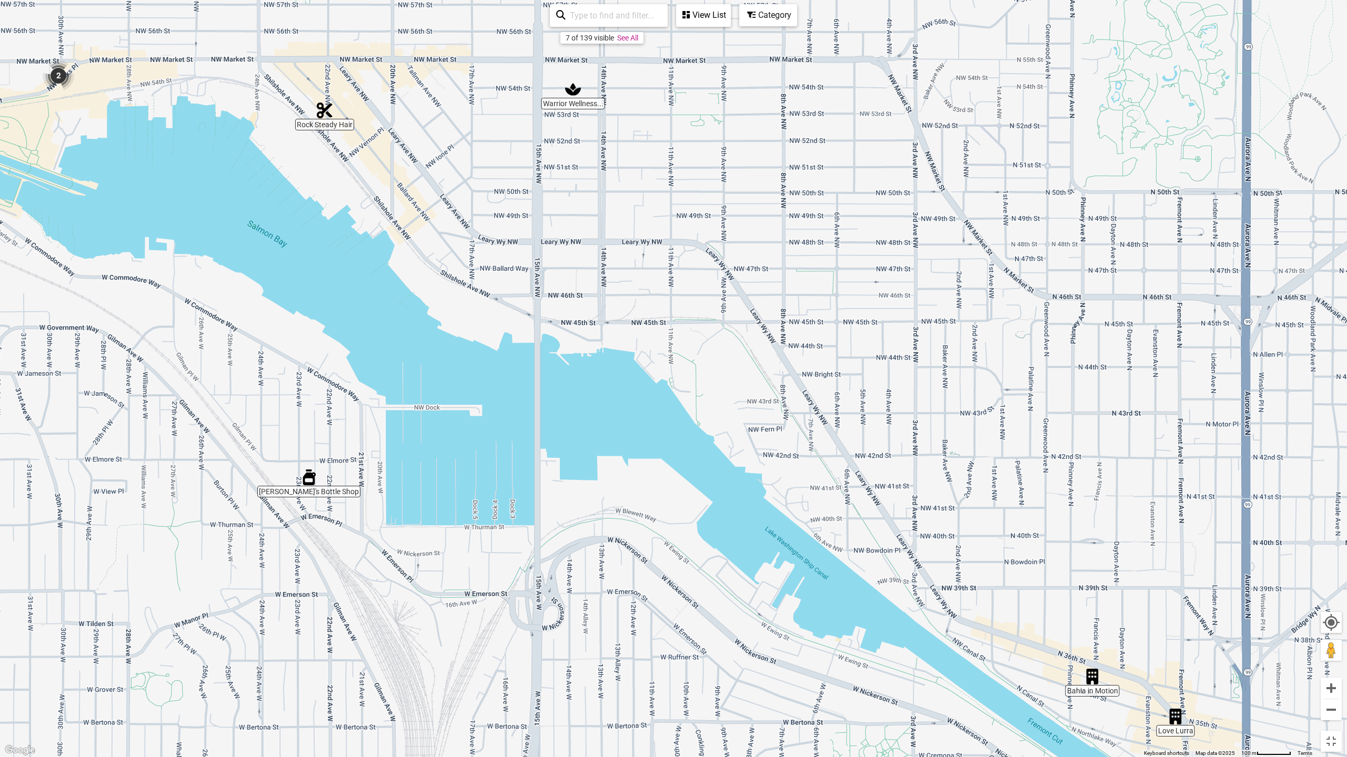
drag, startPoint x: 760, startPoint y: 579, endPoint x: 634, endPoint y: 558, distance: 128.1
click at [634, 558] on div "To navigate, press the arrow keys." at bounding box center [673, 378] width 1347 height 757
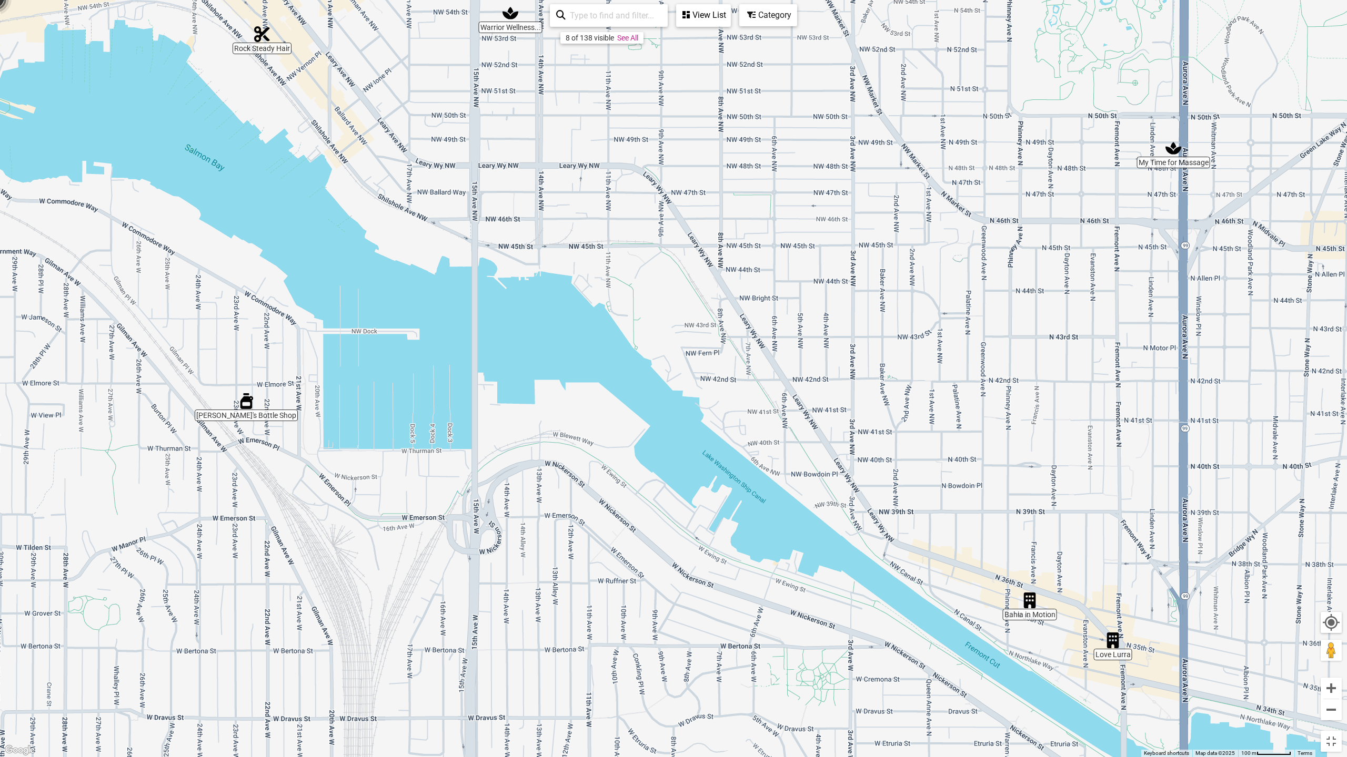
drag, startPoint x: 766, startPoint y: 633, endPoint x: 561, endPoint y: 399, distance: 311.3
click at [561, 399] on div "To navigate, press the arrow keys." at bounding box center [673, 378] width 1347 height 757
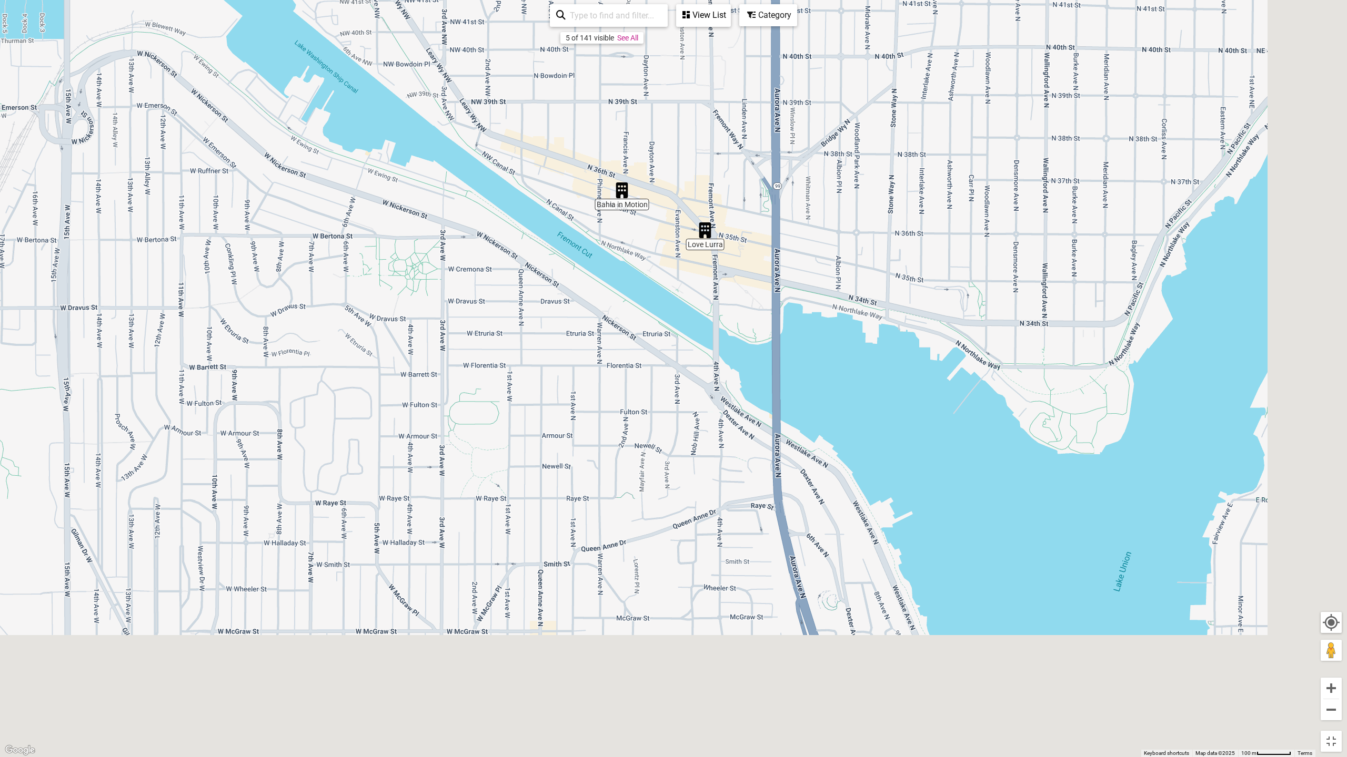
drag
click at [622, 333] on div "To navigate, press the arrow keys." at bounding box center [673, 378] width 1347 height 757
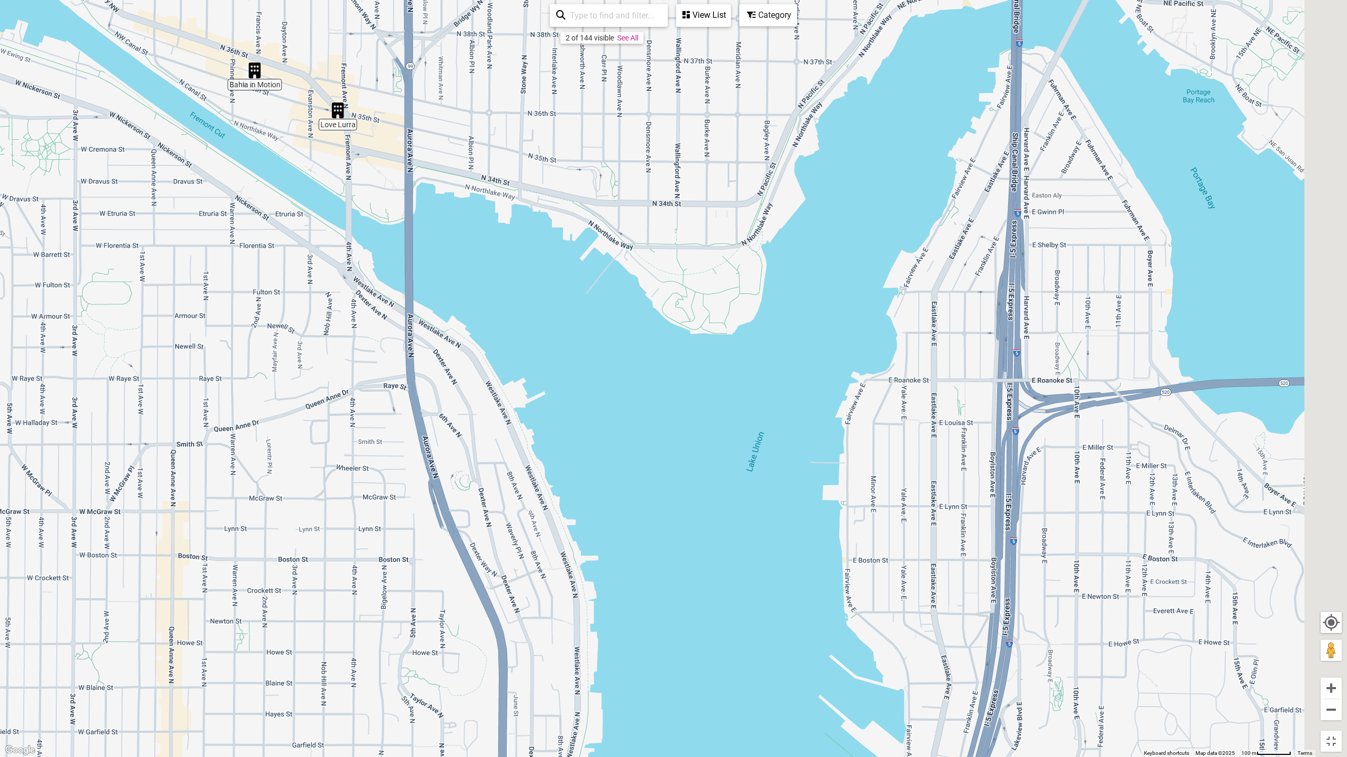
click at [780, 478] on div "To navigate, press the arrow keys." at bounding box center [673, 378] width 1347 height 757
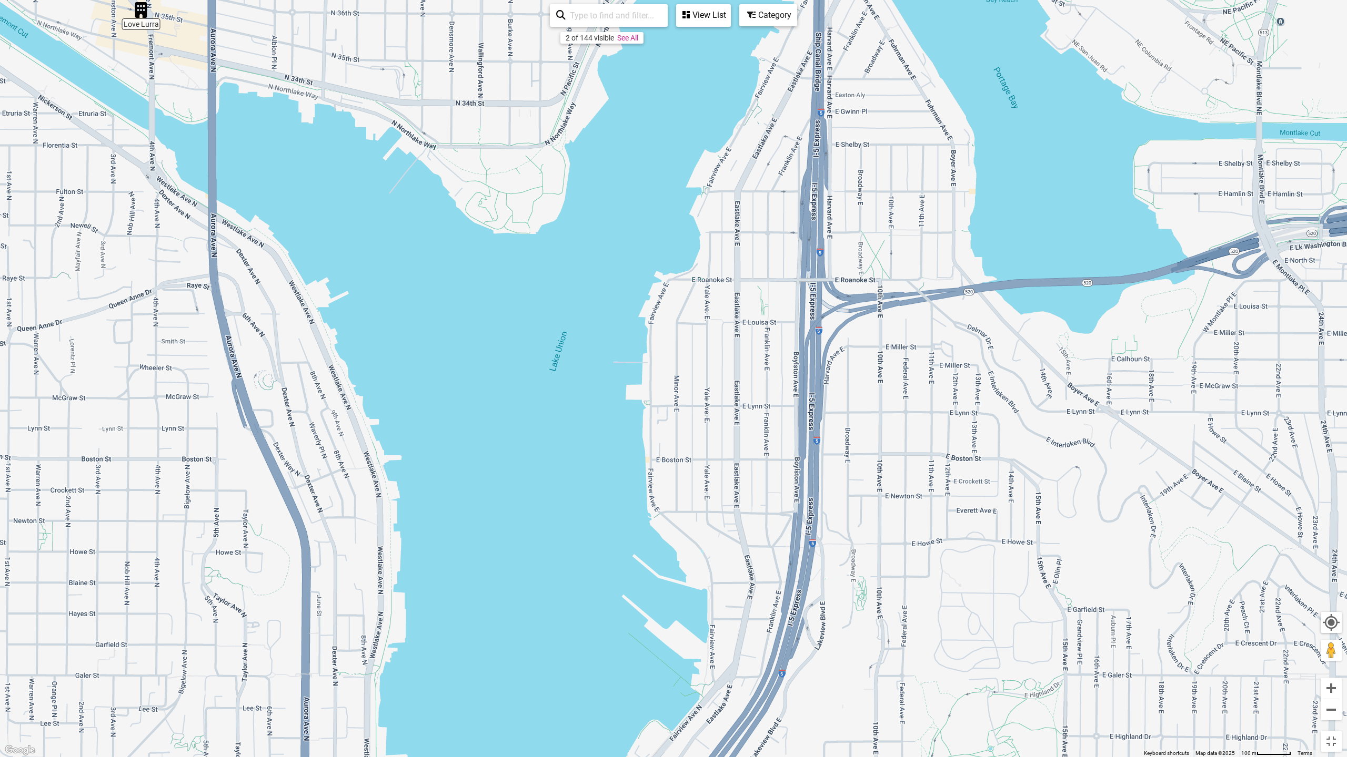
click at [761, 446] on div "To navigate, press the arrow keys." at bounding box center [673, 378] width 1347 height 757
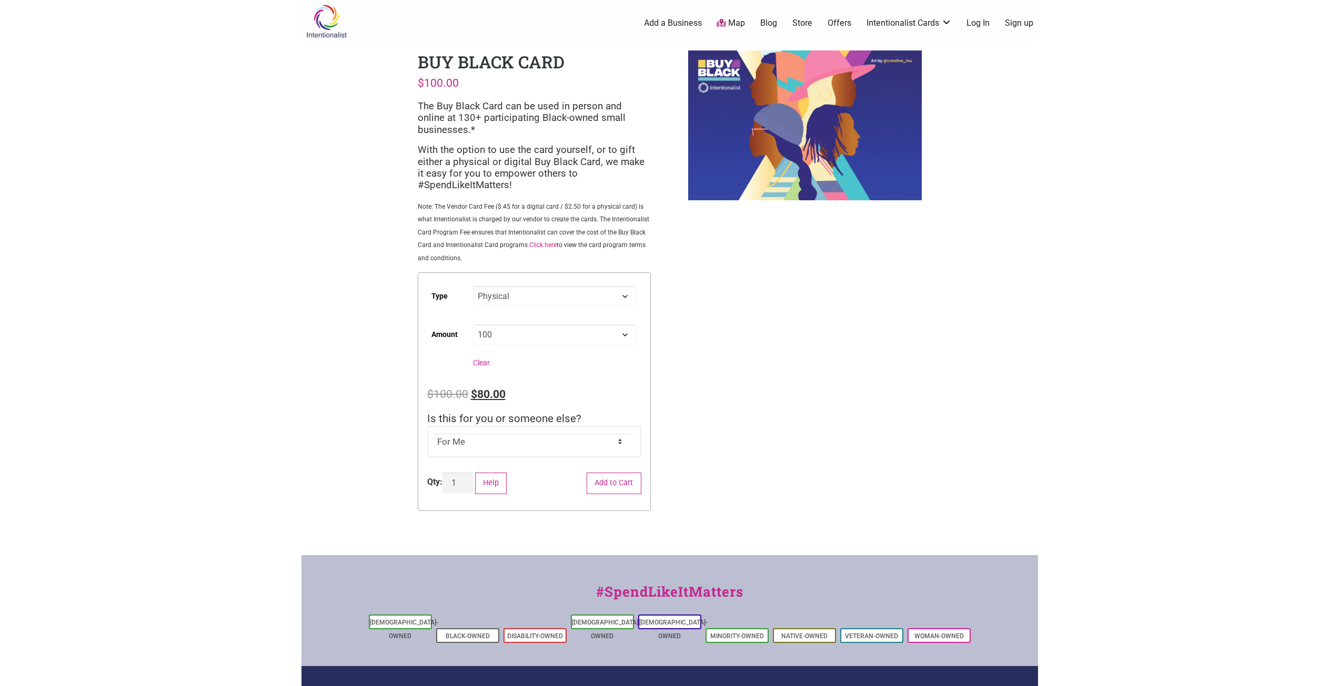
select select "Physical"
select select "100"
click at [1039, 379] on body "× Menu 0 Add a Business Map Blog Store Offers Intentionalist Cards Buy Black Ca…" at bounding box center [669, 343] width 1339 height 686
